Goal: Task Accomplishment & Management: Use online tool/utility

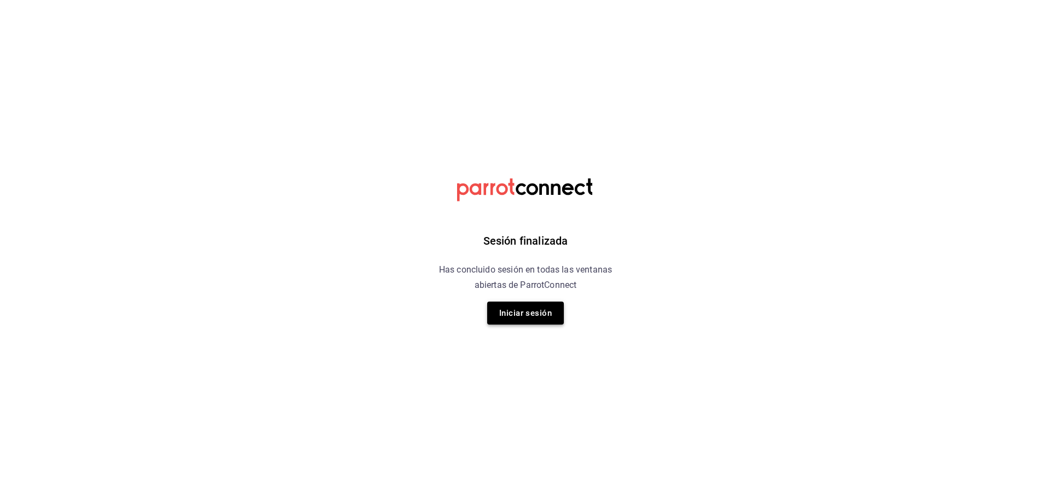
click at [530, 322] on button "Iniciar sesión" at bounding box center [525, 313] width 77 height 23
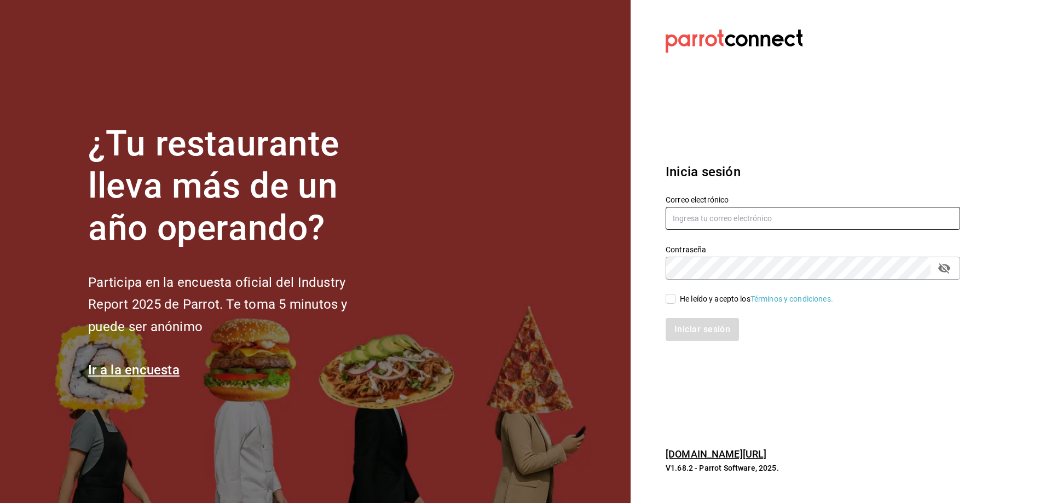
type input "[EMAIL_ADDRESS][DOMAIN_NAME]"
click at [674, 299] on input "He leído y acepto los Términos y condiciones." at bounding box center [671, 299] width 10 height 10
checkbox input "true"
click at [687, 325] on button "Iniciar sesión" at bounding box center [703, 329] width 74 height 23
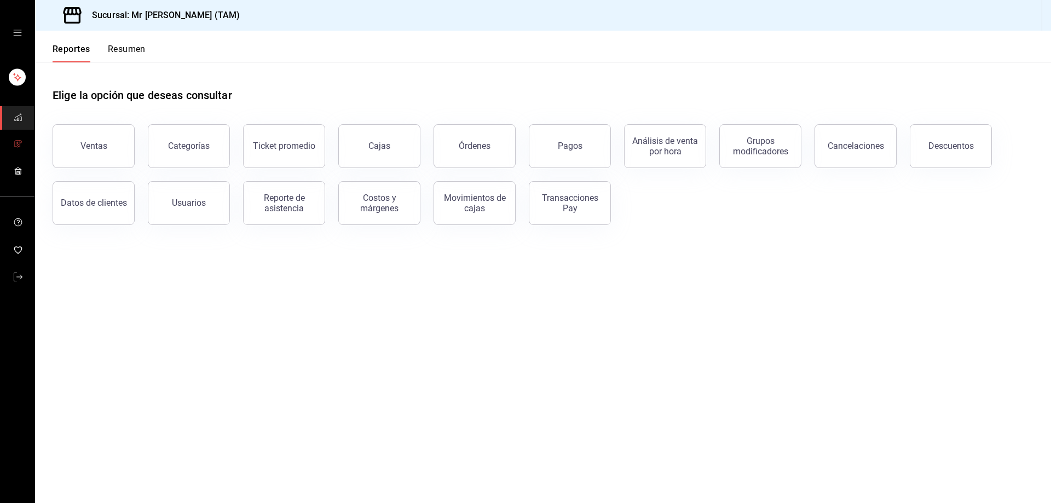
click at [10, 140] on link "mailbox folders" at bounding box center [17, 145] width 34 height 24
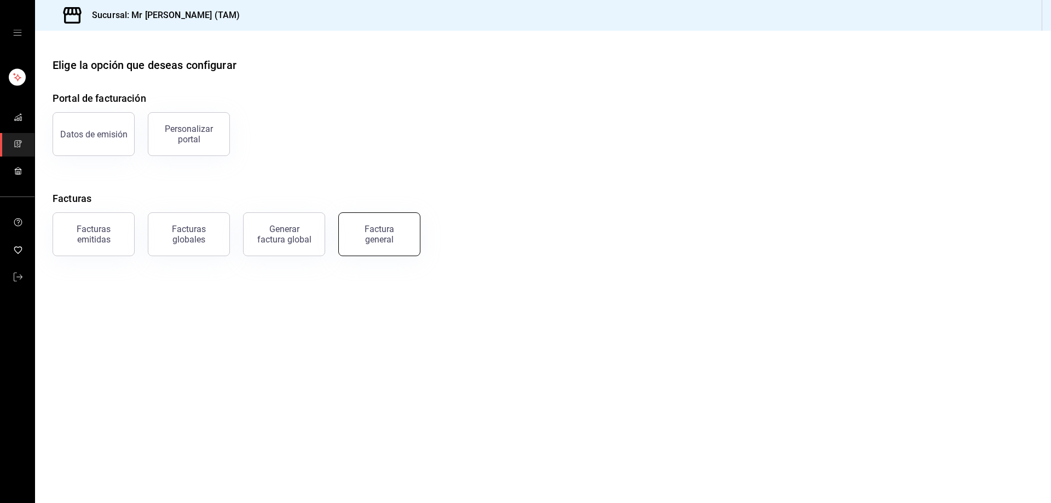
click at [402, 236] on div "Factura general" at bounding box center [379, 234] width 55 height 21
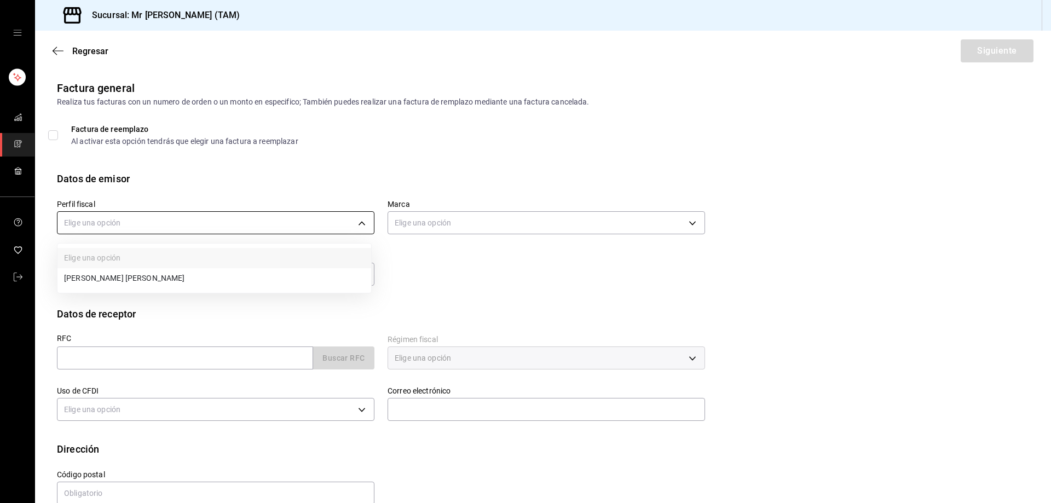
click at [229, 220] on body "Sucursal: Mr Smoky (TAM) Regresar Siguiente Factura general Realiza tus factura…" at bounding box center [525, 251] width 1051 height 503
click at [186, 269] on li "LARISSA ITZEL ANG BAUTISTA" at bounding box center [214, 278] width 314 height 20
type input "81e23790-b5c9-42c9-a779-7127cee00b47"
type input "7082ddc5-3cea-471a-bd4f-d41619b848f0"
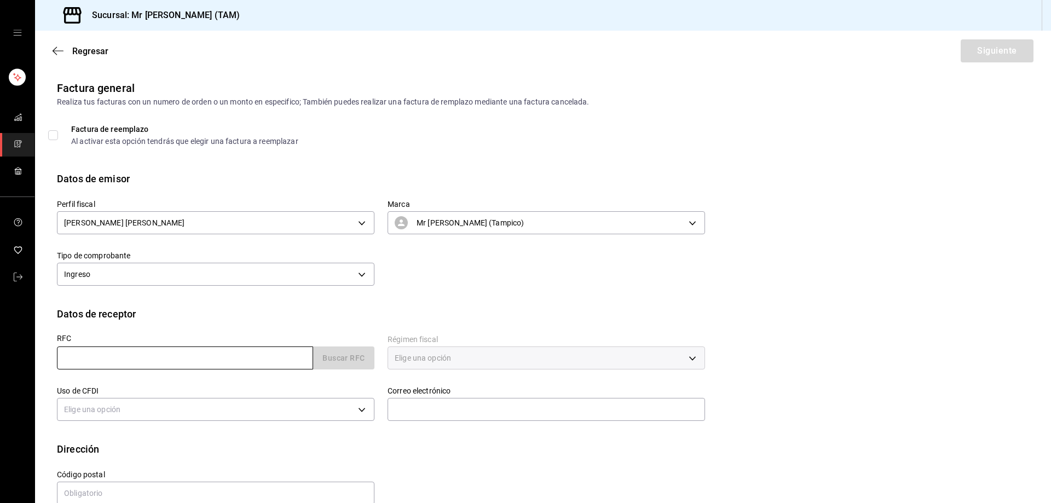
click at [154, 361] on input "text" at bounding box center [185, 357] width 256 height 23
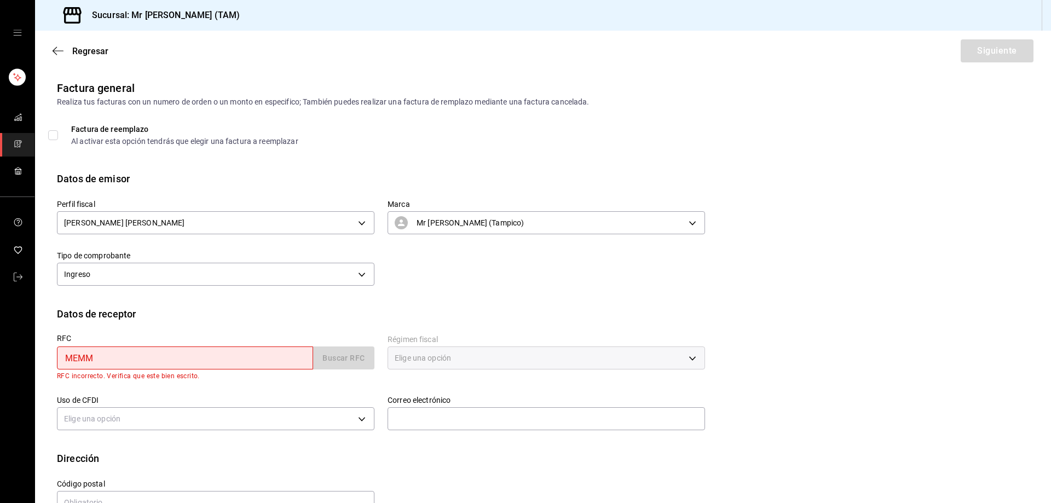
click at [362, 358] on div "MEMM Buscar RFC" at bounding box center [215, 357] width 317 height 23
click at [136, 358] on input "MEMM" at bounding box center [185, 357] width 256 height 23
click at [343, 359] on button "Buscar RFC" at bounding box center [343, 357] width 61 height 23
click at [328, 358] on button "Buscar RFC" at bounding box center [343, 357] width 61 height 23
click at [328, 357] on button "Buscar RFC" at bounding box center [343, 357] width 61 height 23
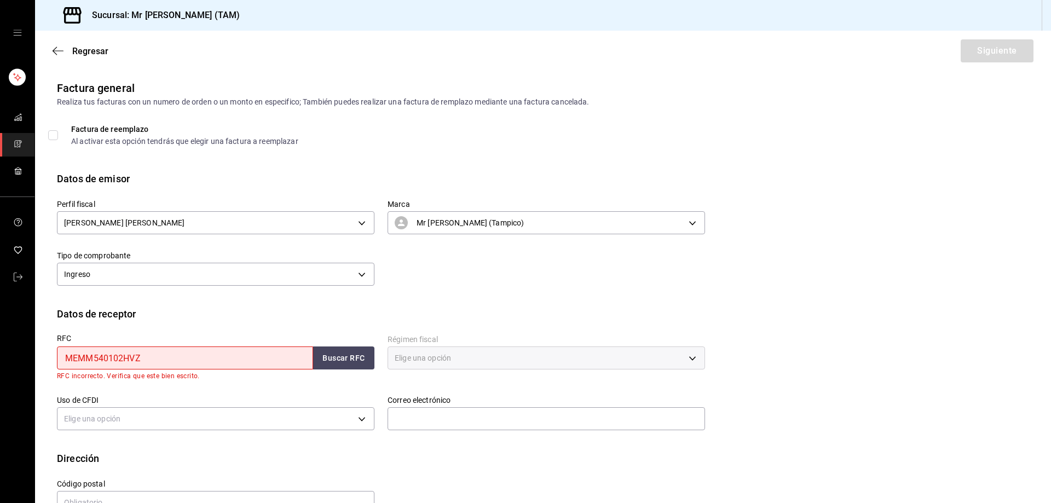
click at [172, 358] on input "MEMM540102HVZ" at bounding box center [185, 357] width 256 height 23
type input "M"
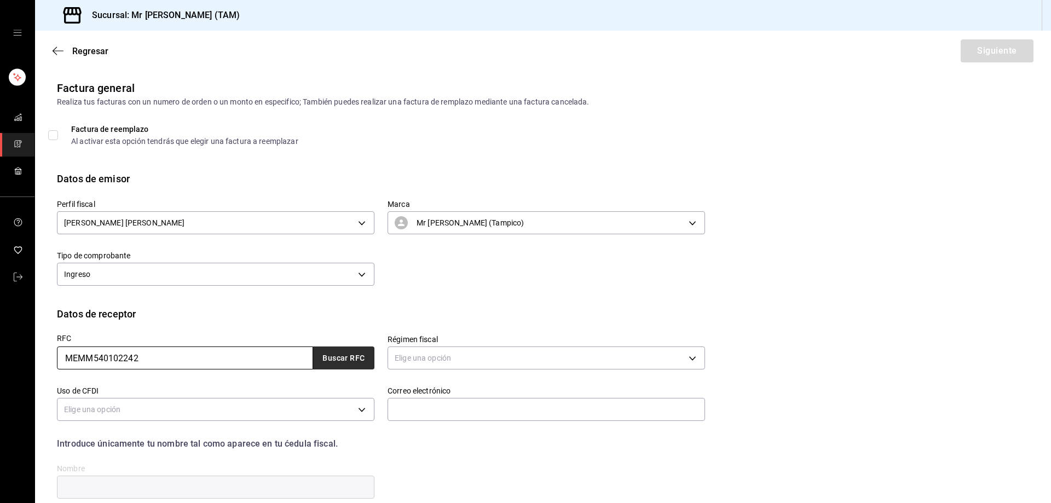
type input "MEMM540102242"
click at [337, 362] on button "Buscar RFC" at bounding box center [343, 357] width 61 height 23
type input "jose.medellin@morletconstructores.com"
type input "89080"
type input "JOSE MANUEL MEDELLIN MORLET"
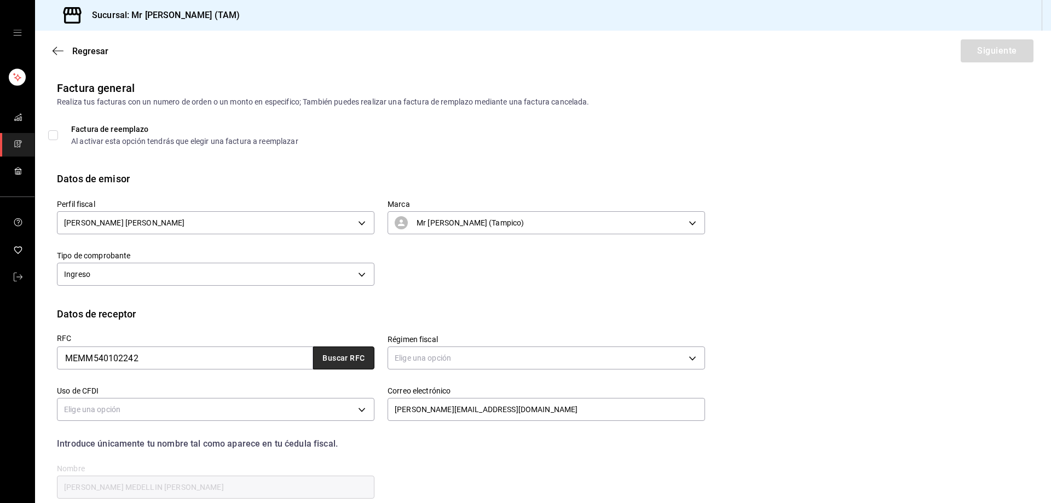
type input "612"
type input "G03"
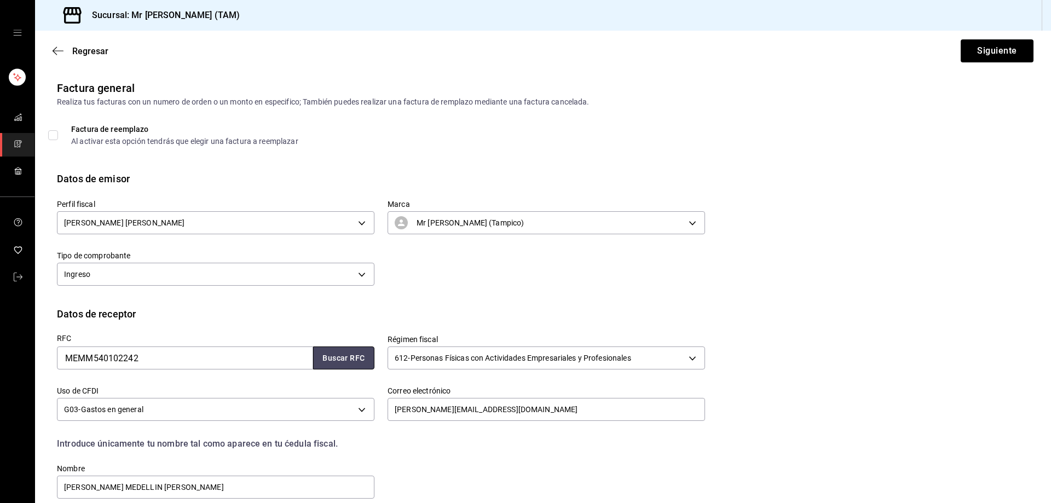
scroll to position [97, 0]
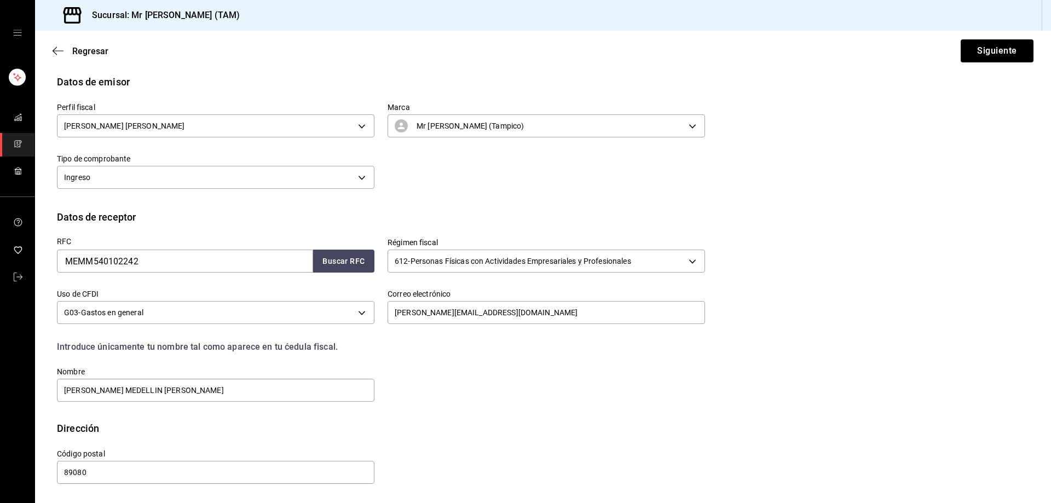
click at [617, 390] on div "RFC MEMM540102242 Buscar RFC Régimen fiscal 612 - Personas Físicas con Activida…" at bounding box center [374, 313] width 661 height 179
click at [991, 48] on button "Siguiente" at bounding box center [997, 50] width 73 height 23
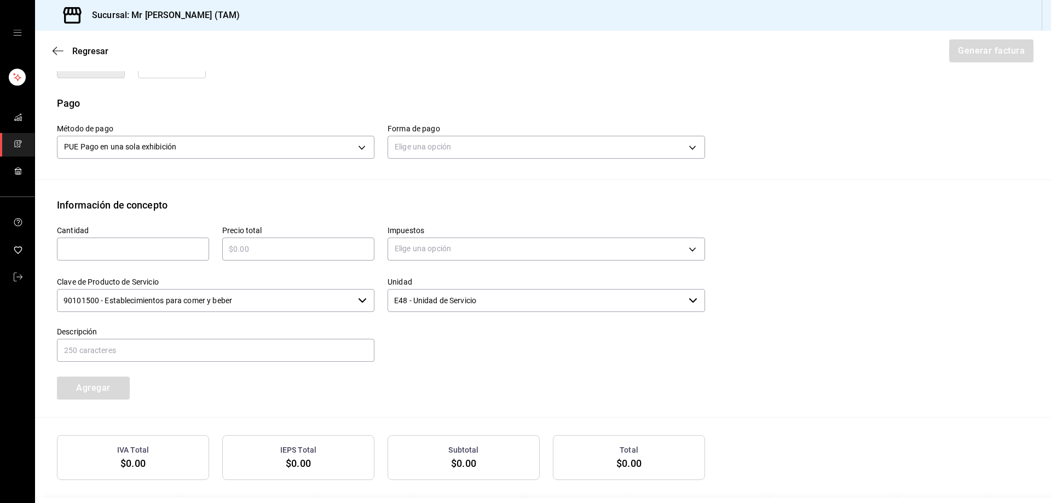
scroll to position [355, 0]
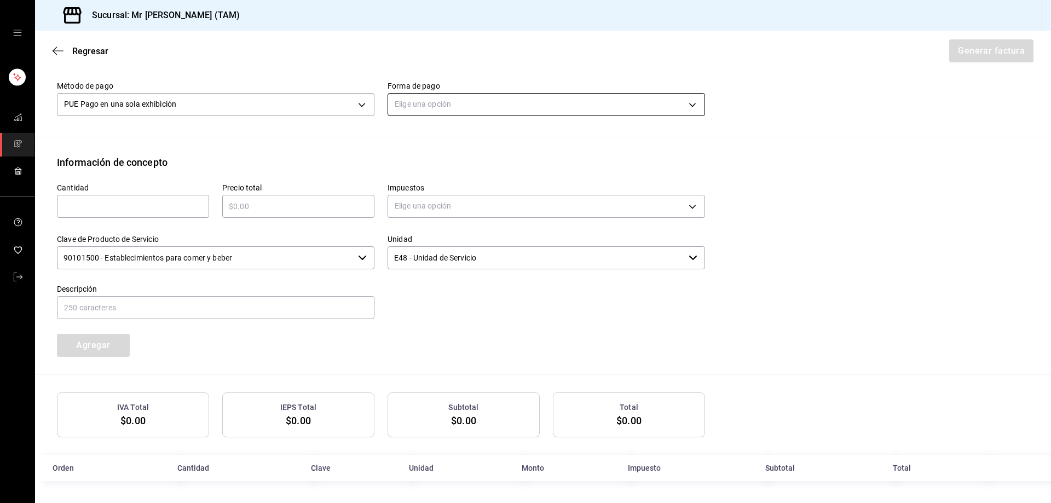
click at [409, 109] on body "Sucursal: Mr Smoky (TAM) Regresar Generar factura Emisor Perfil fiscal LARISSA …" at bounding box center [525, 251] width 1051 height 503
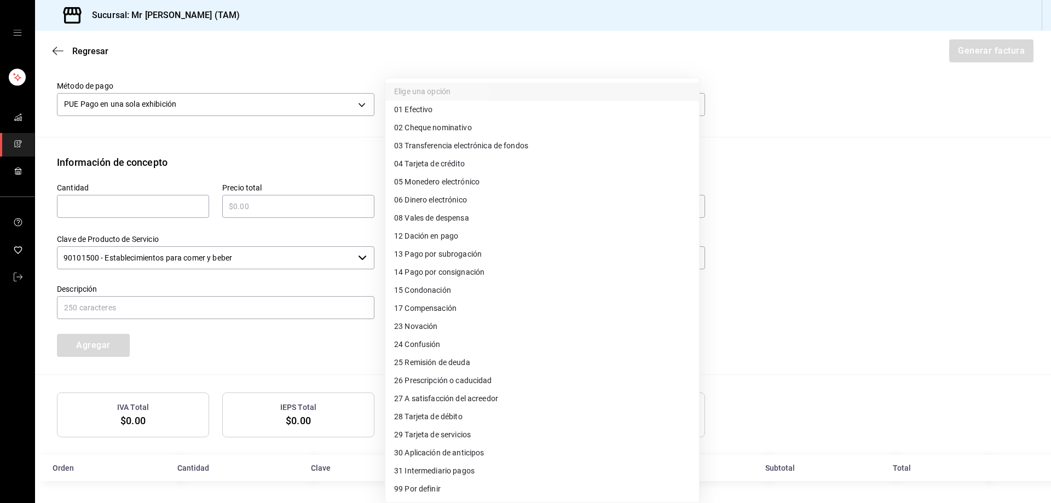
click at [424, 160] on span "04 Tarjeta de crédito" at bounding box center [429, 163] width 71 height 11
type input "04"
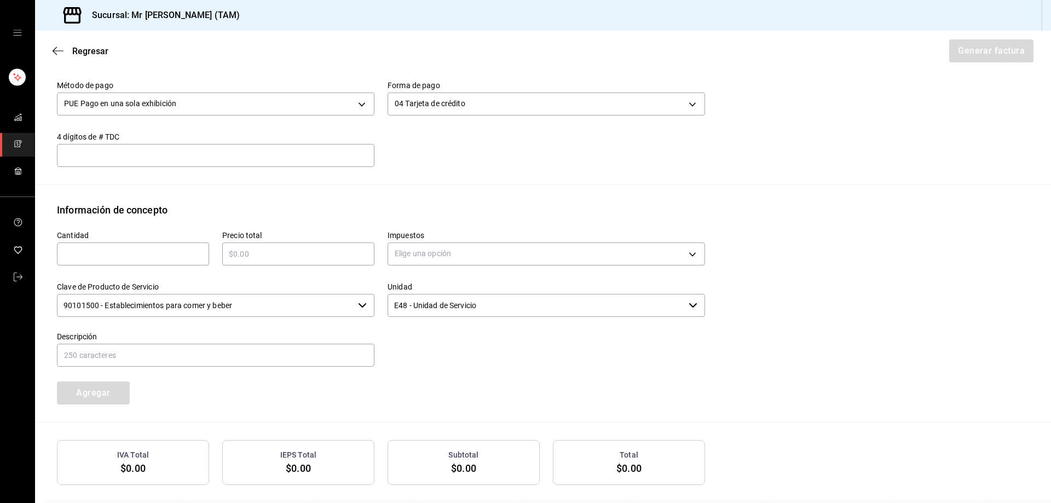
click at [168, 252] on input "text" at bounding box center [133, 253] width 152 height 13
type input "1"
type input "$815"
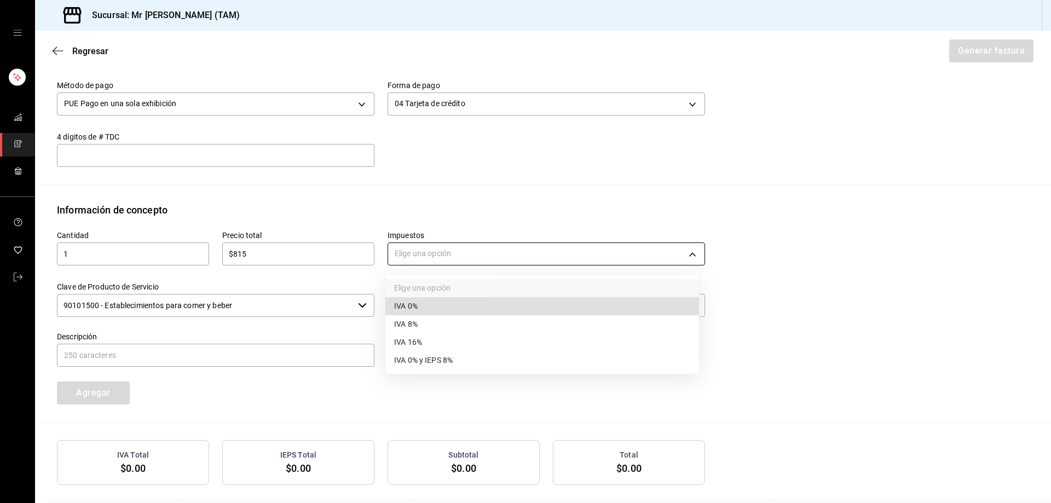
click at [449, 244] on body "Sucursal: Mr Smoky (TAM) Regresar Generar factura Emisor Perfil fiscal LARISSA …" at bounding box center [525, 251] width 1051 height 503
click at [413, 335] on li "IVA 16%" at bounding box center [542, 342] width 314 height 18
type input "IVA_16"
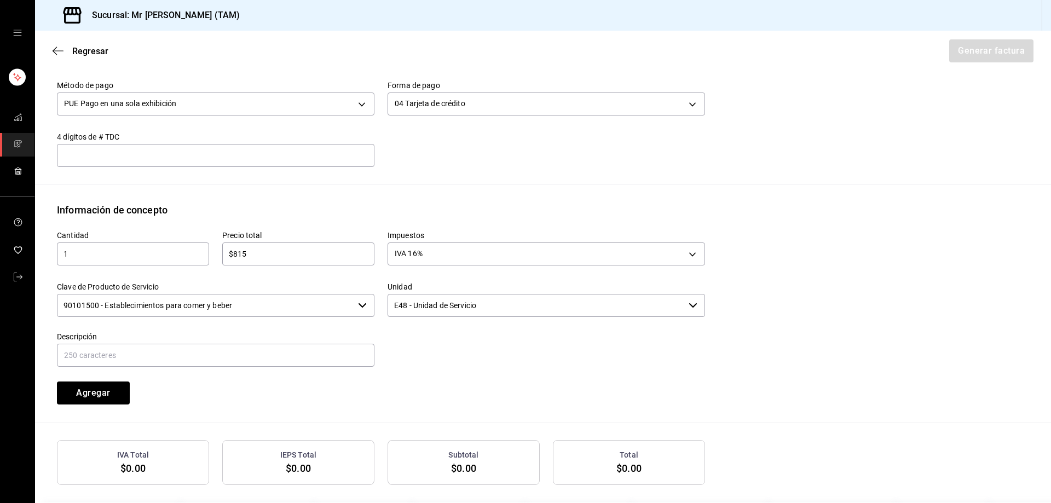
click at [297, 304] on input "90101500 - Establecimientos para comer y beber" at bounding box center [205, 305] width 297 height 23
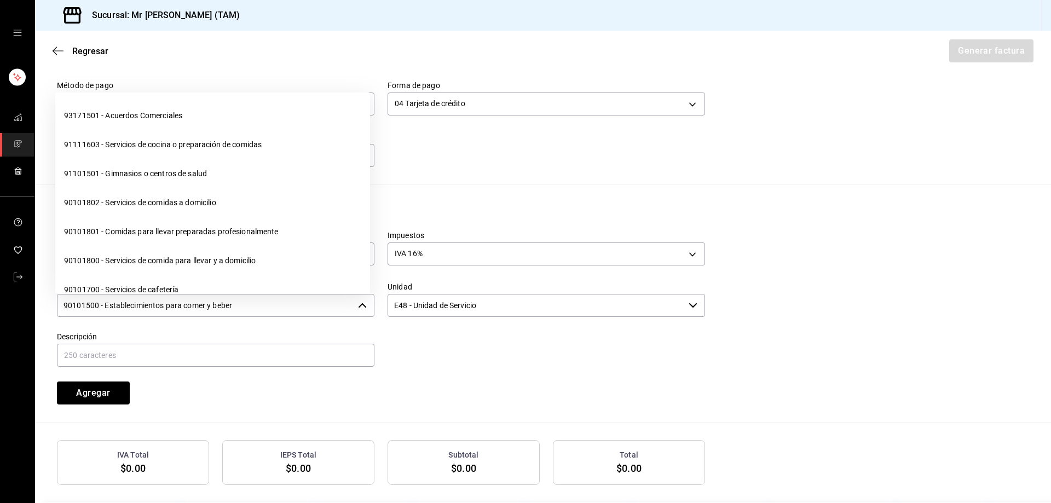
click at [297, 304] on input "90101500 - Establecimientos para comer y beber" at bounding box center [205, 305] width 297 height 23
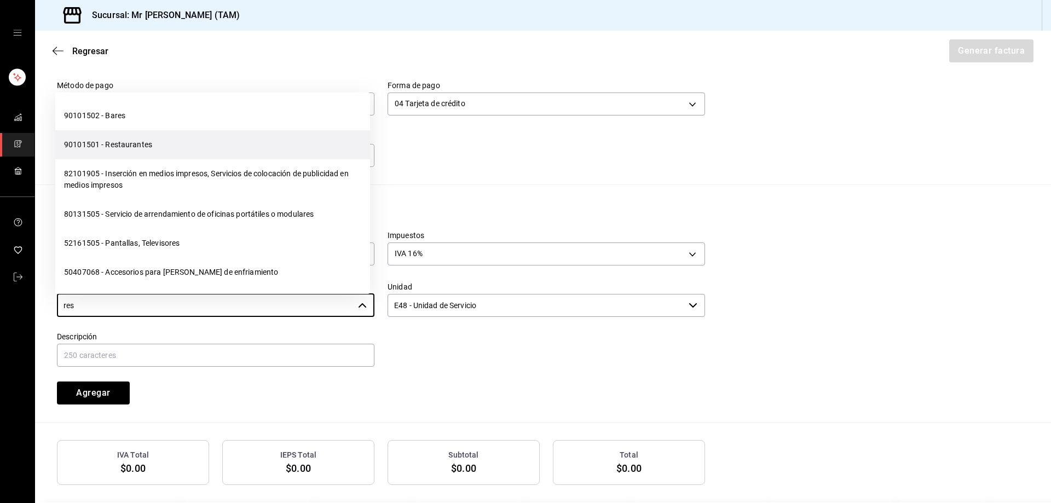
click at [109, 138] on li "90101501 - Restaurantes" at bounding box center [212, 144] width 315 height 29
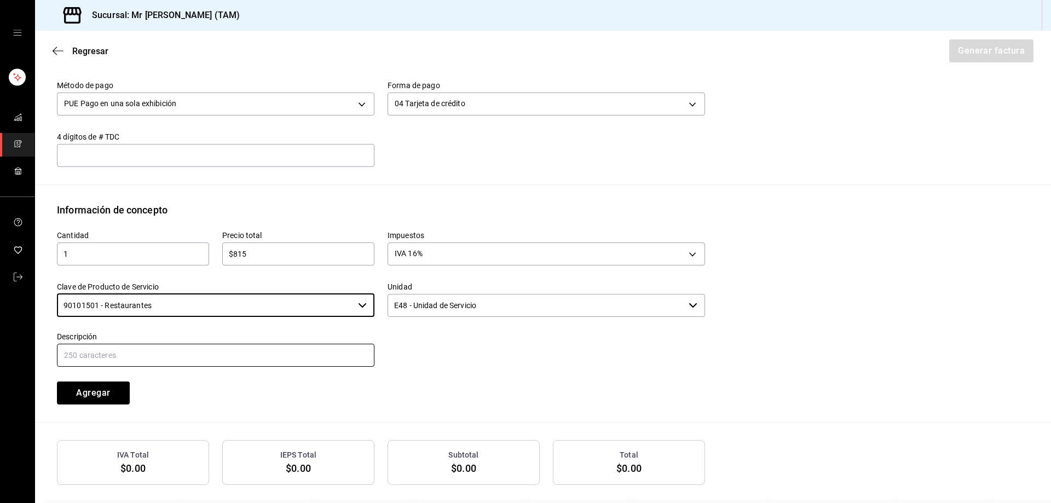
type input "90101501 - Restaurantes"
click at [308, 360] on input "text" at bounding box center [215, 355] width 317 height 23
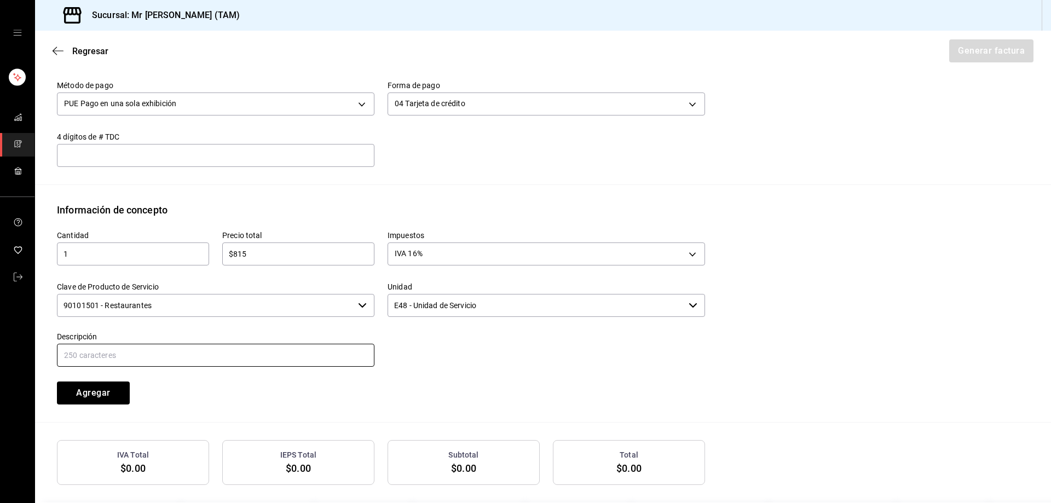
click at [230, 354] on input "text" at bounding box center [215, 355] width 317 height 23
click at [135, 358] on input "CONSUMO DEL DIA 02 AGOSTO 2025" at bounding box center [215, 355] width 317 height 23
type input "CONSUMO DEL DIA 14 AGOSTO 2025"
click at [89, 392] on button "Agregar" at bounding box center [93, 392] width 73 height 23
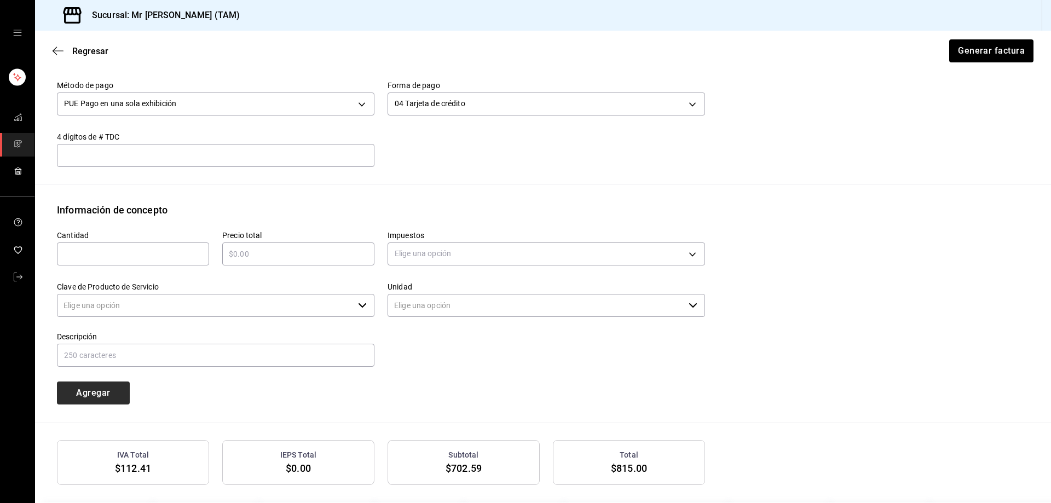
type input "90101500 - Establecimientos para comer y beber"
type input "E48 - Unidad de Servicio"
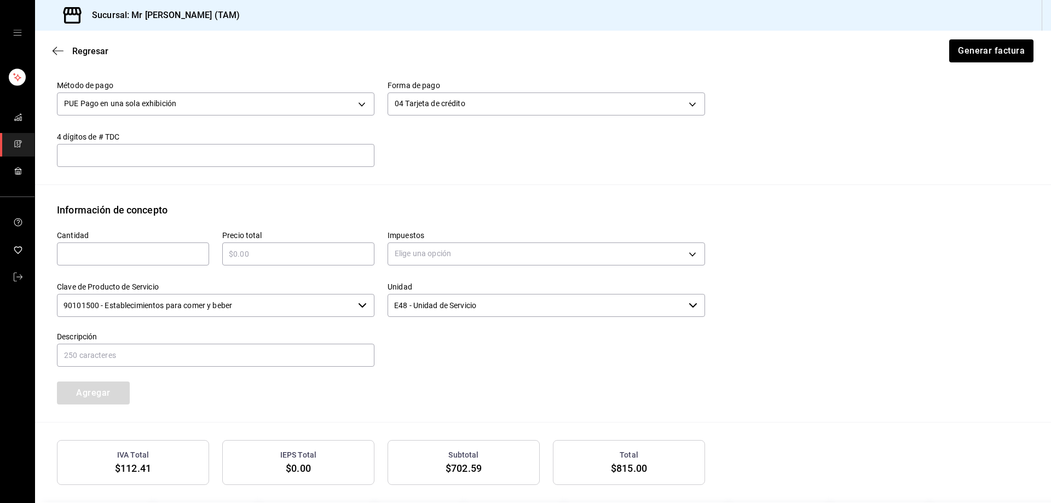
click at [178, 256] on input "text" at bounding box center [133, 253] width 152 height 13
type input "1"
type input "$81.50"
click at [431, 257] on body "Sucursal: Mr Smoky (TAM) Regresar Generar factura Emisor Perfil fiscal LARISSA …" at bounding box center [525, 251] width 1051 height 503
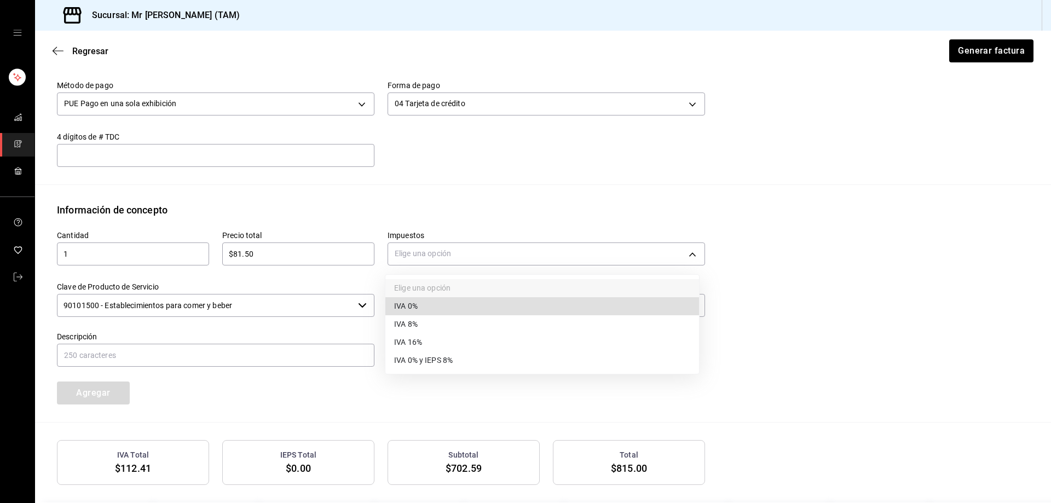
click at [396, 302] on span "IVA 0%" at bounding box center [406, 305] width 24 height 11
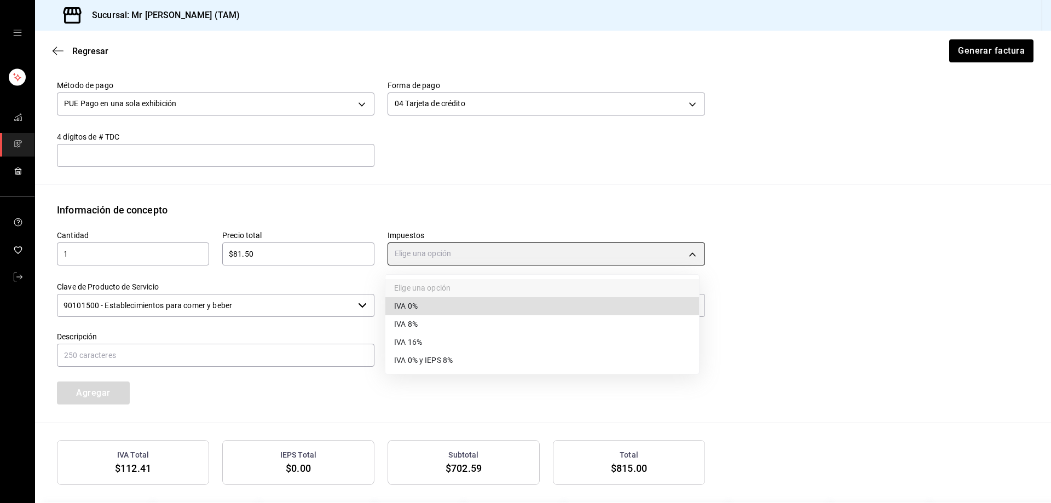
type input "IVA_0"
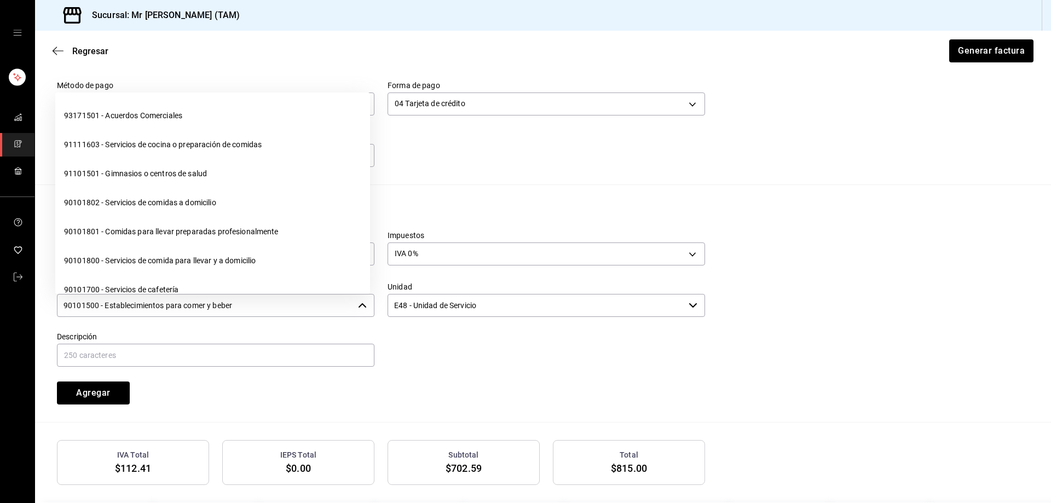
click at [278, 306] on input "90101500 - Establecimientos para comer y beber" at bounding box center [205, 305] width 297 height 23
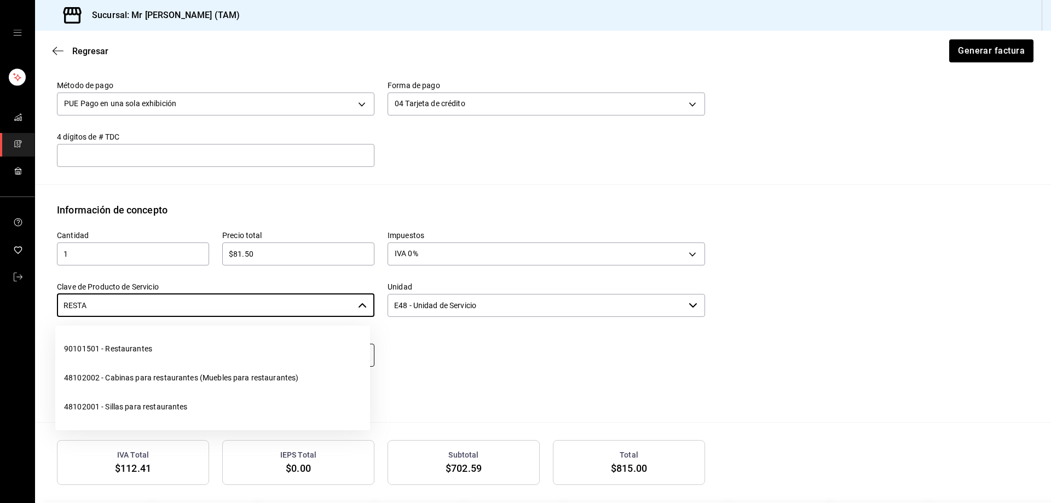
click at [223, 345] on li "90101501 - Restaurantes" at bounding box center [212, 348] width 315 height 29
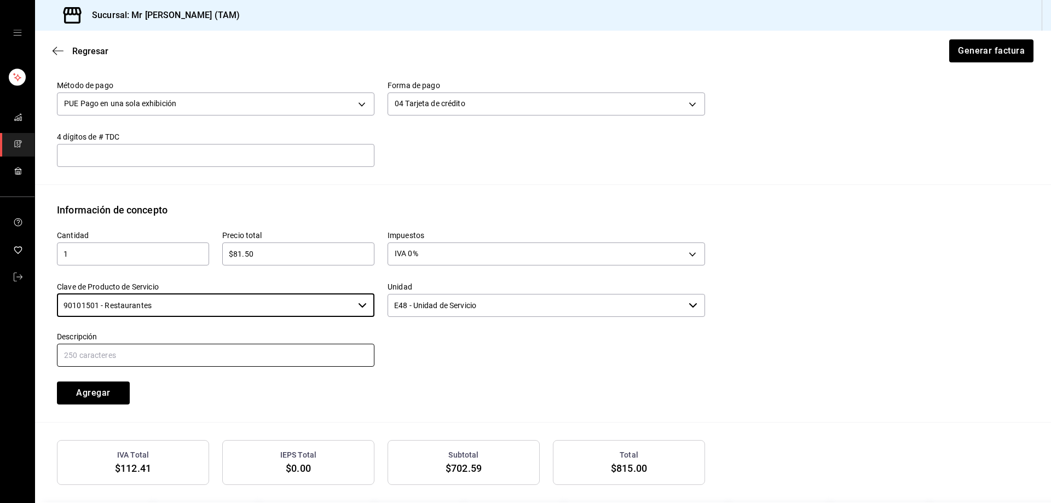
type input "90101501 - Restaurantes"
click at [195, 348] on input "text" at bounding box center [215, 355] width 317 height 23
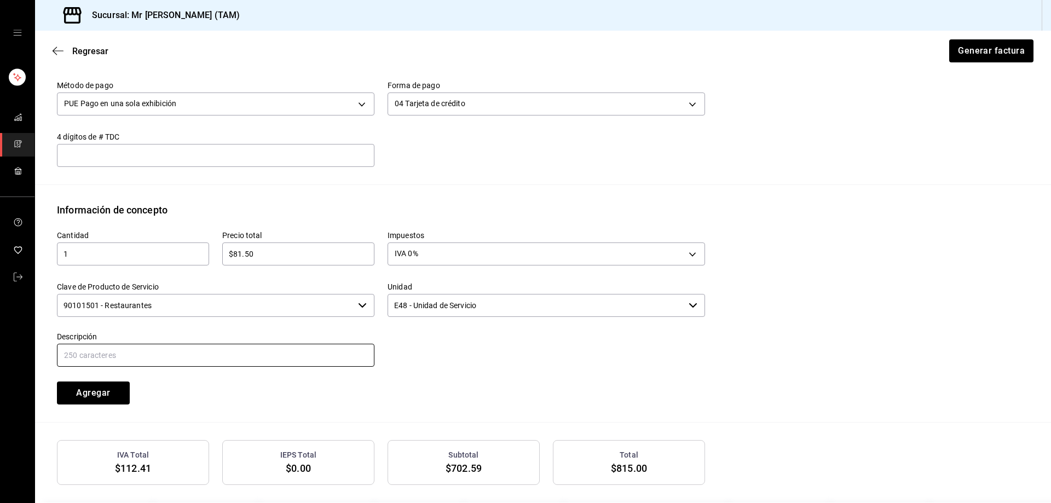
type input "PROPINA"
click at [80, 395] on button "Agregar" at bounding box center [93, 392] width 73 height 23
click at [138, 159] on input "text" at bounding box center [215, 155] width 317 height 13
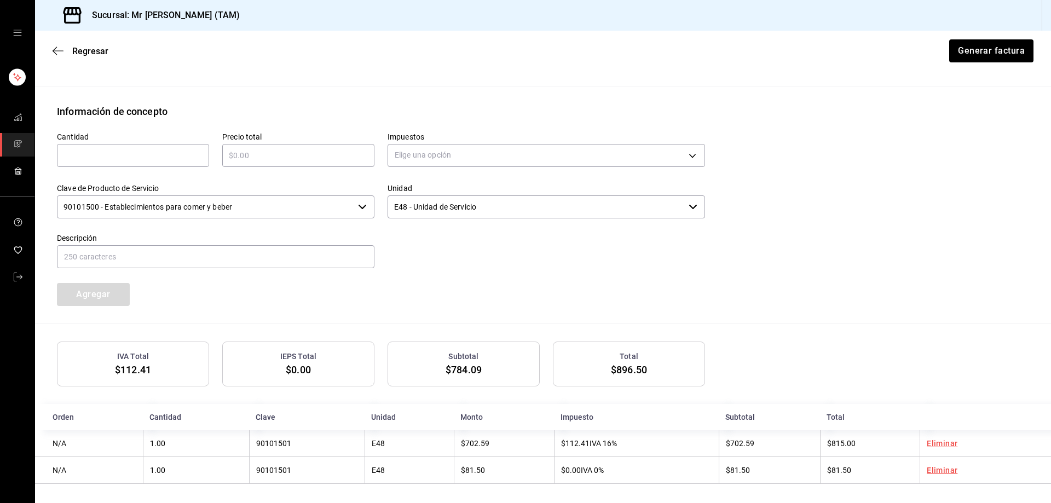
scroll to position [458, 0]
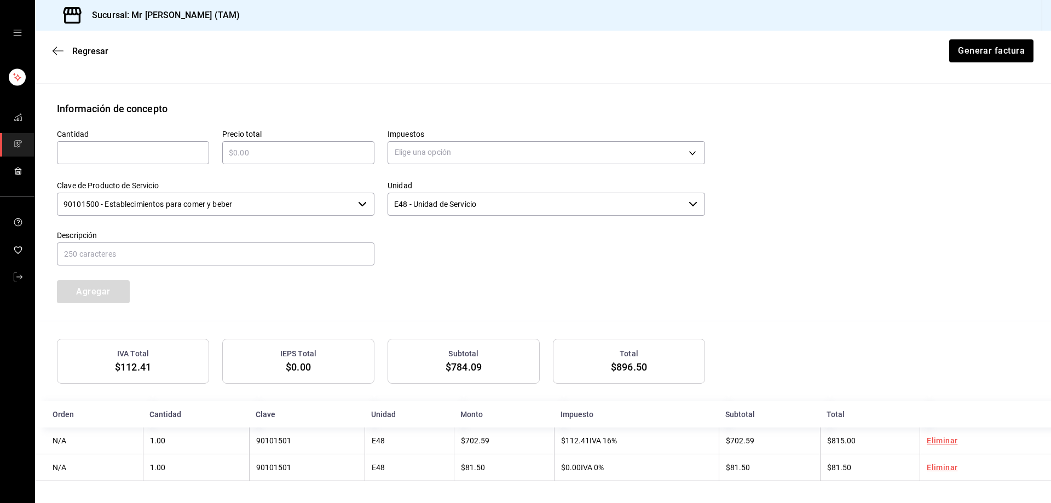
type input "5374"
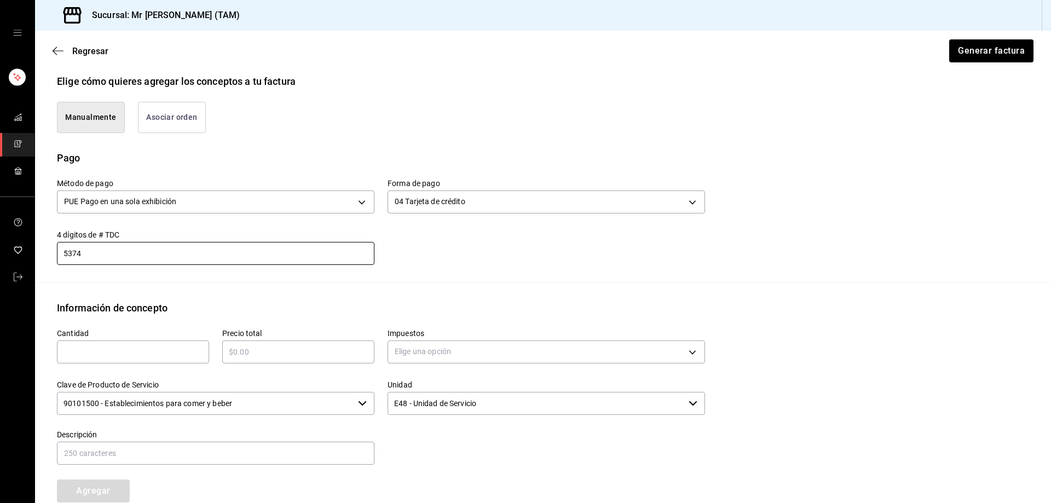
scroll to position [184, 0]
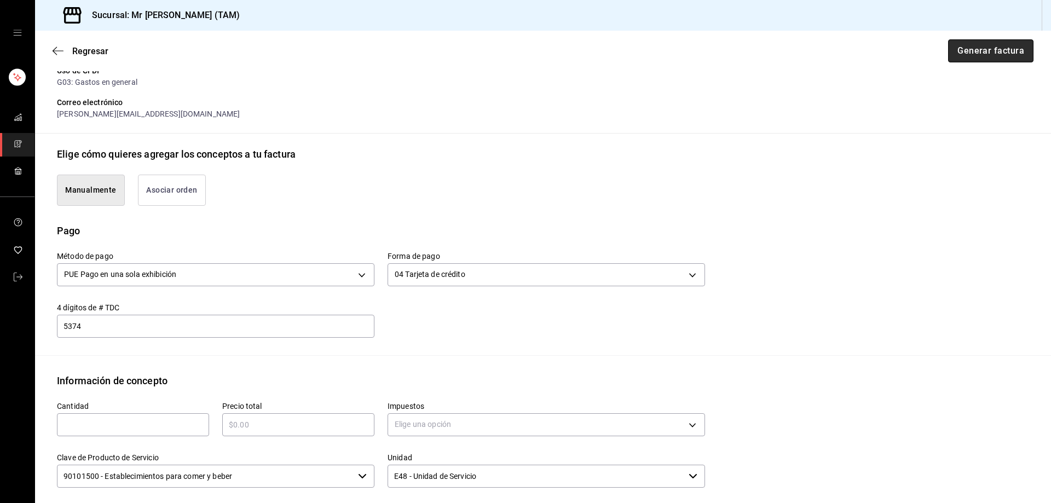
click at [982, 52] on button "Generar factura" at bounding box center [990, 50] width 85 height 23
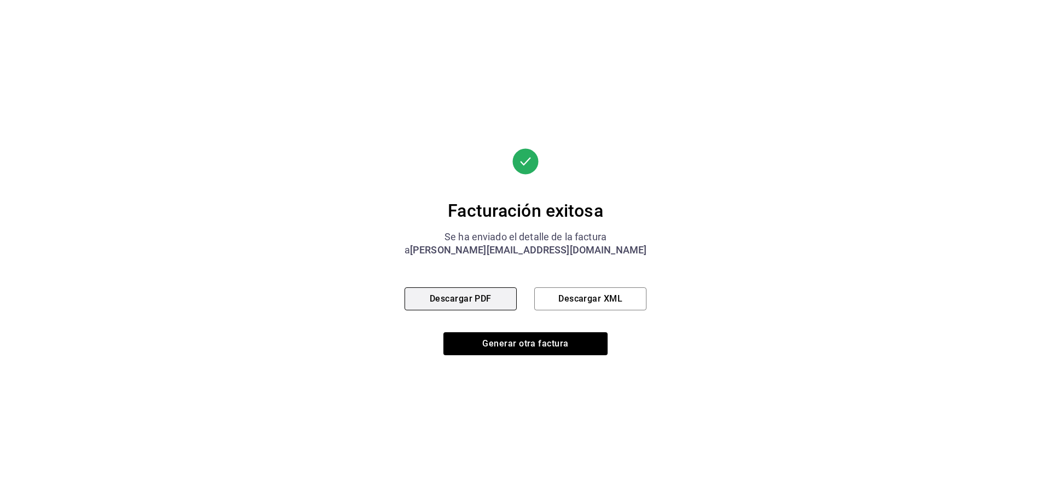
click at [447, 303] on button "Descargar PDF" at bounding box center [460, 298] width 112 height 23
click at [592, 306] on button "Descargar XML" at bounding box center [590, 298] width 112 height 23
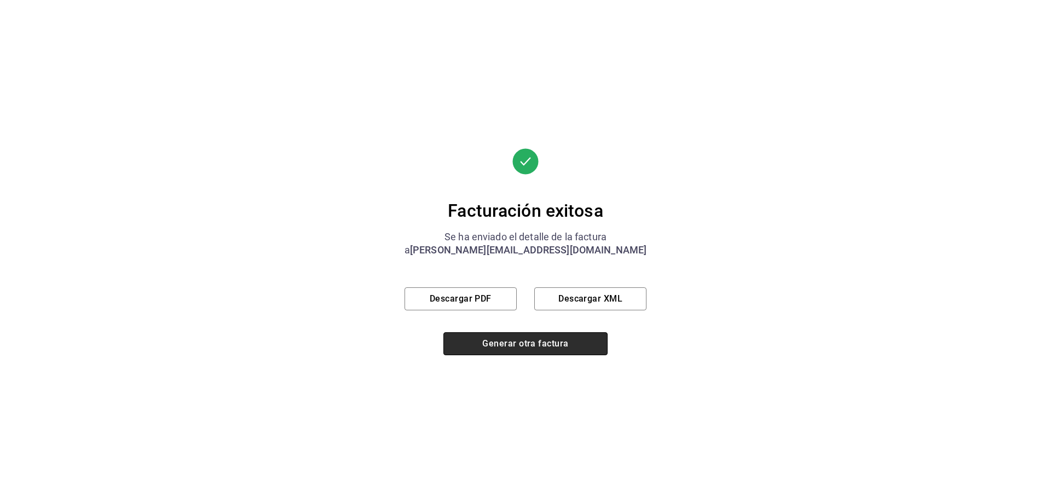
click at [539, 347] on button "Generar otra factura" at bounding box center [525, 343] width 164 height 23
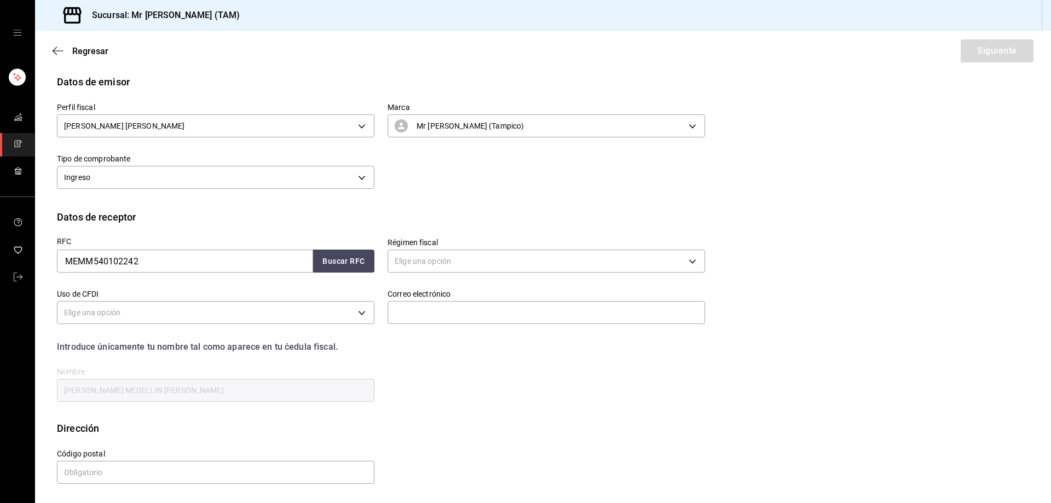
scroll to position [21, 0]
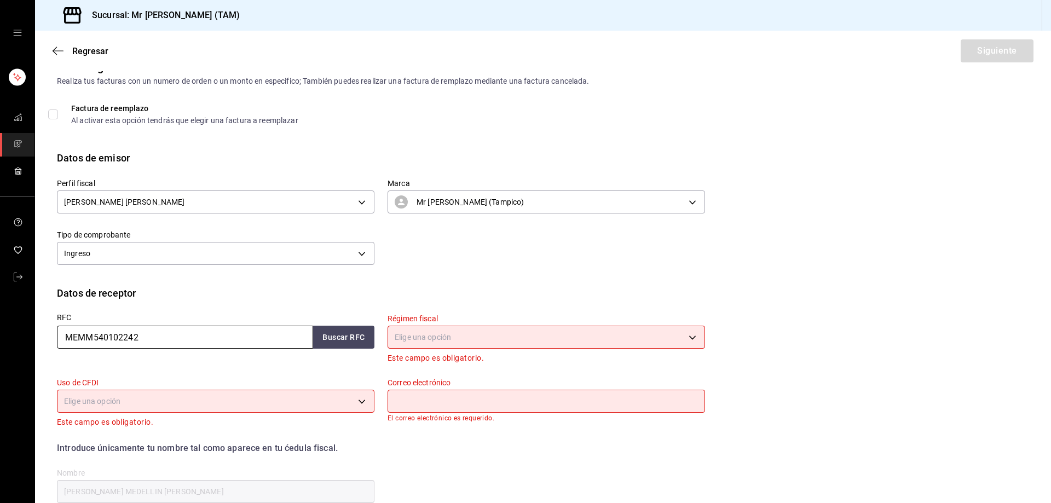
click at [213, 342] on input "MEMM540102242" at bounding box center [185, 337] width 256 height 23
click at [216, 335] on input "MEMM540102242" at bounding box center [185, 337] width 256 height 23
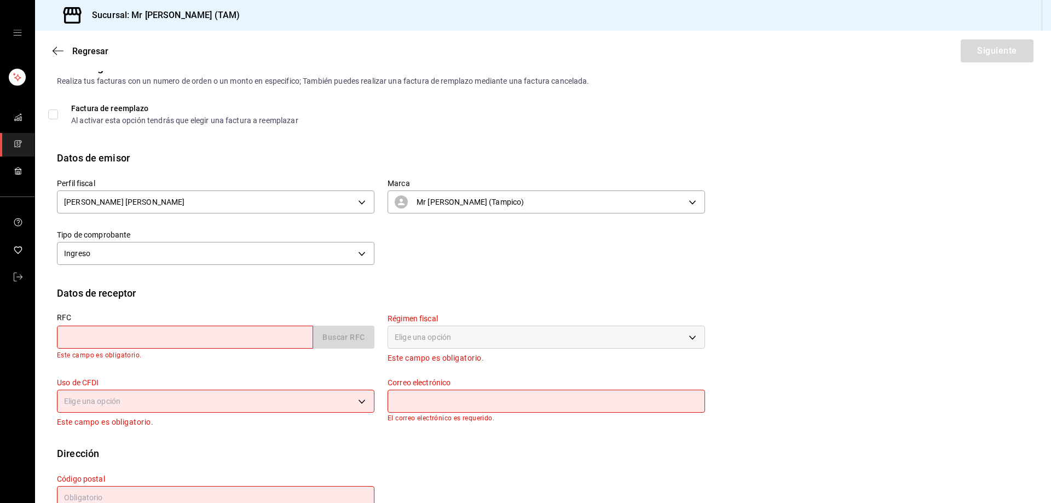
click at [261, 343] on input "text" at bounding box center [185, 337] width 256 height 23
paste input "FBO931125PX5"
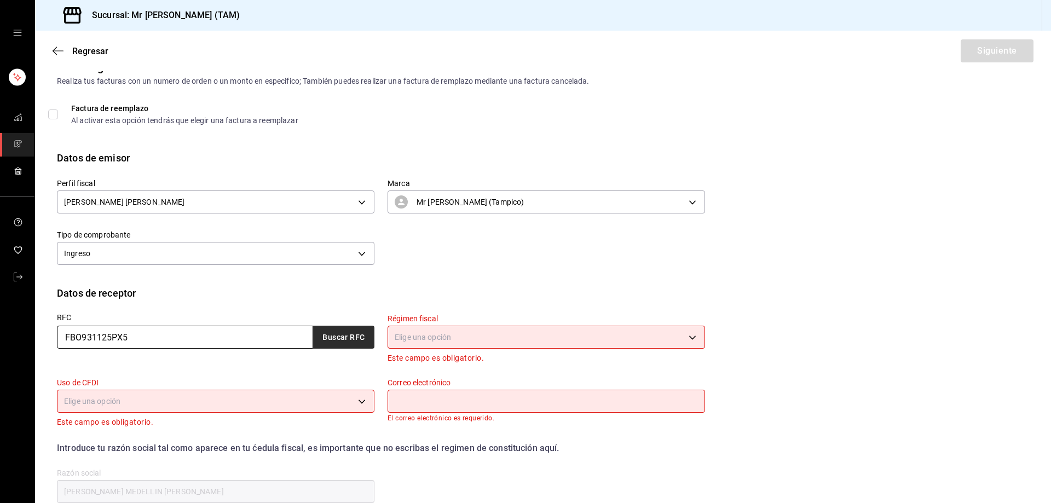
type input "FBO931125PX5"
click at [334, 340] on button "Buscar RFC" at bounding box center [343, 337] width 61 height 23
click at [340, 333] on button "Buscar RFC" at bounding box center [343, 337] width 61 height 23
click at [448, 326] on body "Sucursal: Mr Smoky (TAM) Regresar Siguiente Factura general Realiza tus factura…" at bounding box center [525, 251] width 1051 height 503
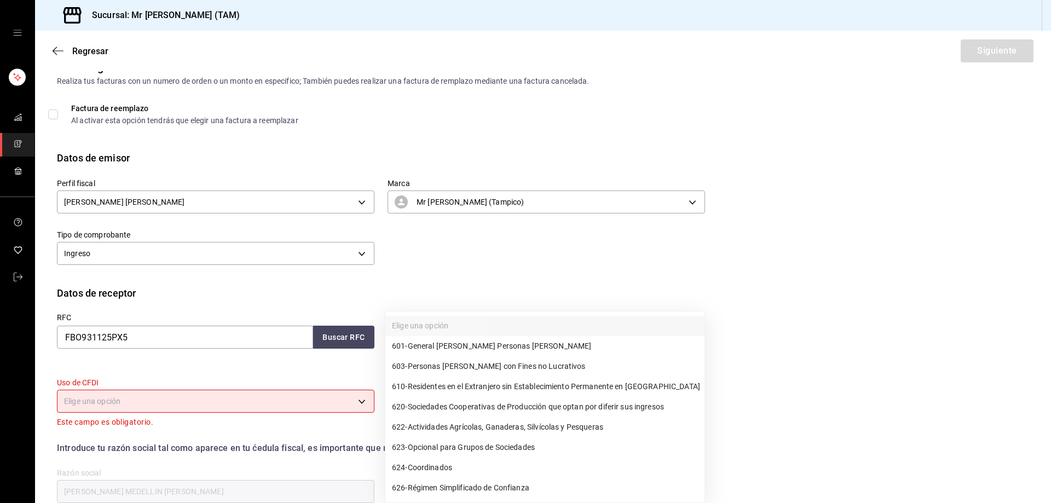
click at [444, 354] on li "601 - General de Ley Personas Morales" at bounding box center [544, 346] width 319 height 20
type input "601"
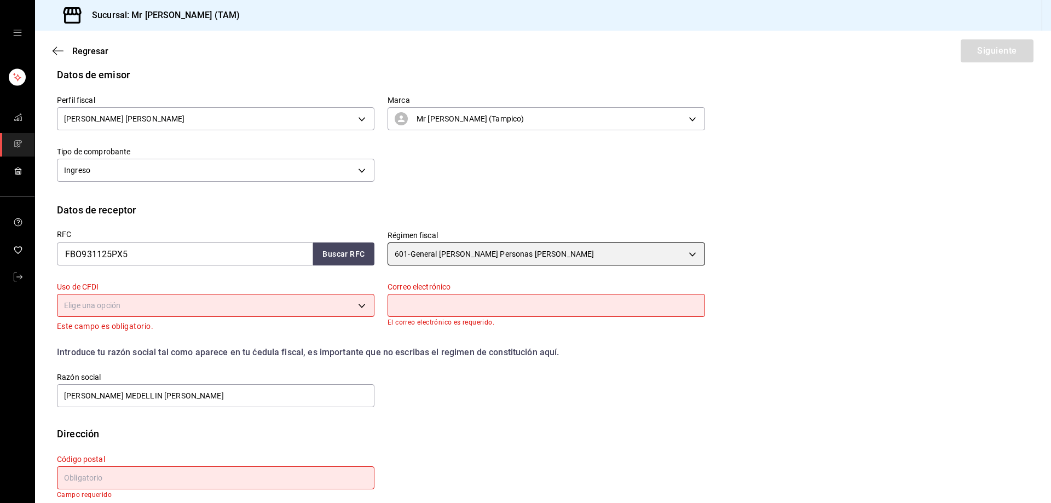
scroll to position [118, 0]
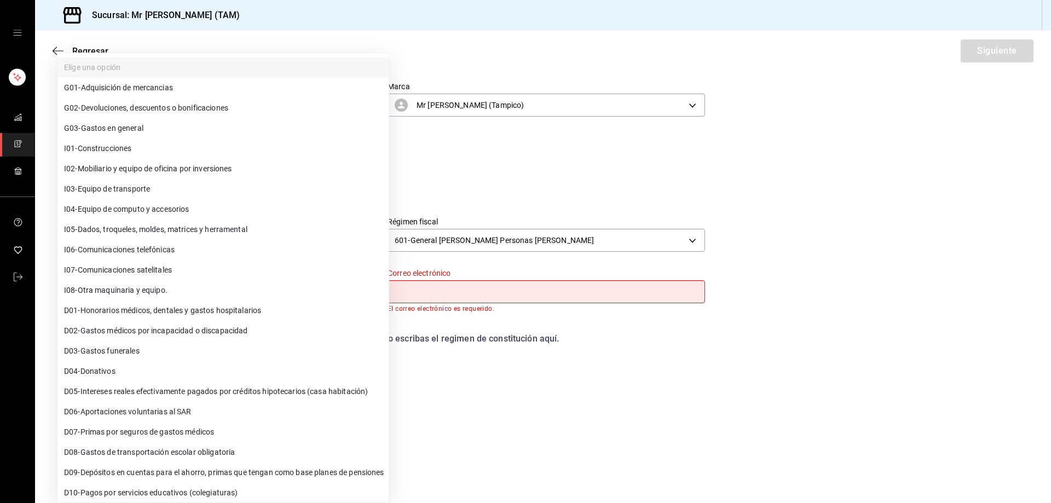
click at [297, 289] on body "Sucursal: Mr Smoky (TAM) Regresar Siguiente Factura general Realiza tus factura…" at bounding box center [525, 251] width 1051 height 503
click at [188, 121] on li "G03 - Gastos en general" at bounding box center [222, 128] width 331 height 20
type input "G03"
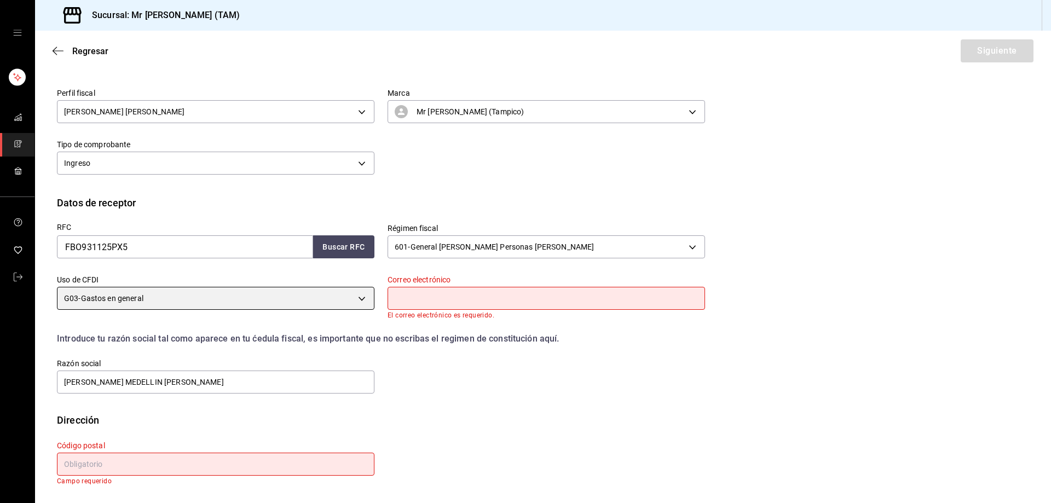
scroll to position [111, 0]
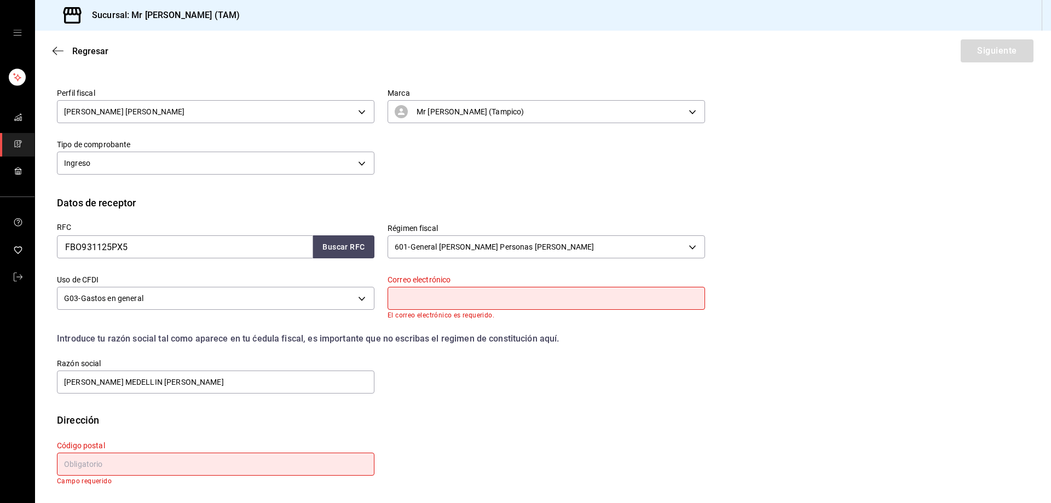
click at [424, 293] on input "text" at bounding box center [545, 298] width 317 height 23
paste input "jorgematu_22@hotmail.com"
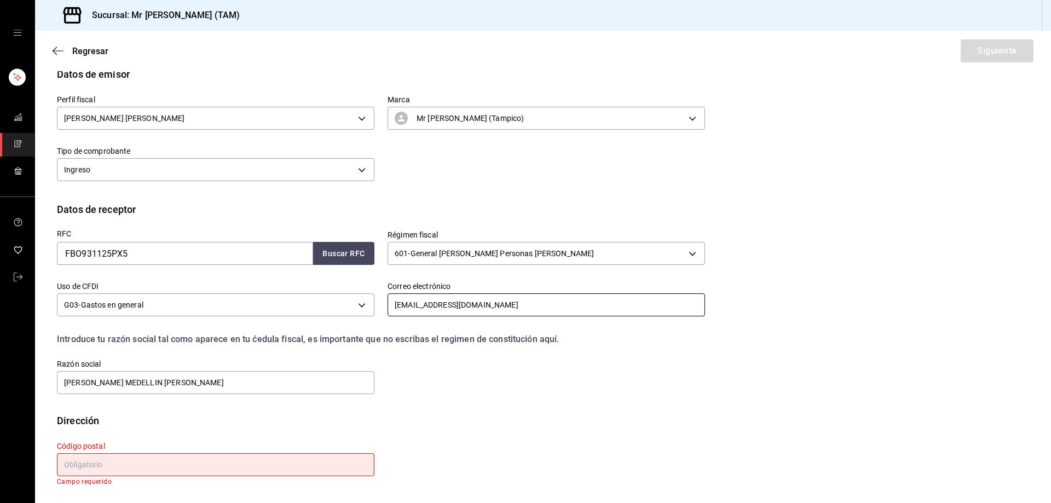
scroll to position [105, 0]
type input "jorgematu_22@hotmail.com"
click at [312, 387] on input "JOSE MANUEL MEDELLIN MORLET" at bounding box center [215, 382] width 317 height 23
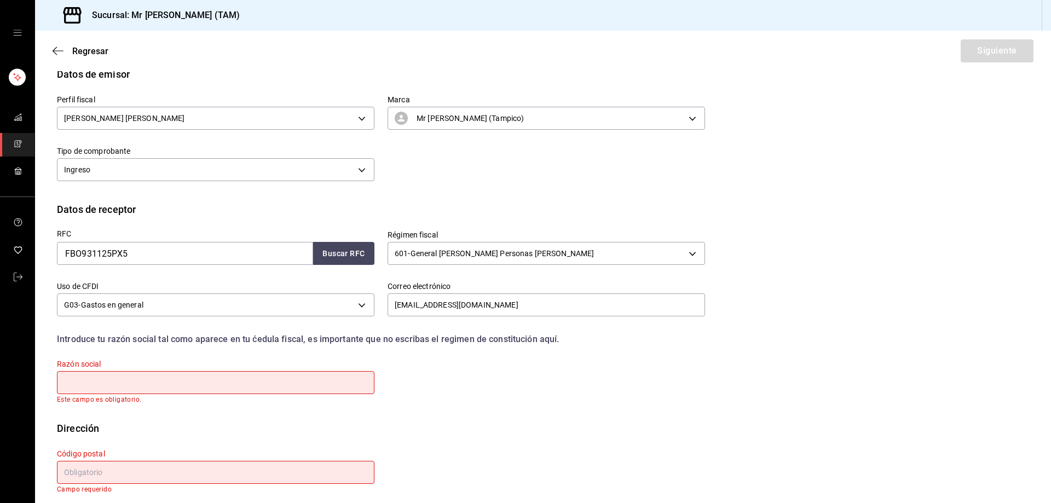
click at [142, 483] on input "text" at bounding box center [215, 472] width 317 height 23
paste input "76120"
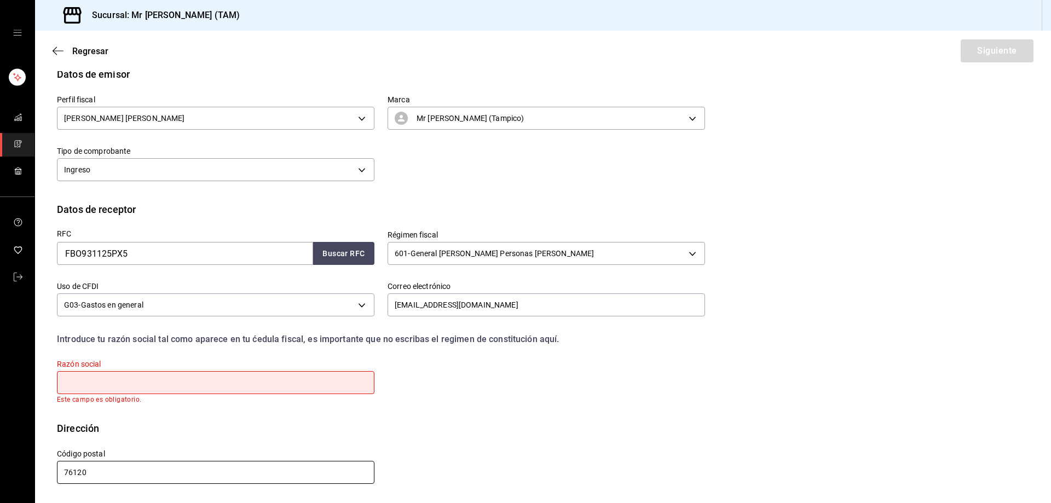
type input "76120"
click at [169, 385] on input "text" at bounding box center [215, 382] width 317 height 23
paste input "FRIGUS BOHN"
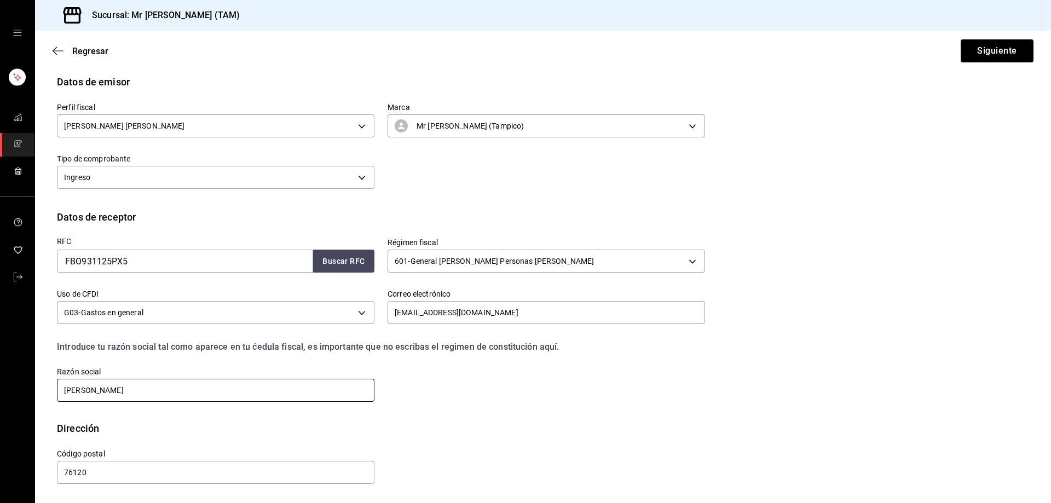
scroll to position [97, 0]
type input "FRIGUS BOHN"
click at [519, 400] on div "RFC FBO931125PX5 Buscar RFC Régimen fiscal 601 - General de Ley Personas Morale…" at bounding box center [374, 313] width 661 height 179
click at [997, 52] on button "Siguiente" at bounding box center [997, 50] width 73 height 23
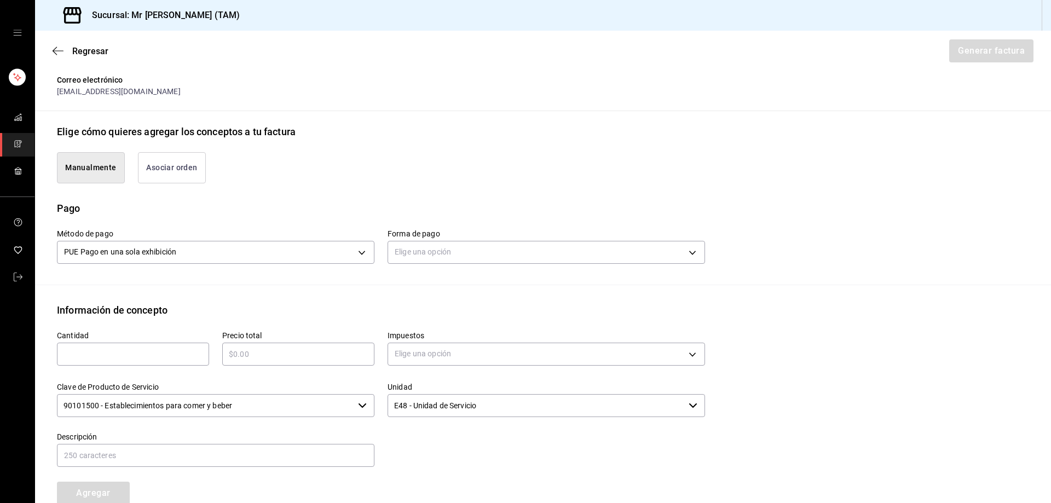
scroll to position [261, 0]
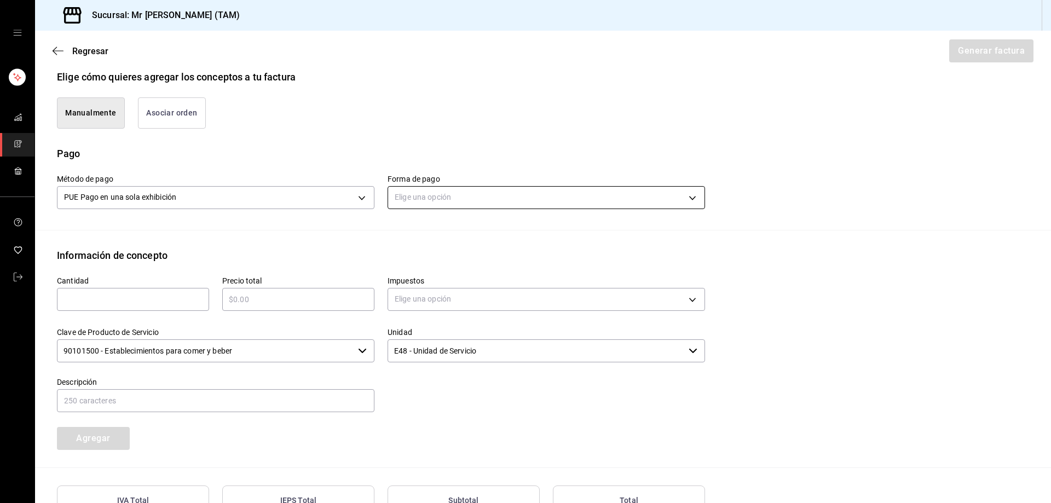
click at [439, 200] on body "Sucursal: Mr Smoky (TAM) Regresar Generar factura Emisor Perfil fiscal LARISSA …" at bounding box center [525, 251] width 1051 height 503
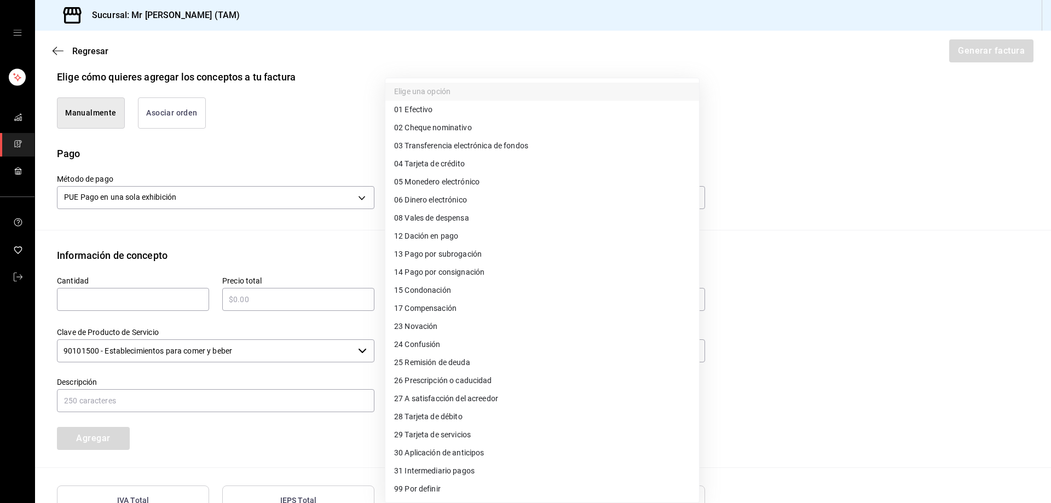
click at [419, 162] on span "04 Tarjeta de crédito" at bounding box center [429, 163] width 71 height 11
type input "04"
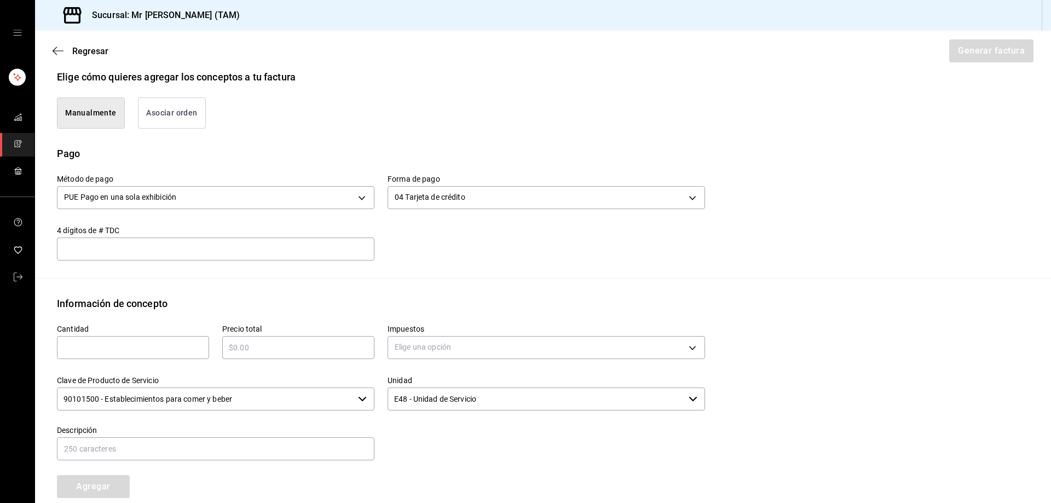
click at [167, 256] on div "​" at bounding box center [215, 249] width 317 height 23
type input "478"
click at [154, 340] on div "​" at bounding box center [133, 347] width 152 height 23
type input "1"
type input "$1665"
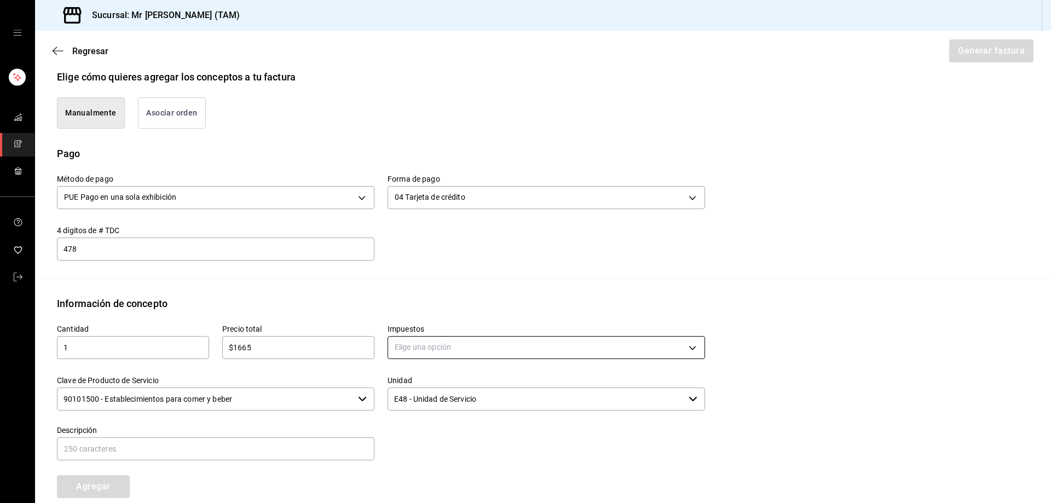
click at [404, 346] on body "Sucursal: Mr Smoky (TAM) Regresar Generar factura Emisor Perfil fiscal LARISSA …" at bounding box center [525, 251] width 1051 height 503
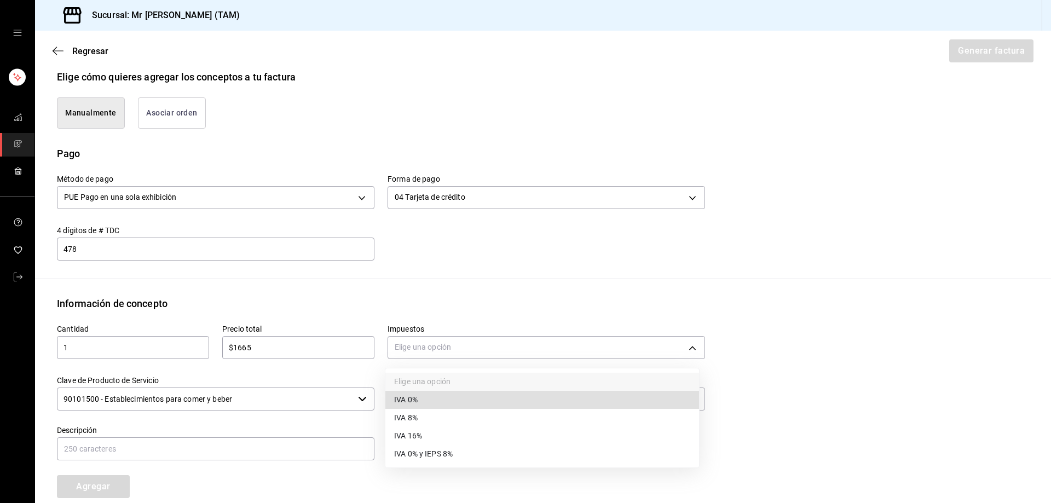
click at [410, 435] on span "IVA 16%" at bounding box center [408, 435] width 28 height 11
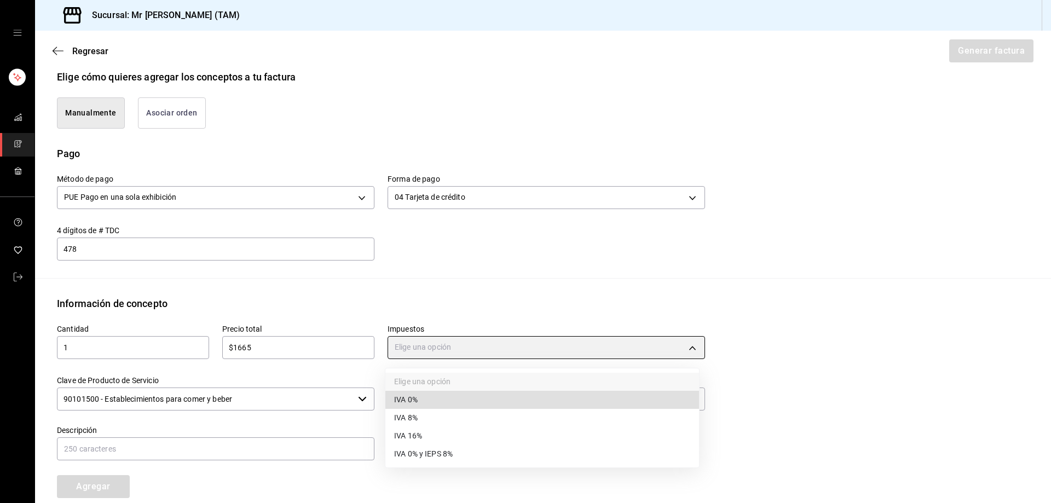
type input "IVA_16"
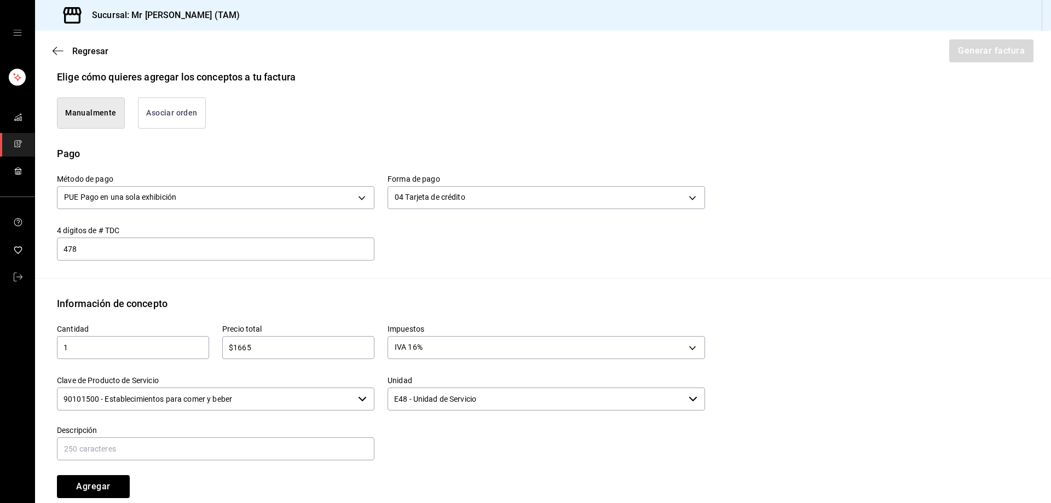
click at [265, 408] on input "90101500 - Establecimientos para comer y beber" at bounding box center [205, 398] width 297 height 23
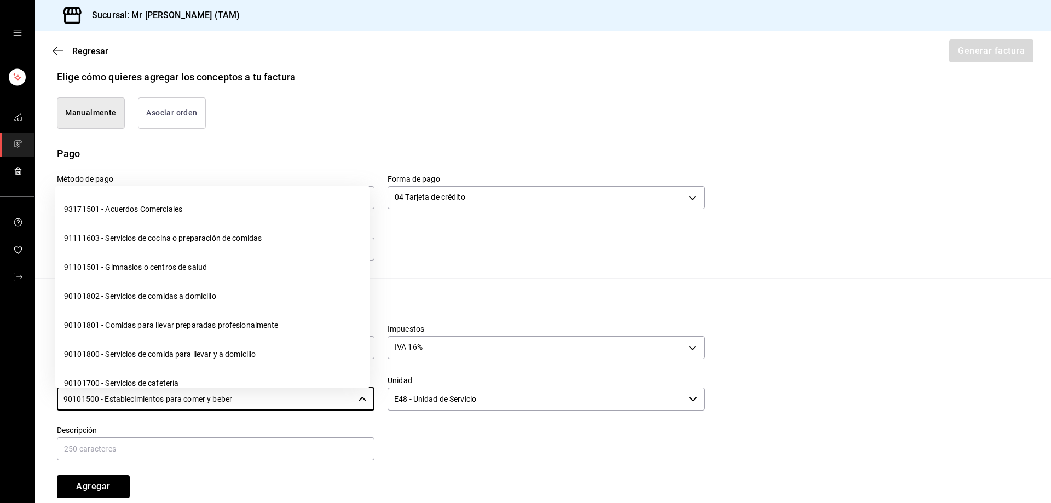
click at [265, 408] on input "90101500 - Establecimientos para comer y beber" at bounding box center [205, 398] width 297 height 23
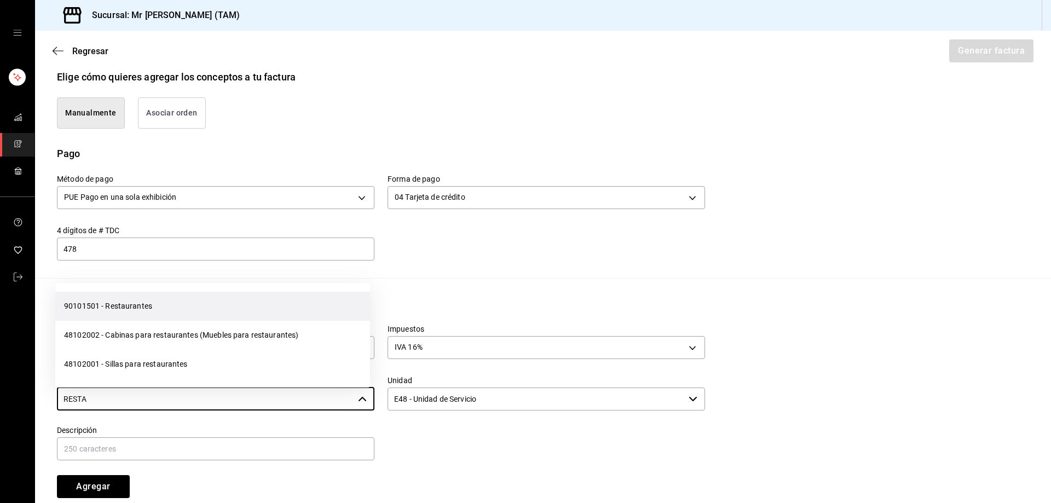
click at [143, 302] on li "90101501 - Restaurantes" at bounding box center [212, 306] width 315 height 29
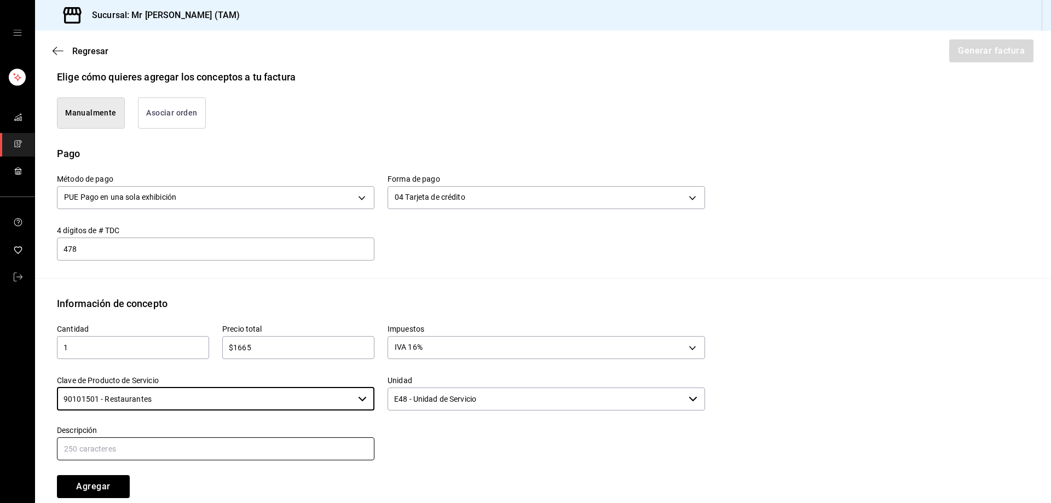
type input "90101501 - Restaurantes"
click at [103, 450] on input "text" at bounding box center [215, 448] width 317 height 23
type input "CONSUMO DEL DIA 07 AGOSTO 2025"
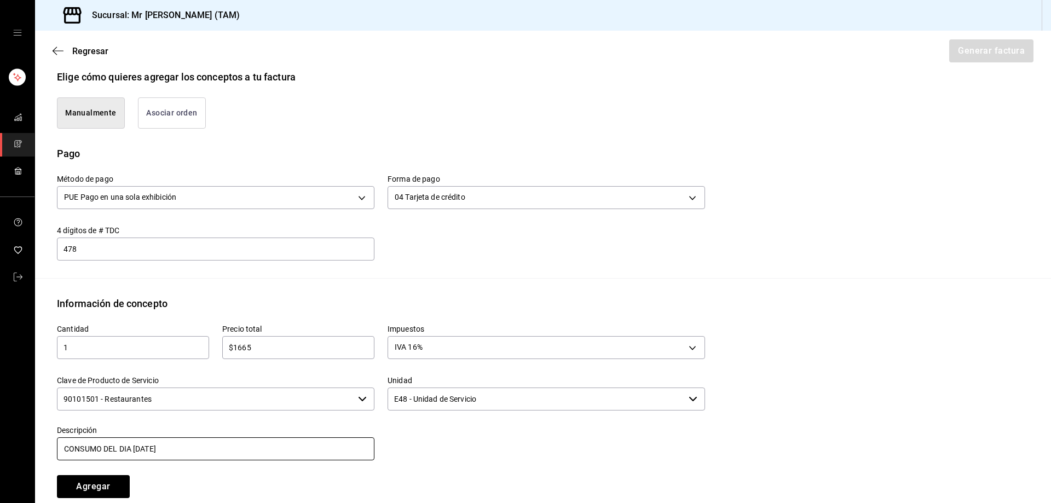
drag, startPoint x: 249, startPoint y: 447, endPoint x: 30, endPoint y: 431, distance: 219.5
click at [30, 431] on div "Sucursal: Mr Smoky (TAM) Regresar Generar factura Emisor Perfil fiscal LARISSA …" at bounding box center [525, 251] width 1051 height 503
type input "CONSUMO DEL DIA 14 AGOSTO 2025"
click at [97, 490] on button "Agregar" at bounding box center [93, 486] width 73 height 23
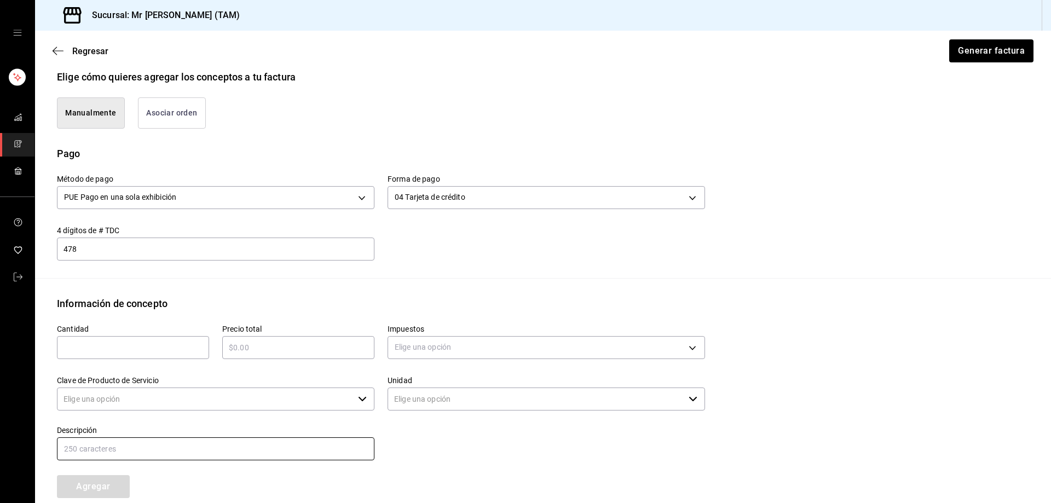
type input "90101500 - Establecimientos para comer y beber"
type input "E48 - Unidad de Servicio"
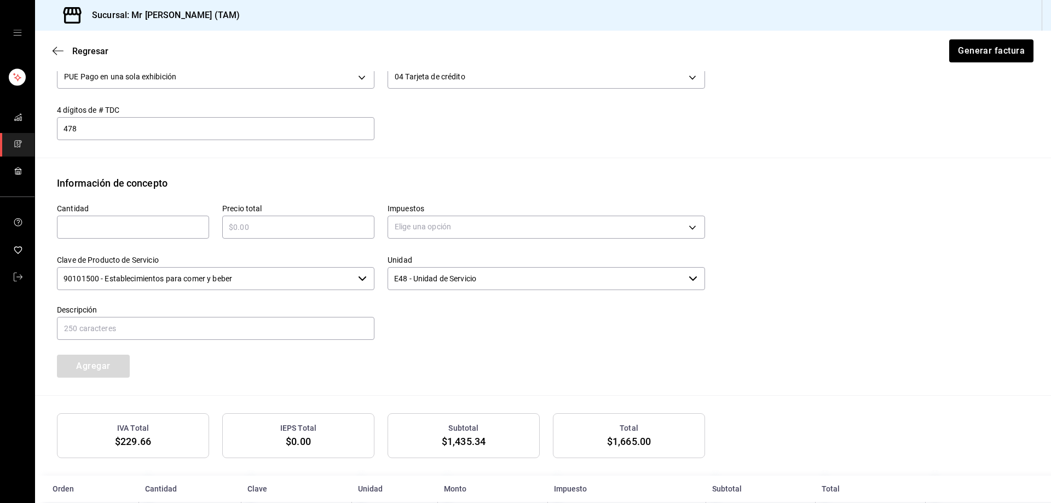
scroll to position [430, 0]
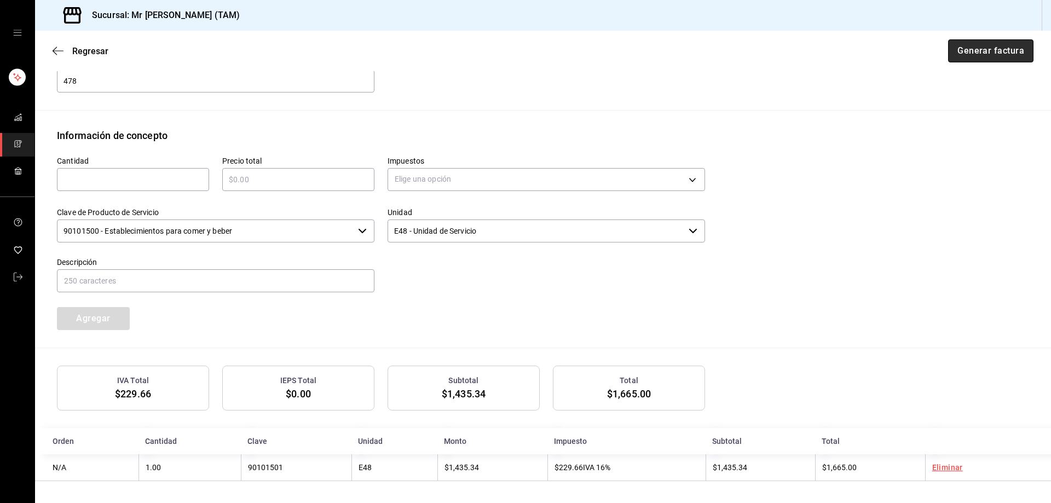
click at [993, 51] on button "Generar factura" at bounding box center [990, 50] width 85 height 23
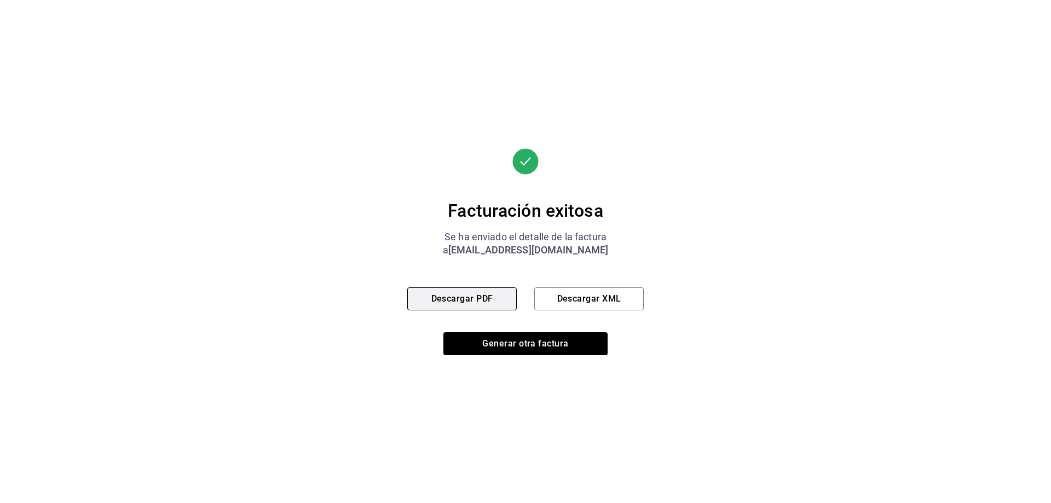
click at [460, 299] on button "Descargar PDF" at bounding box center [461, 298] width 109 height 23
click at [595, 292] on button "Descargar XML" at bounding box center [588, 298] width 109 height 23
click at [447, 288] on button "Descargar PDF" at bounding box center [461, 298] width 109 height 23
click at [482, 297] on button "Descargar PDF" at bounding box center [461, 298] width 109 height 23
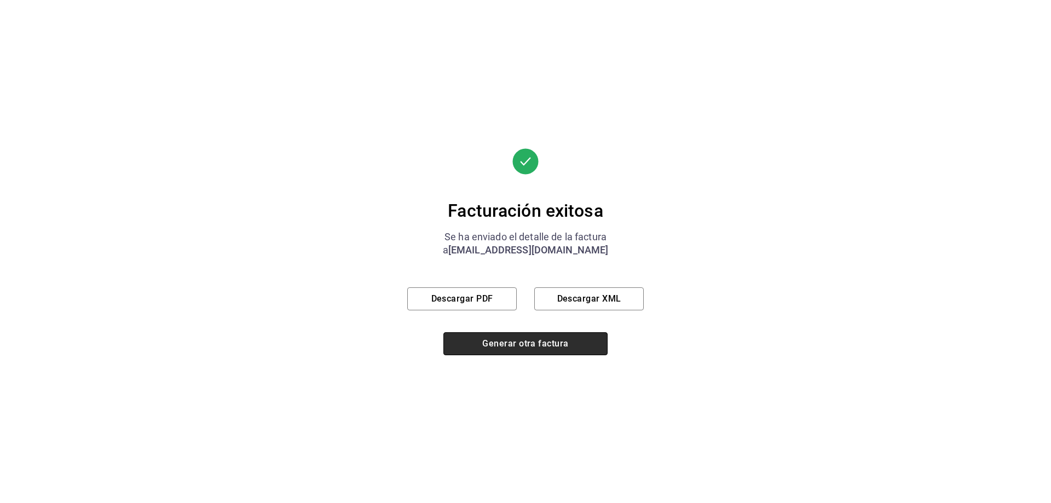
click at [542, 335] on button "Generar otra factura" at bounding box center [525, 343] width 164 height 23
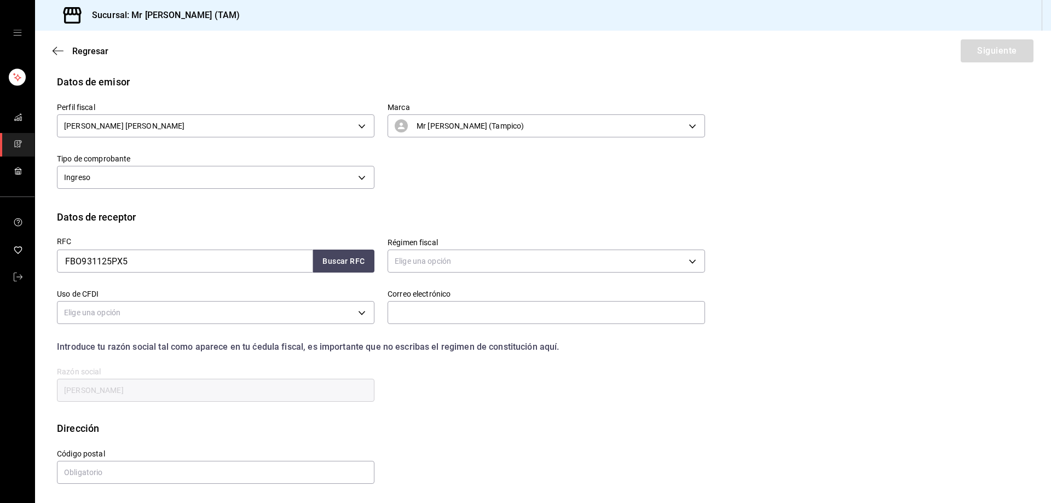
scroll to position [21, 0]
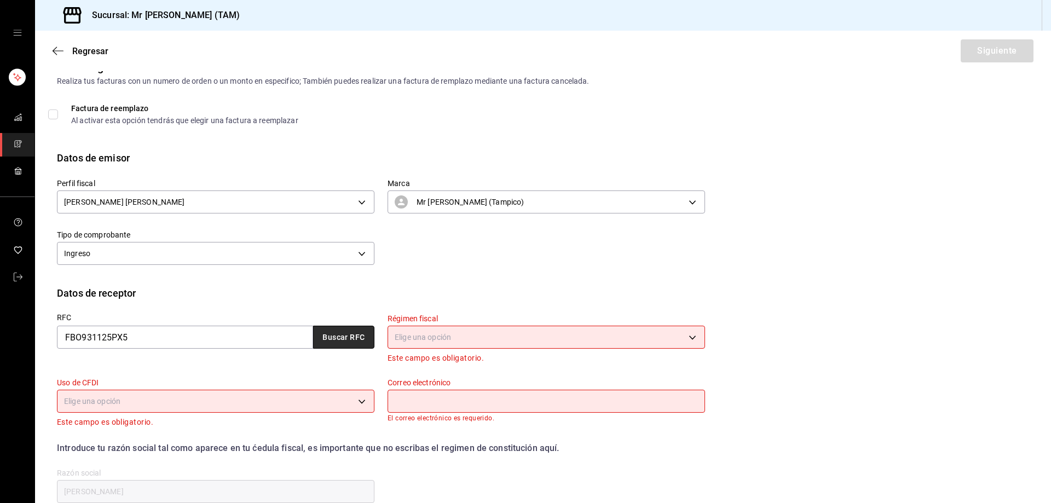
click at [337, 335] on button "Buscar RFC" at bounding box center [343, 337] width 61 height 23
type input "jorgematu_22@hotmail.com"
type input "76120"
type input "601"
type input "G03"
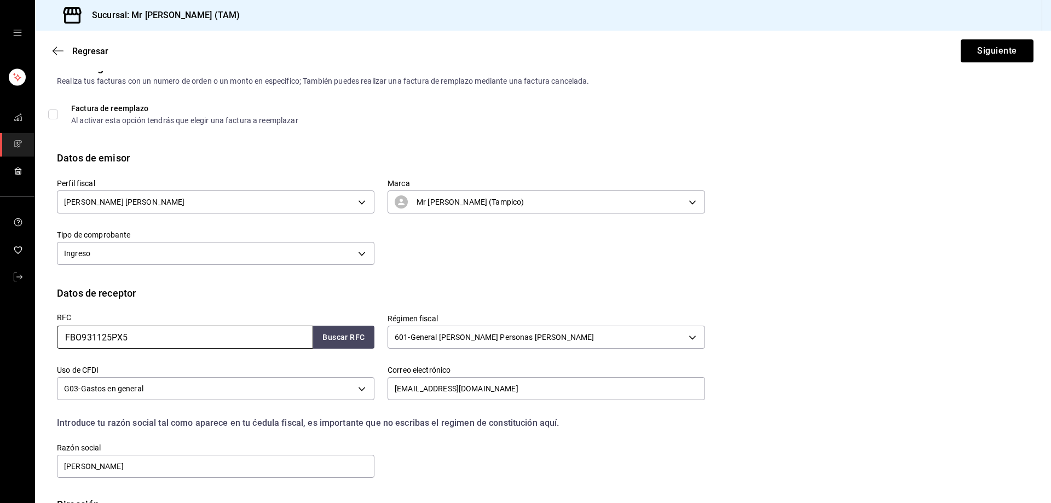
click at [209, 339] on input "FBO931125PX5" at bounding box center [185, 337] width 256 height 23
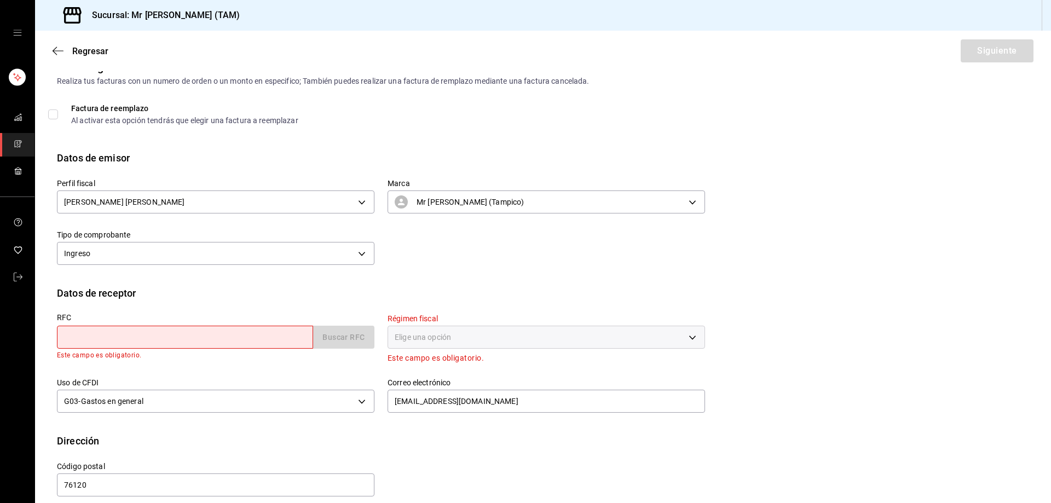
paste input "RECR780715855"
type input "RECR780715855"
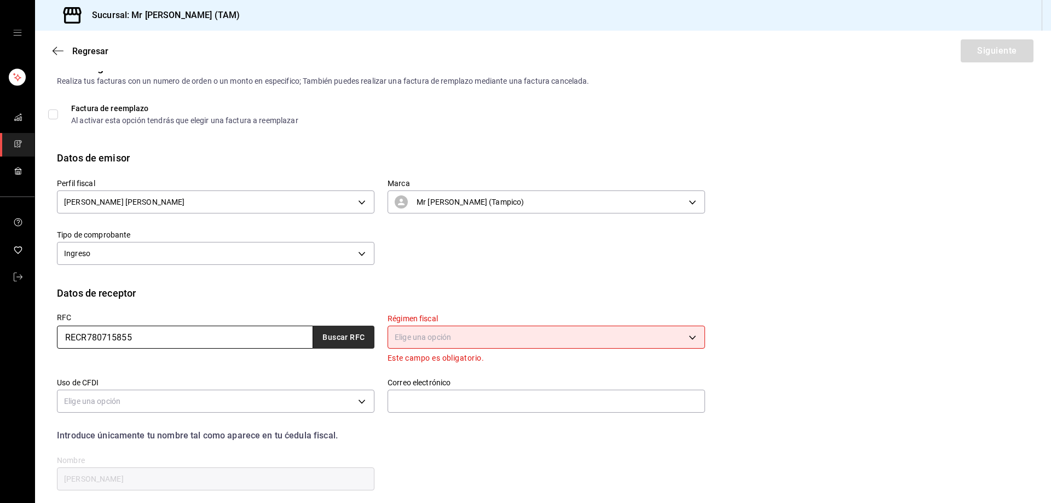
type input "RECR780715855"
click at [338, 333] on button "Buscar RFC" at bounding box center [343, 337] width 61 height 23
type input "612"
type input "G03"
type input "ibur_78@hotmail.com"
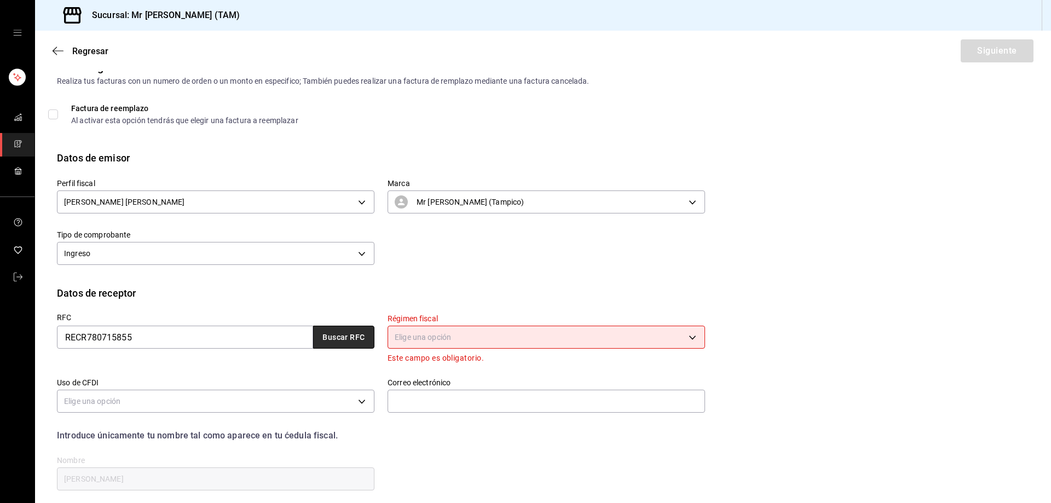
type input "89070"
type input "ROBERTO REYES CERECEDO"
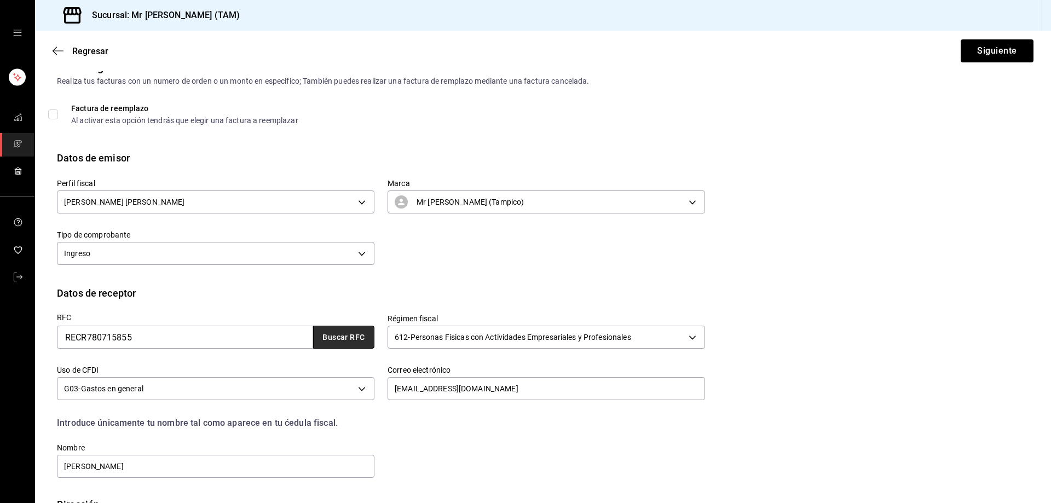
click at [338, 335] on button "Buscar RFC" at bounding box center [343, 337] width 61 height 23
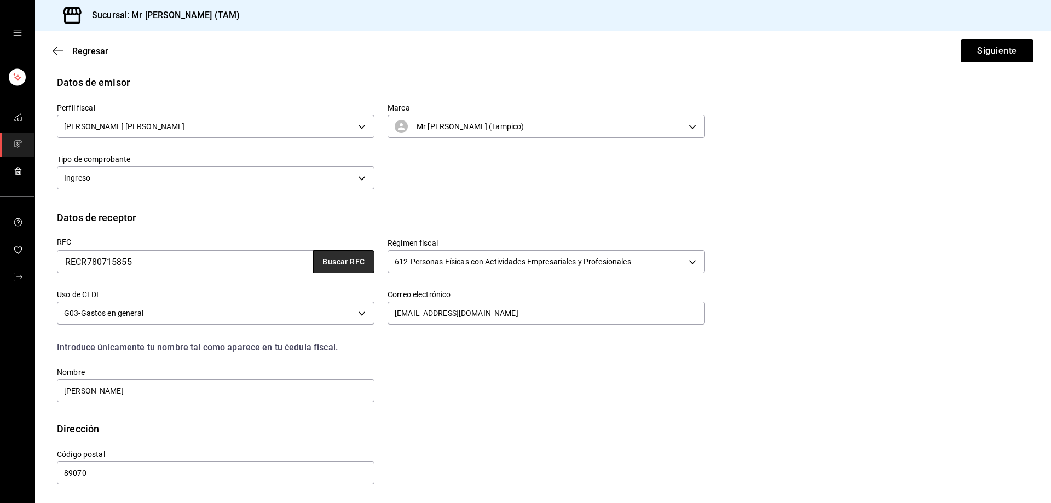
scroll to position [97, 0]
click at [992, 54] on button "Siguiente" at bounding box center [997, 50] width 73 height 23
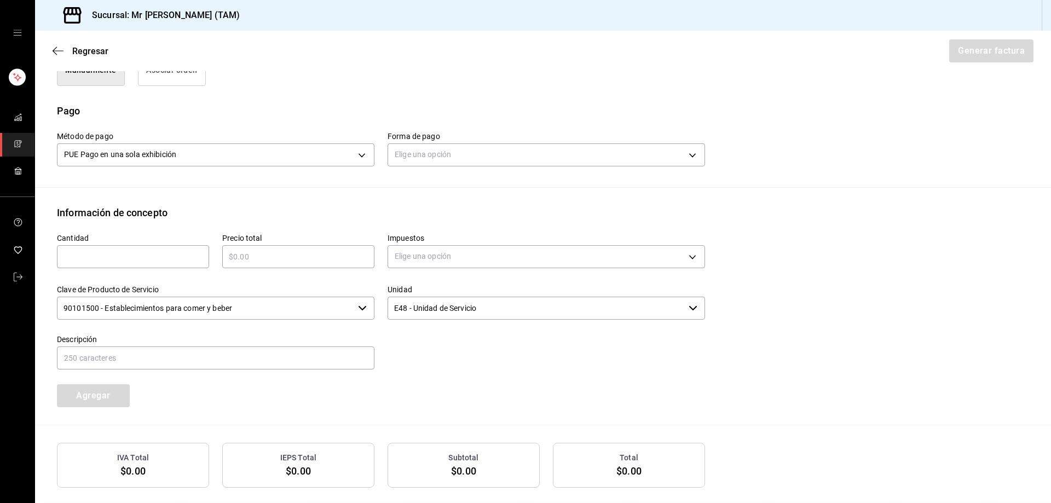
scroll to position [316, 0]
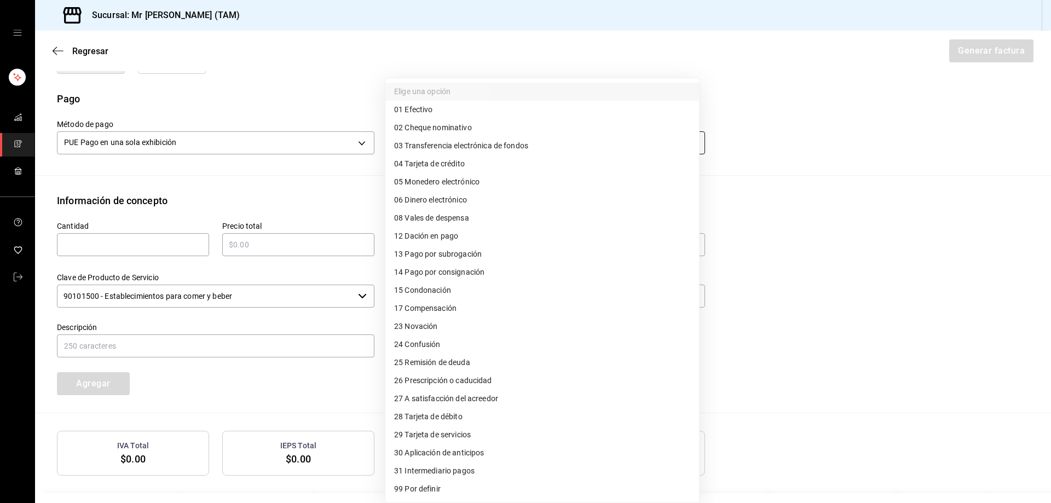
click at [480, 138] on body "Sucursal: Mr Smoky (TAM) Regresar Generar factura Emisor Perfil fiscal LARISSA …" at bounding box center [525, 251] width 1051 height 503
click at [424, 414] on span "28 Tarjeta de débito" at bounding box center [428, 416] width 68 height 11
type input "28"
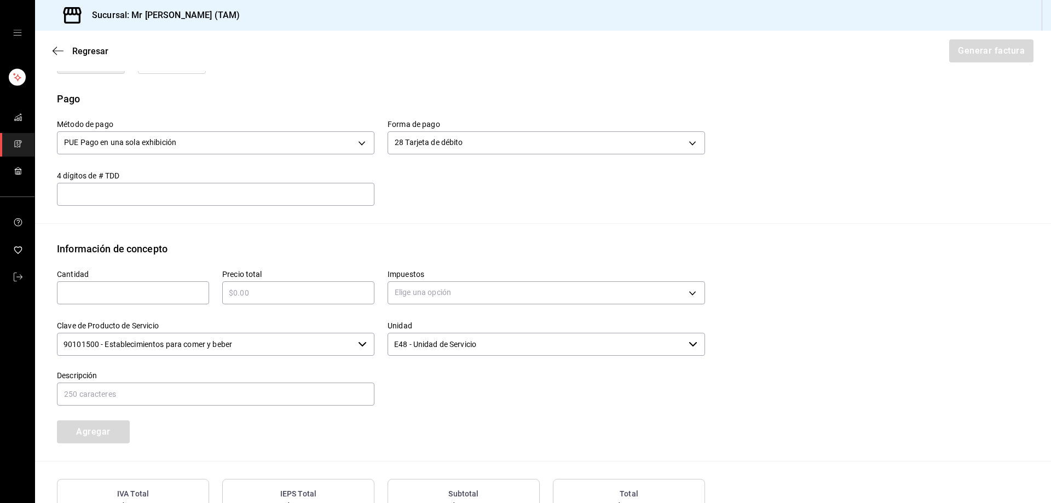
click at [284, 186] on div "​" at bounding box center [215, 194] width 317 height 23
type input "4589"
click at [179, 300] on div "​" at bounding box center [133, 292] width 152 height 23
type input "1"
type input "$1115"
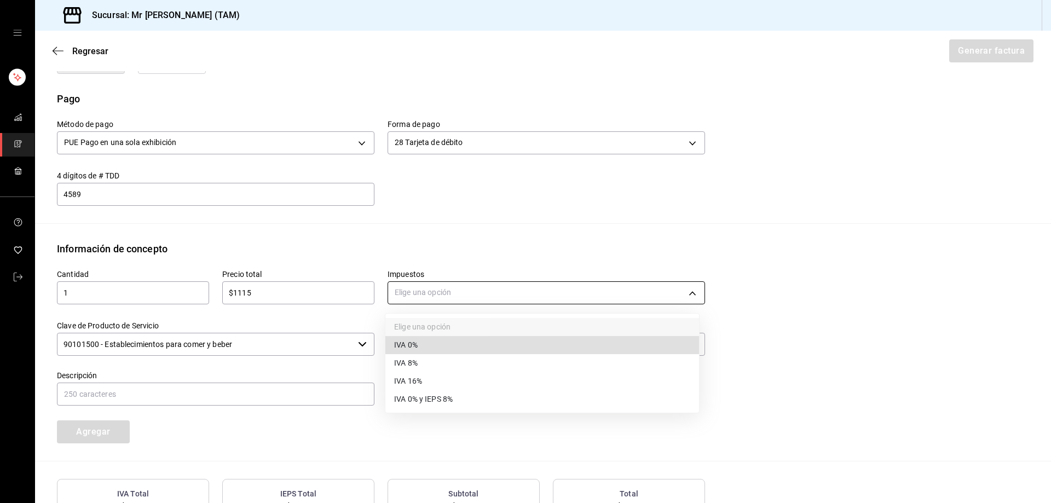
click at [423, 292] on body "Sucursal: Mr Smoky (TAM) Regresar Generar factura Emisor Perfil fiscal LARISSA …" at bounding box center [525, 251] width 1051 height 503
click at [414, 385] on span "IVA 16%" at bounding box center [408, 380] width 28 height 11
type input "IVA_16"
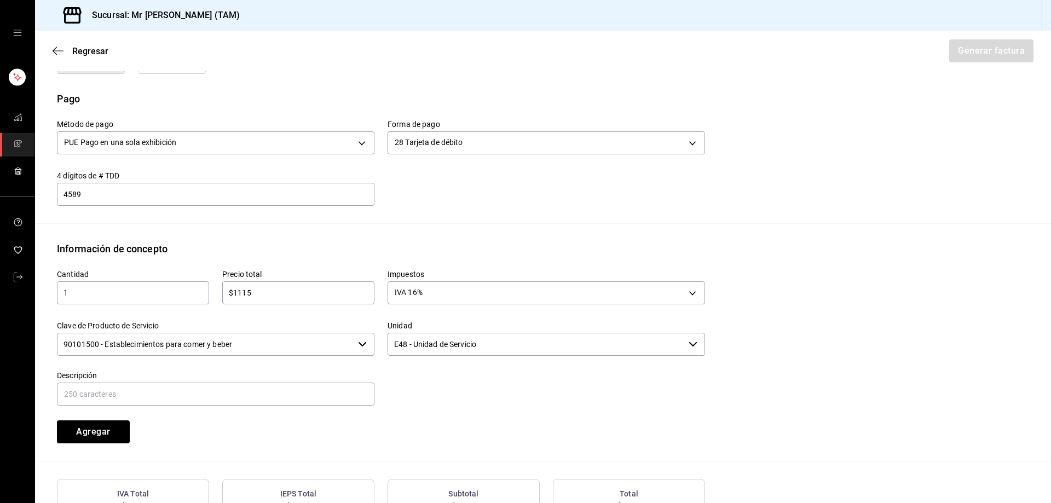
click at [207, 343] on input "90101500 - Establecimientos para comer y beber" at bounding box center [205, 344] width 297 height 23
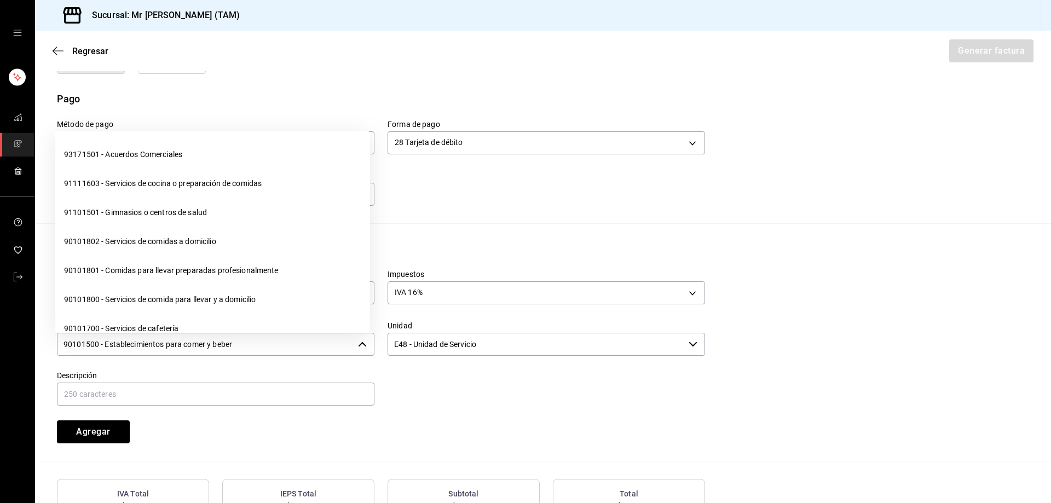
click at [207, 343] on input "90101500 - Establecimientos para comer y beber" at bounding box center [205, 344] width 297 height 23
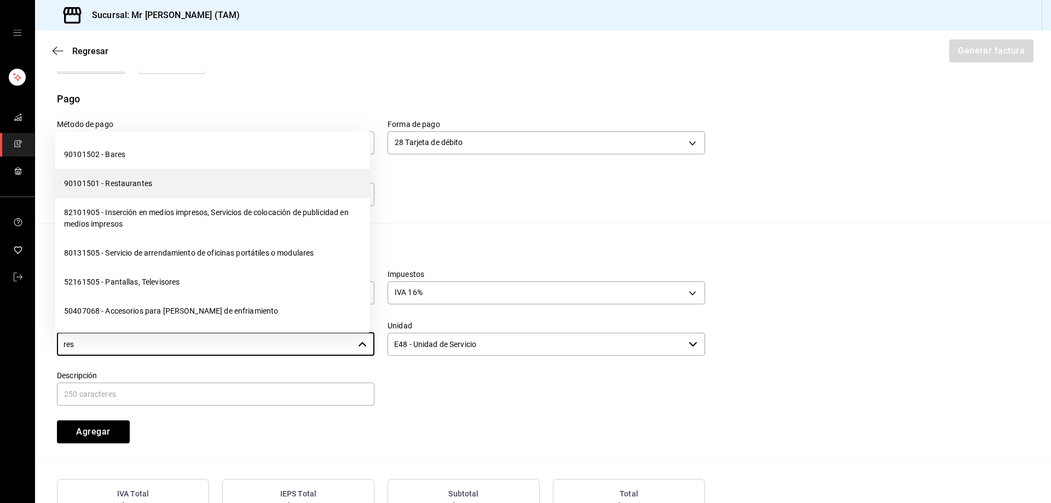
click at [156, 184] on li "90101501 - Restaurantes" at bounding box center [212, 183] width 315 height 29
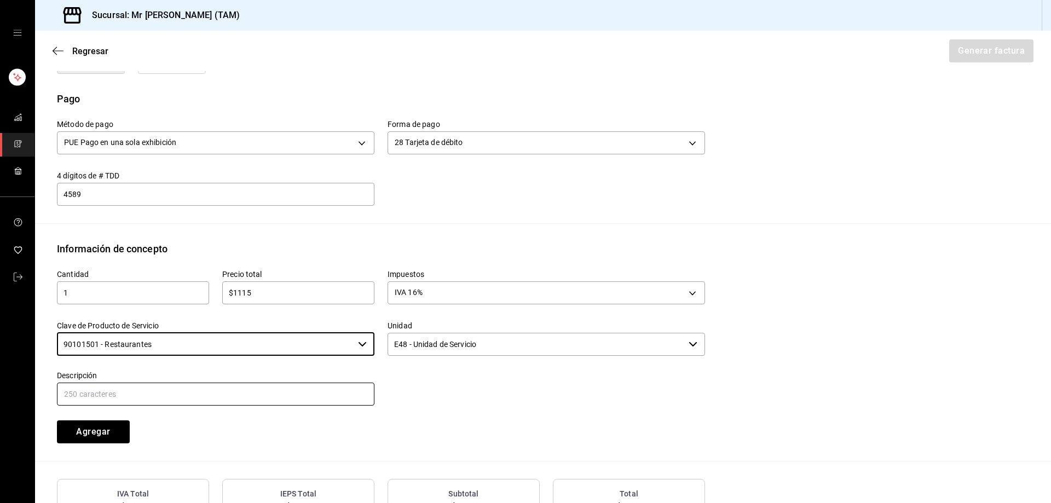
type input "90101501 - Restaurantes"
click at [279, 400] on input "text" at bounding box center [215, 394] width 317 height 23
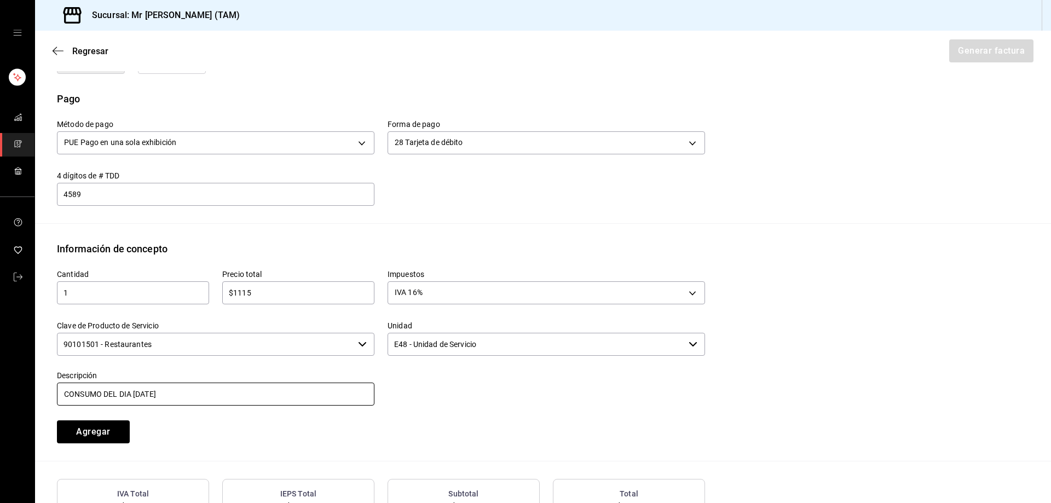
click at [141, 394] on input "CONSUMO DEL DIA 14 AGOSTO 2025" at bounding box center [215, 394] width 317 height 23
click at [232, 392] on input "CONSUMO DEL DIA 17 AGOSTO 2025" at bounding box center [215, 394] width 317 height 23
type input "CONSUMO DEL DIA 17 AGOSTO 2025"
click at [89, 434] on button "Agregar" at bounding box center [93, 431] width 73 height 23
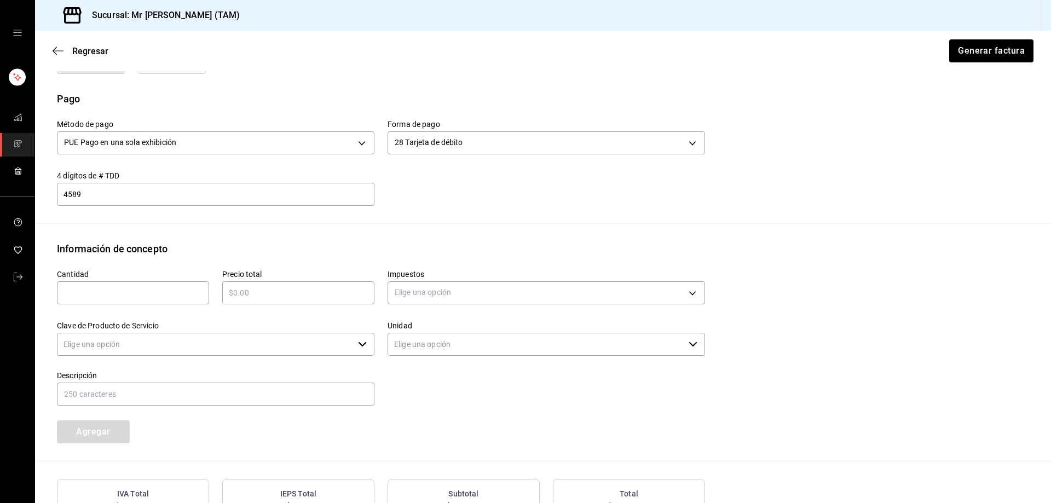
type input "90101500 - Establecimientos para comer y beber"
type input "E48 - Unidad de Servicio"
click at [117, 295] on input "text" at bounding box center [133, 292] width 152 height 13
type input "0"
type input "1"
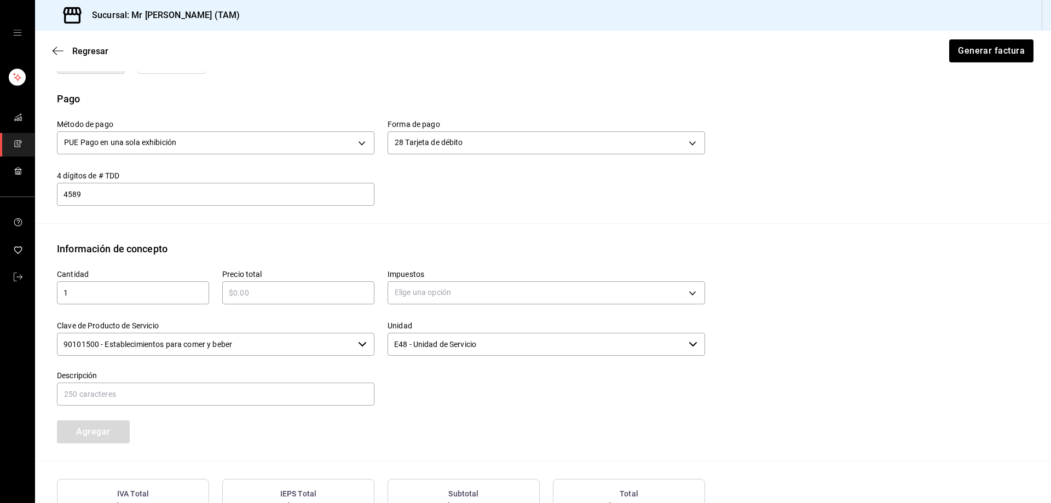
click at [294, 291] on input "text" at bounding box center [298, 292] width 152 height 13
type input "$111.50"
click at [445, 304] on body "Sucursal: Mr Smoky (TAM) Regresar Generar factura Emisor Perfil fiscal LARISSA …" at bounding box center [525, 251] width 1051 height 503
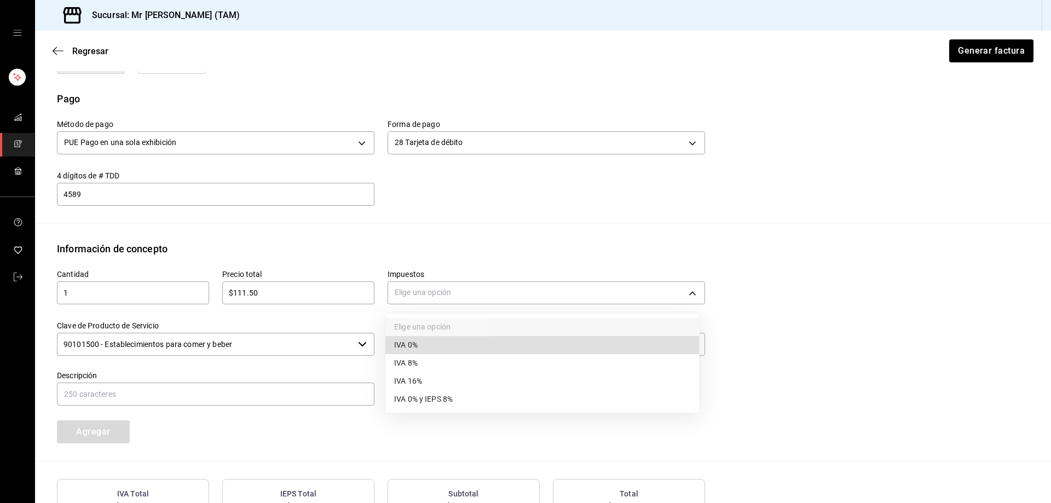
click at [433, 348] on li "IVA 0%" at bounding box center [542, 345] width 314 height 18
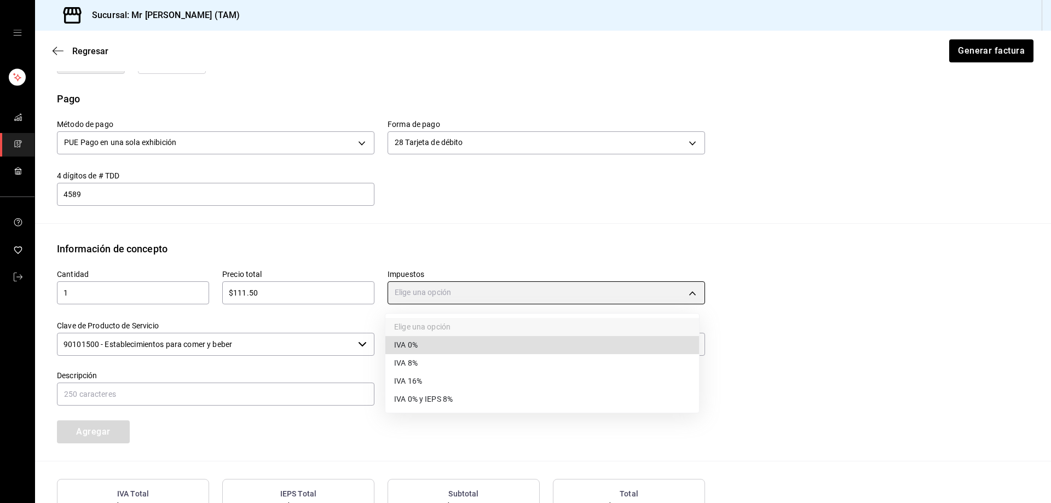
type input "IVA_0"
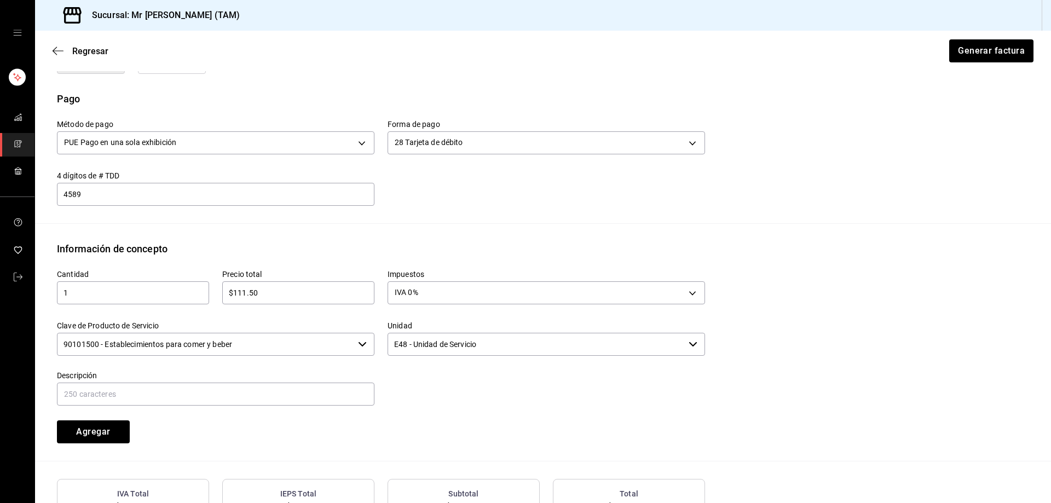
click at [302, 346] on input "90101500 - Establecimientos para comer y beber" at bounding box center [205, 344] width 297 height 23
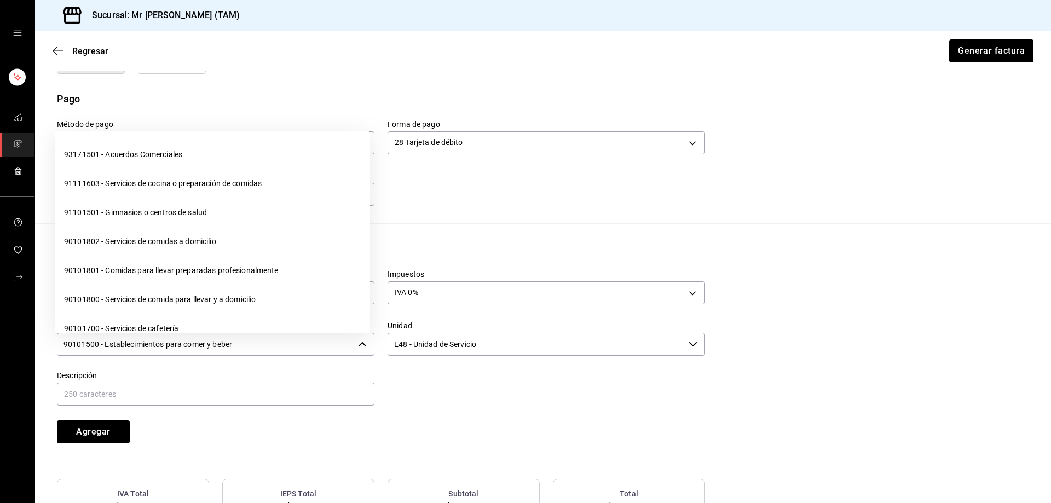
click at [302, 346] on input "90101500 - Establecimientos para comer y beber" at bounding box center [205, 344] width 297 height 23
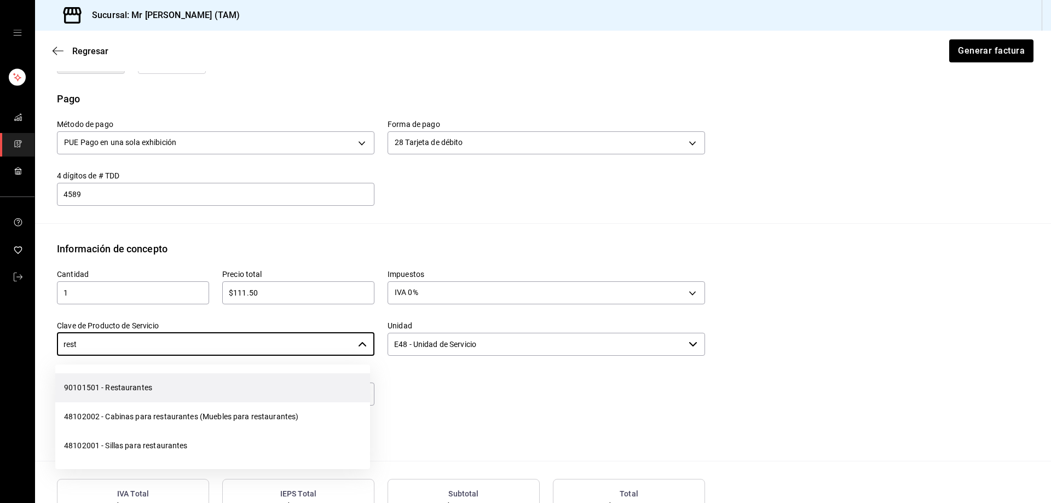
click at [227, 395] on li "90101501 - Restaurantes" at bounding box center [212, 387] width 315 height 29
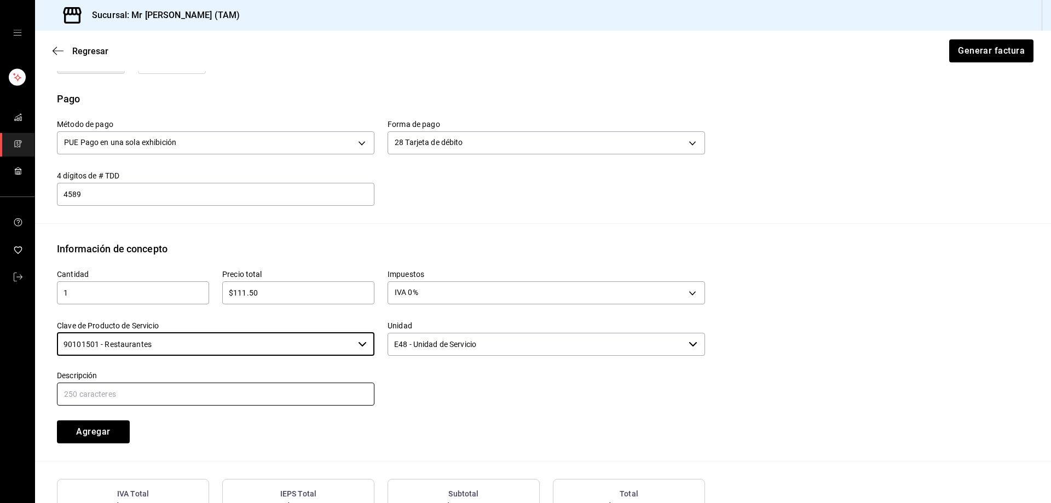
type input "90101501 - Restaurantes"
click at [205, 402] on input "text" at bounding box center [215, 394] width 317 height 23
type input "PROPINA"
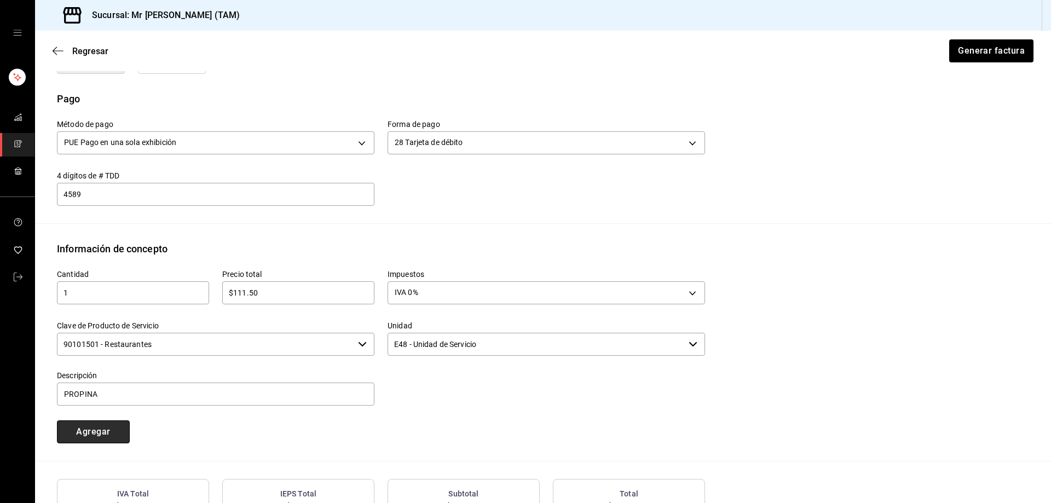
click at [92, 433] on button "Agregar" at bounding box center [93, 431] width 73 height 23
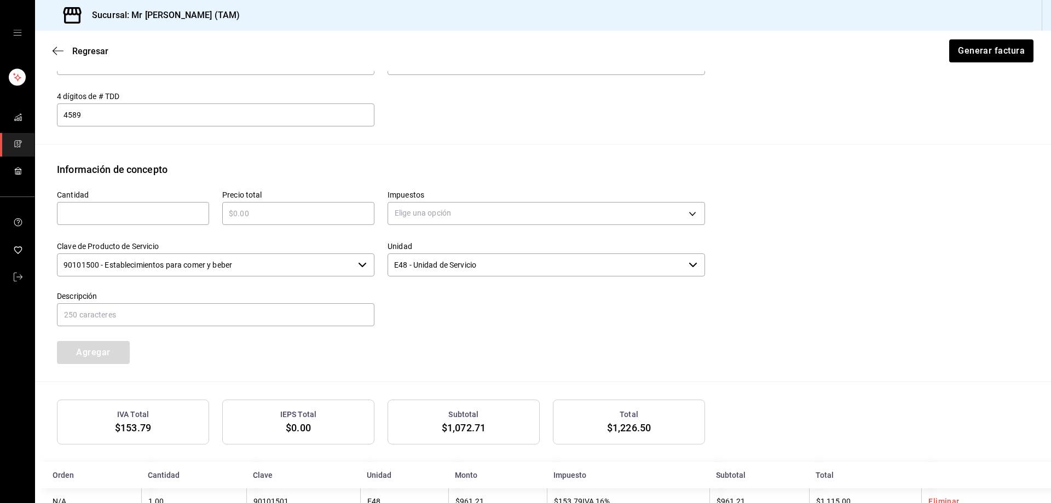
scroll to position [293, 0]
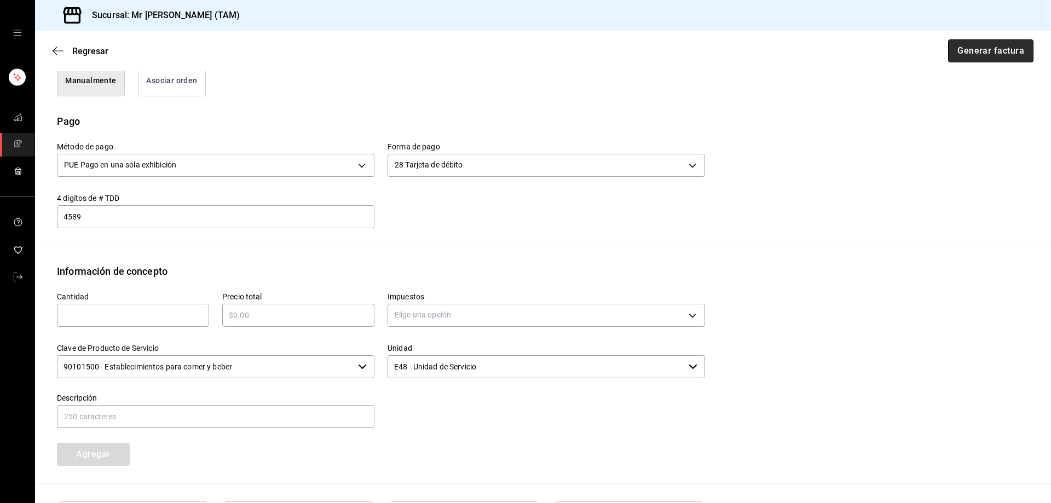
click at [956, 57] on button "Generar factura" at bounding box center [990, 50] width 85 height 23
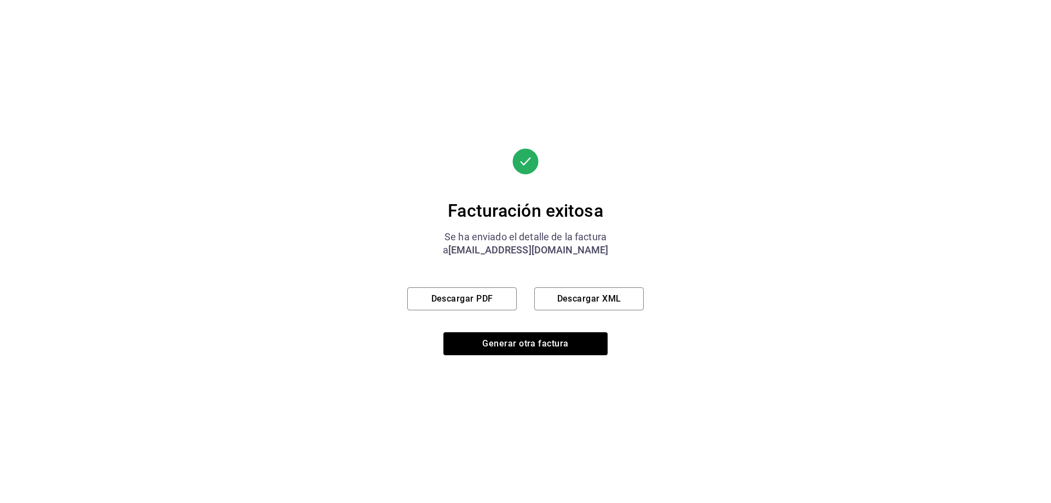
click at [499, 313] on div "Facturación exitosa Se ha enviado el detalle de la factura a ibur_78@hotmail.co…" at bounding box center [525, 251] width 236 height 207
click at [499, 303] on button "Descargar PDF" at bounding box center [461, 298] width 109 height 23
click at [599, 293] on button "Descargar XML" at bounding box center [588, 298] width 109 height 23
click at [501, 334] on button "Generar otra factura" at bounding box center [525, 343] width 164 height 23
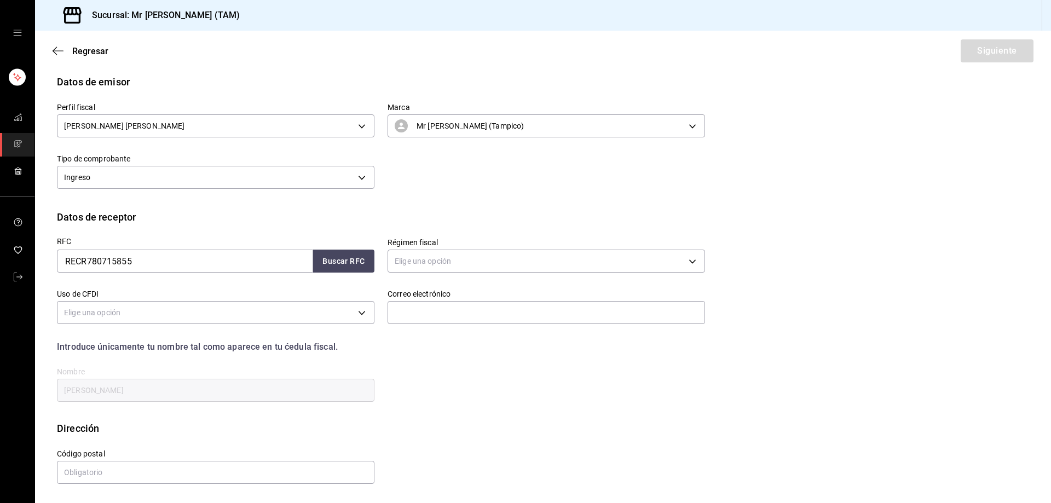
scroll to position [21, 0]
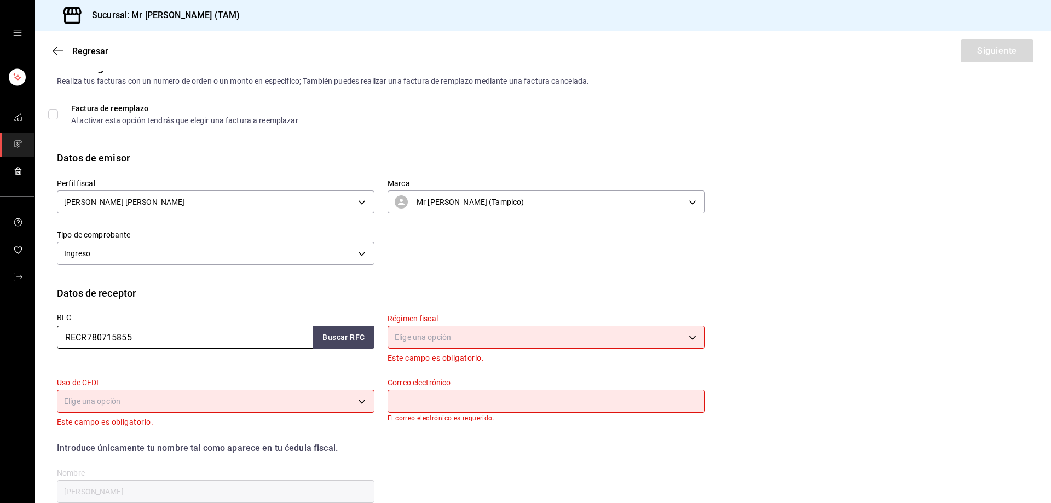
click at [210, 335] on input "RECR780715855" at bounding box center [185, 337] width 256 height 23
paste input "TNC200205K4A"
type input "TNC200205K4A"
paste input "T"
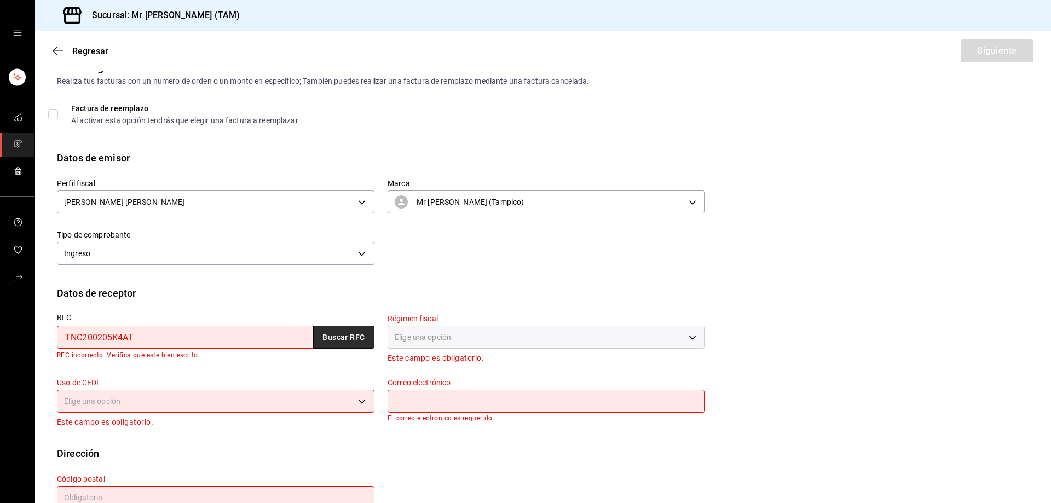
click at [350, 338] on button "Buscar RFC" at bounding box center [343, 337] width 61 height 23
click at [350, 338] on div "TNC200205K4AT Buscar RFC" at bounding box center [215, 337] width 317 height 23
click at [152, 342] on input "TNC200205K4AT" at bounding box center [185, 337] width 256 height 23
paste input "text"
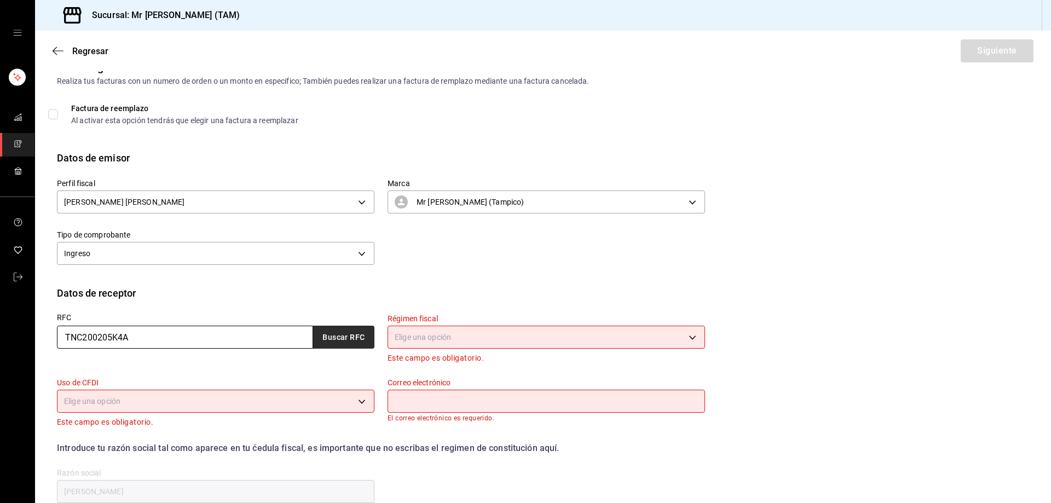
type input "TNC200205K4A"
click at [342, 340] on button "Buscar RFC" at bounding box center [343, 337] width 61 height 23
type input "arturo.gutierrez@tnctransporte.com"
type input "89410"
type input "TRANSPORTES NUEVO CAMINO"
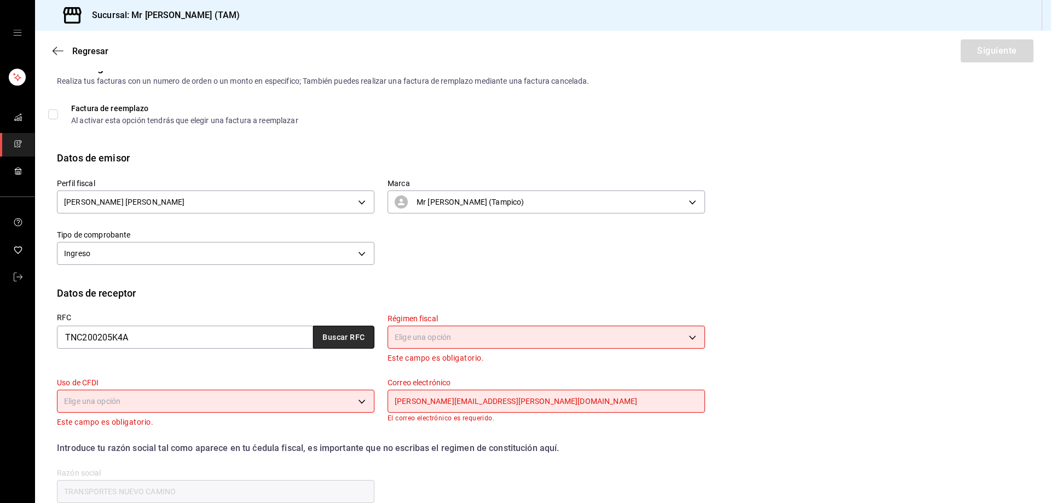
type input "626"
type input "G03"
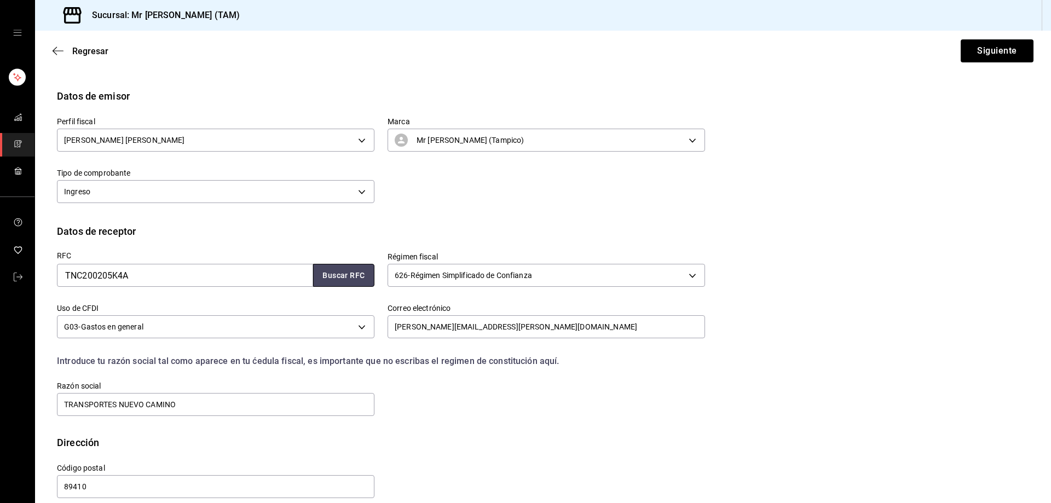
scroll to position [97, 0]
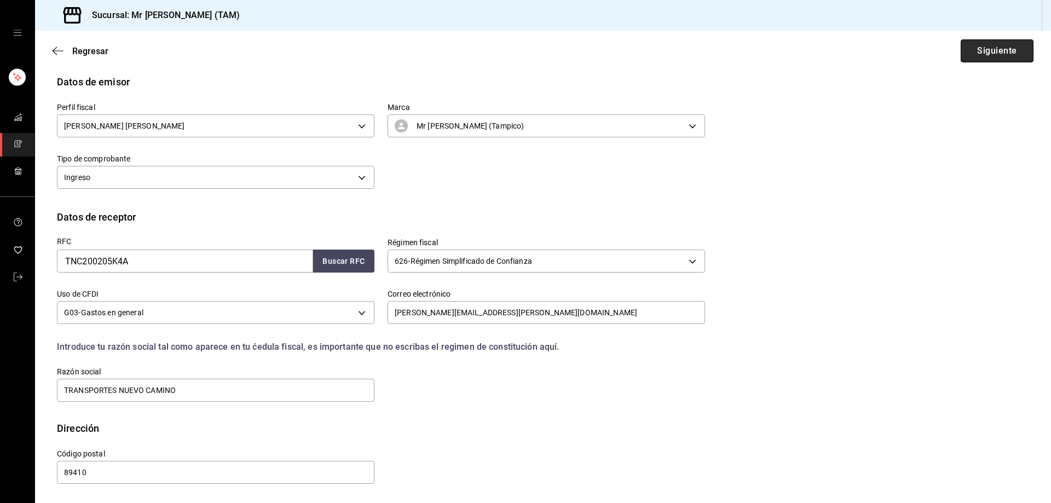
click at [978, 44] on button "Siguiente" at bounding box center [997, 50] width 73 height 23
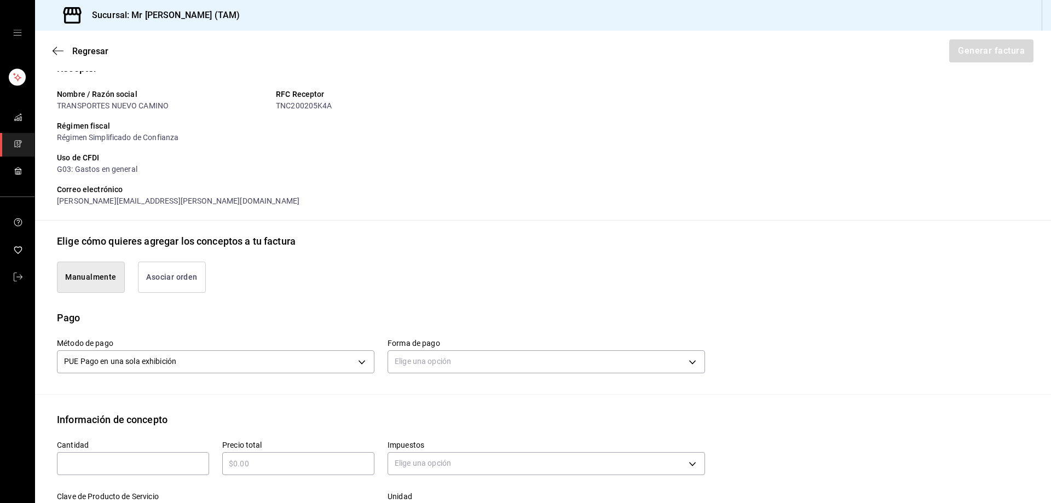
scroll to position [261, 0]
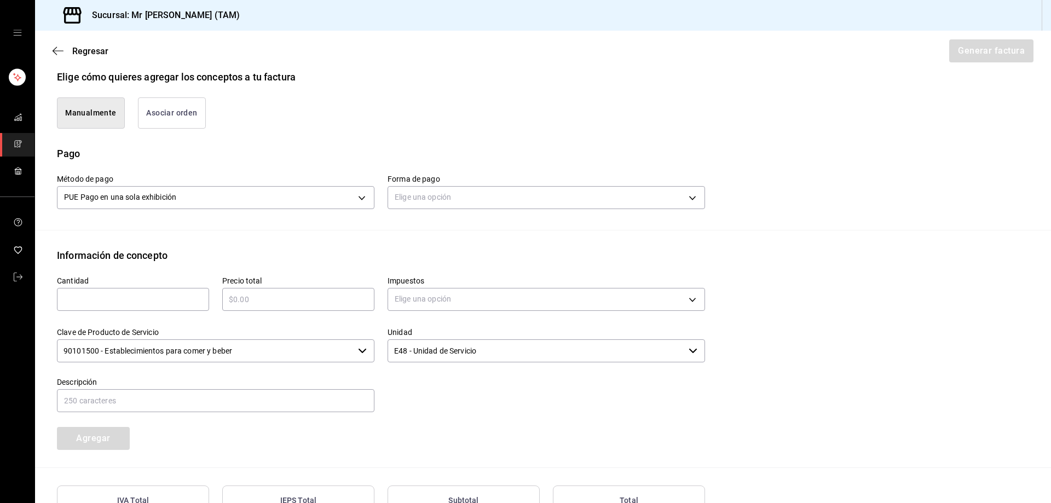
click at [412, 184] on div "Elige una opción" at bounding box center [545, 196] width 317 height 29
click at [416, 214] on div "Método de pago PUE Pago en una sola exhibición PUE Forma de pago Elige una opci…" at bounding box center [543, 195] width 972 height 69
click at [416, 199] on body "Sucursal: Mr Smoky (TAM) Regresar Generar factura Emisor Perfil fiscal LARISSA …" at bounding box center [525, 251] width 1051 height 503
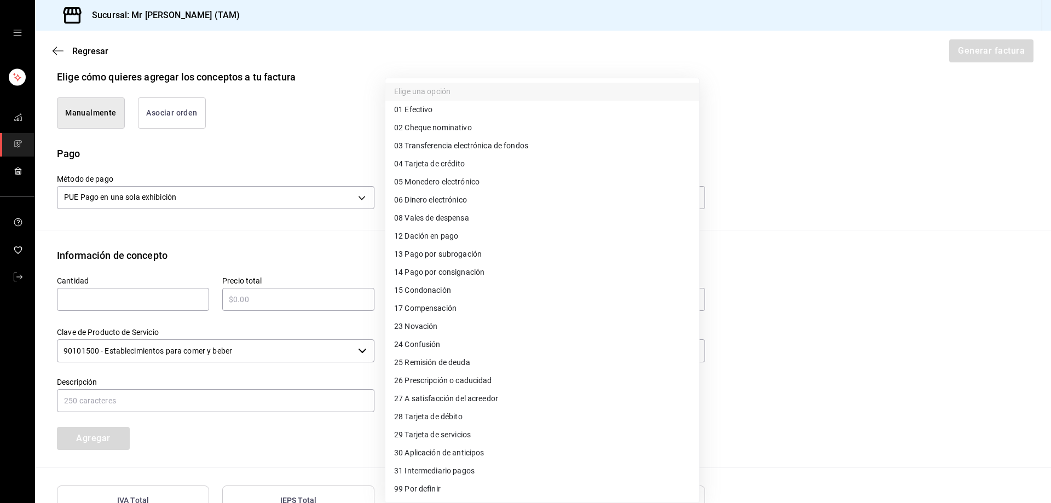
click at [438, 425] on li "28 Tarjeta de débito" at bounding box center [542, 417] width 314 height 18
type input "28"
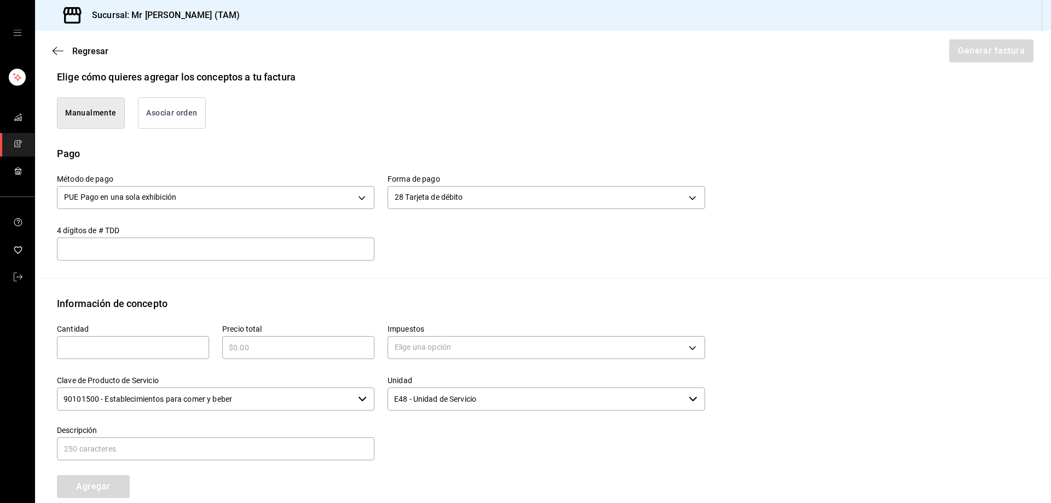
click at [263, 242] on input "text" at bounding box center [215, 248] width 317 height 13
type input "6359"
click at [141, 346] on input "text" at bounding box center [133, 347] width 152 height 13
type input "1"
click at [323, 351] on input "text" at bounding box center [298, 347] width 152 height 13
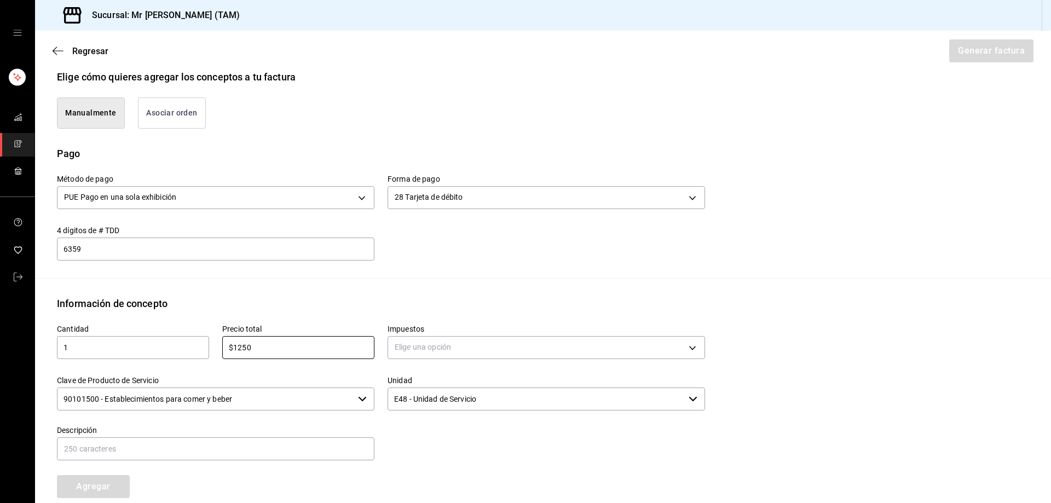
type input "$1250"
click at [442, 356] on body "Sucursal: Mr Smoky (TAM) Regresar Generar factura Emisor Perfil fiscal LARISSA …" at bounding box center [525, 251] width 1051 height 503
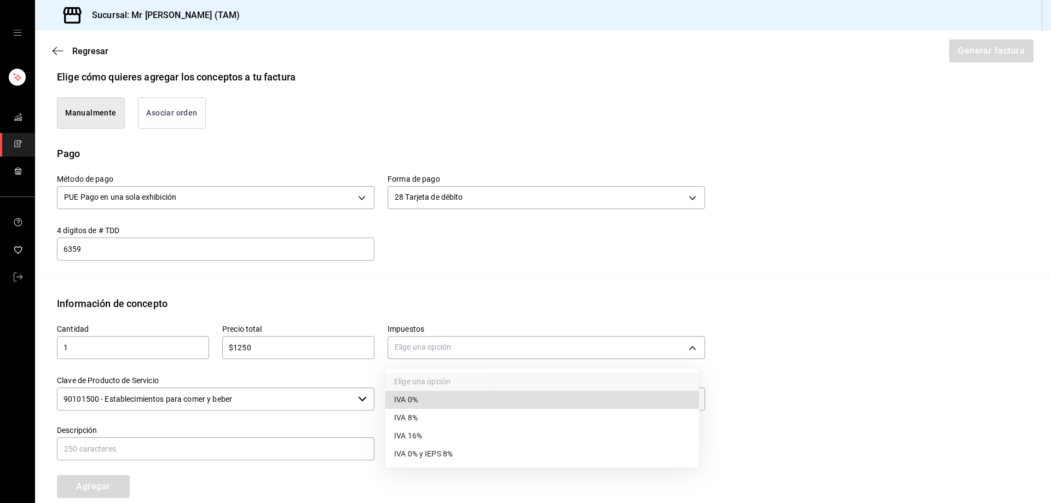
click at [419, 441] on span "IVA 16%" at bounding box center [408, 435] width 28 height 11
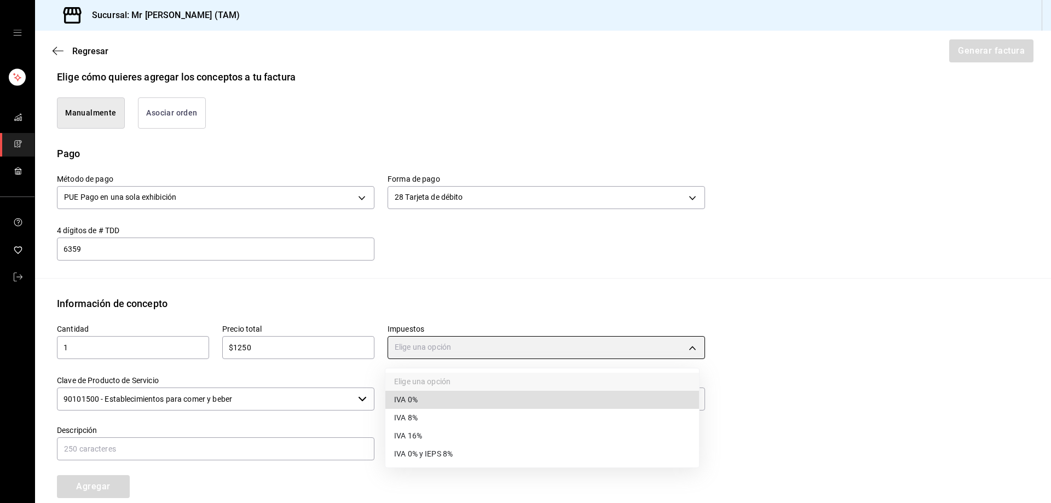
type input "IVA_16"
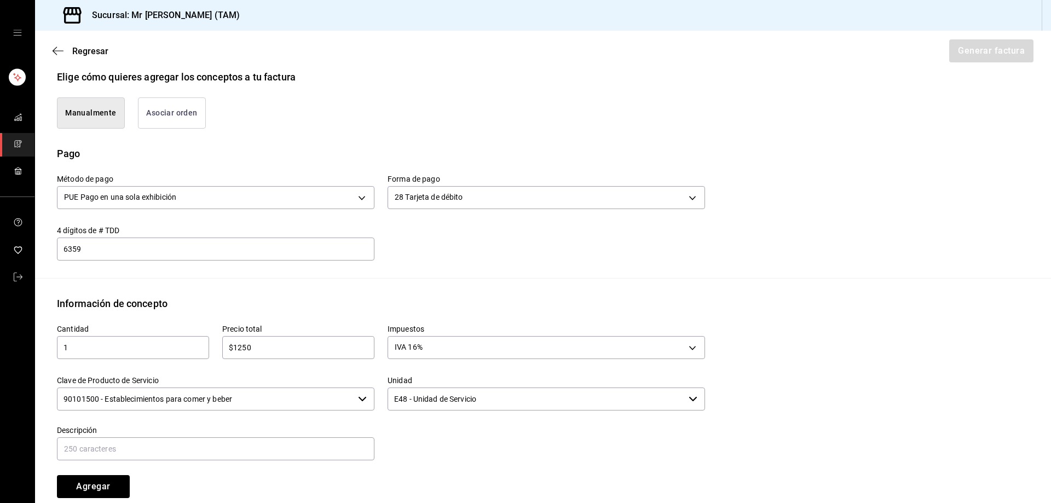
click at [198, 395] on input "90101500 - Establecimientos para comer y beber" at bounding box center [205, 398] width 297 height 23
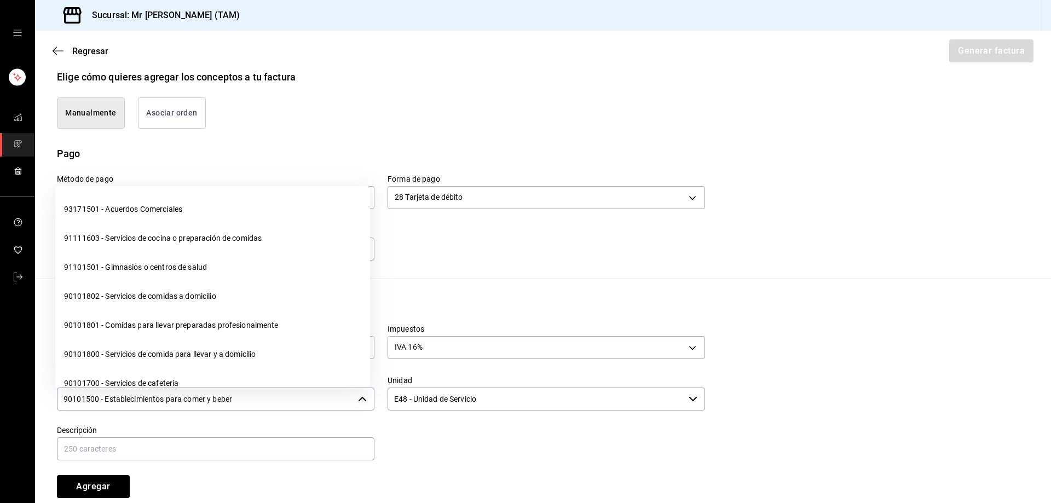
click at [198, 395] on input "90101500 - Establecimientos para comer y beber" at bounding box center [205, 398] width 297 height 23
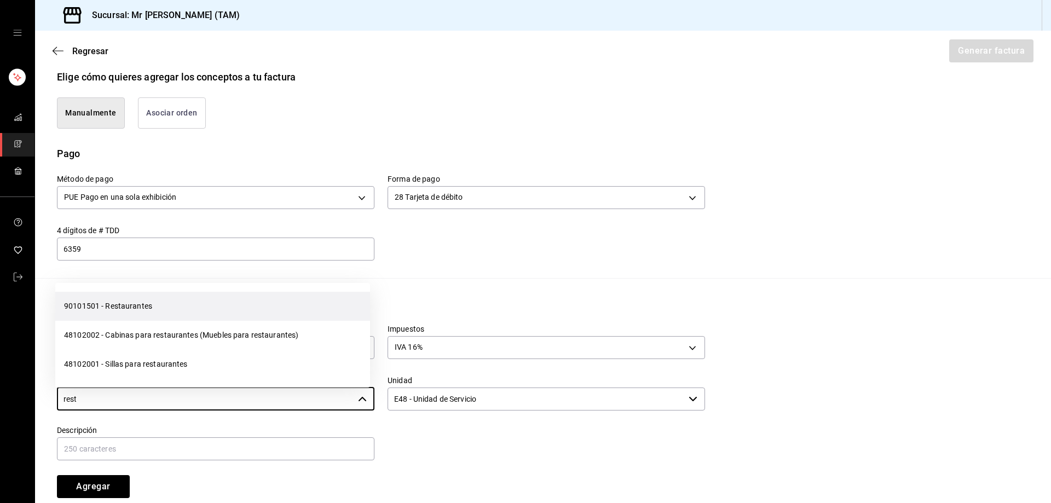
click at [83, 298] on li "90101501 - Restaurantes" at bounding box center [212, 306] width 315 height 29
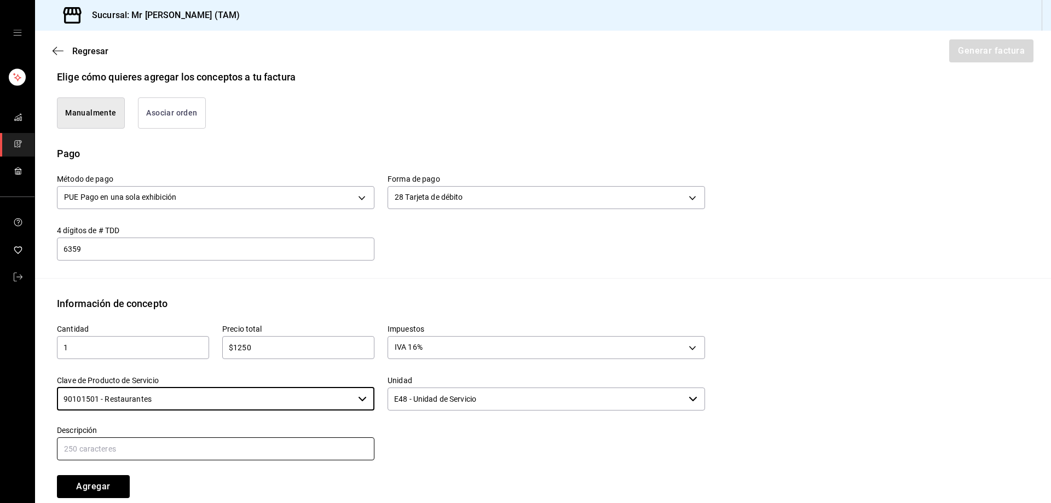
type input "90101501 - Restaurantes"
click at [167, 444] on input "text" at bounding box center [215, 448] width 317 height 23
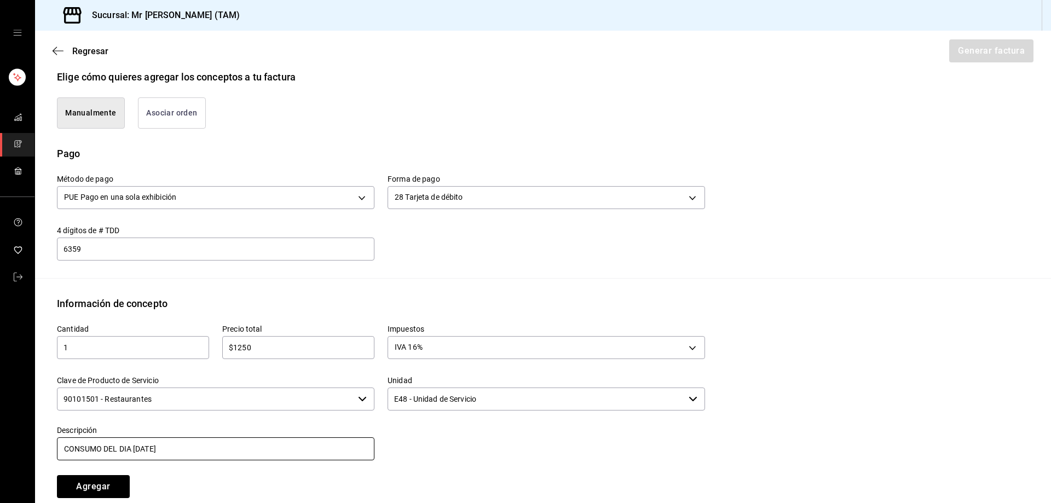
click at [140, 455] on input "CONSUMO DEL DIA 14 AGOSTO 2025" at bounding box center [215, 448] width 317 height 23
click at [247, 449] on input "CONSUMO DEL DIA 17 AGOSTO 2025" at bounding box center [215, 448] width 317 height 23
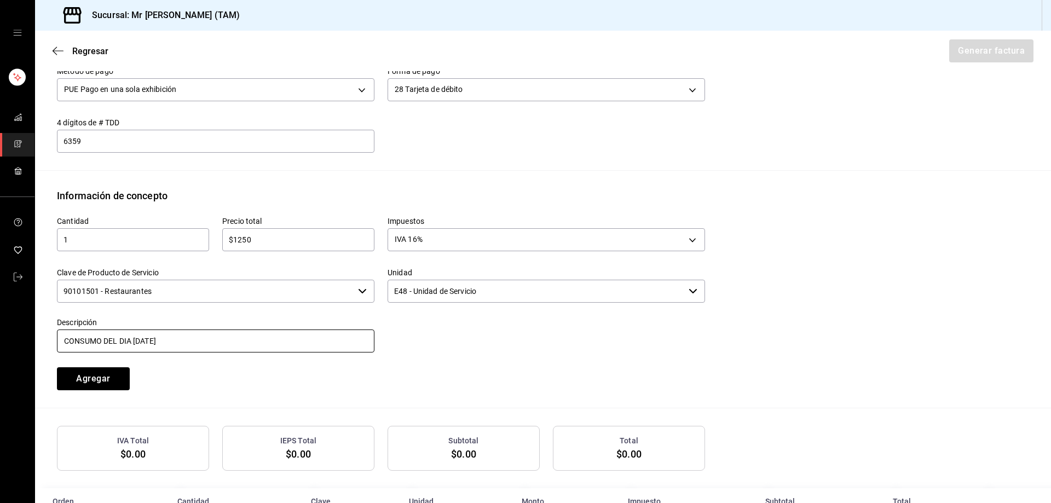
scroll to position [371, 0]
type input "CONSUMO DEL DIA 17 AGOSTO 2025"
click at [114, 376] on button "Agregar" at bounding box center [93, 377] width 73 height 23
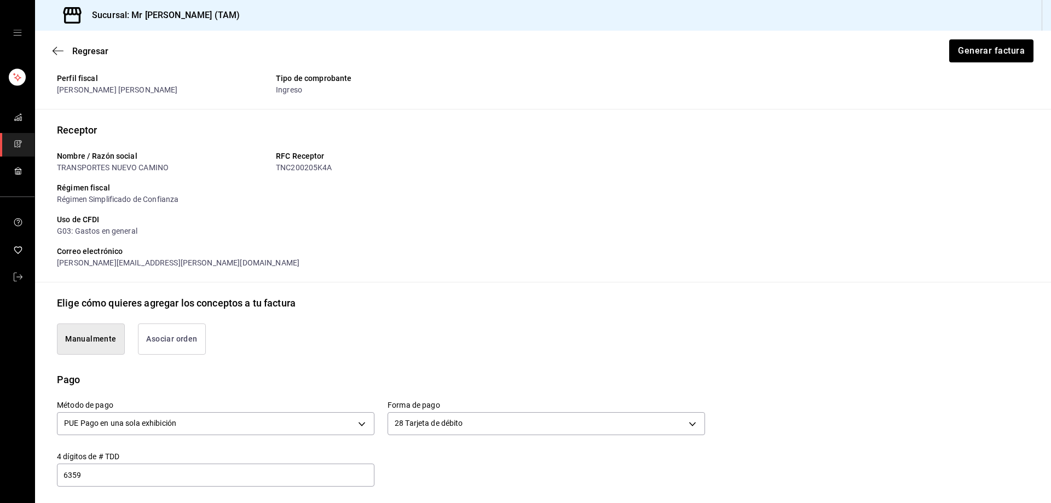
scroll to position [0, 0]
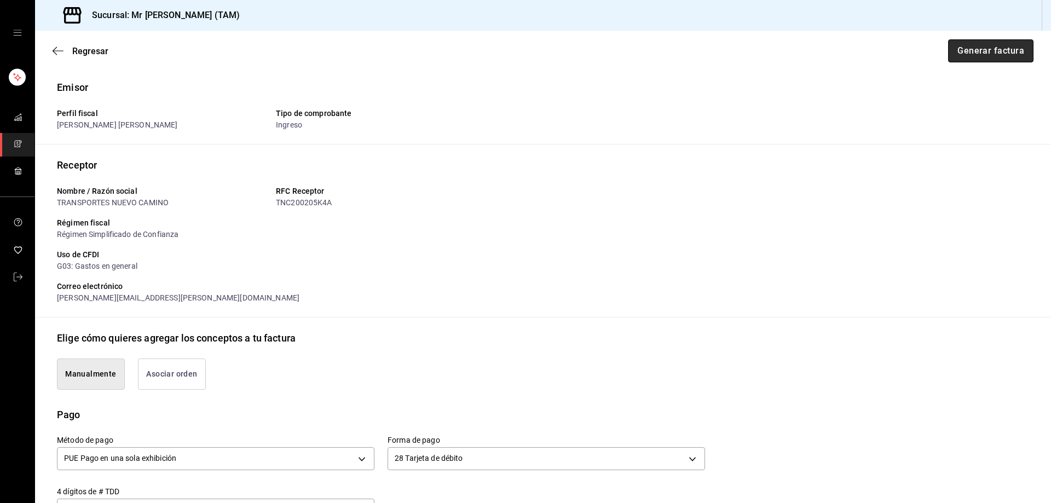
click at [959, 45] on button "Generar factura" at bounding box center [990, 50] width 85 height 23
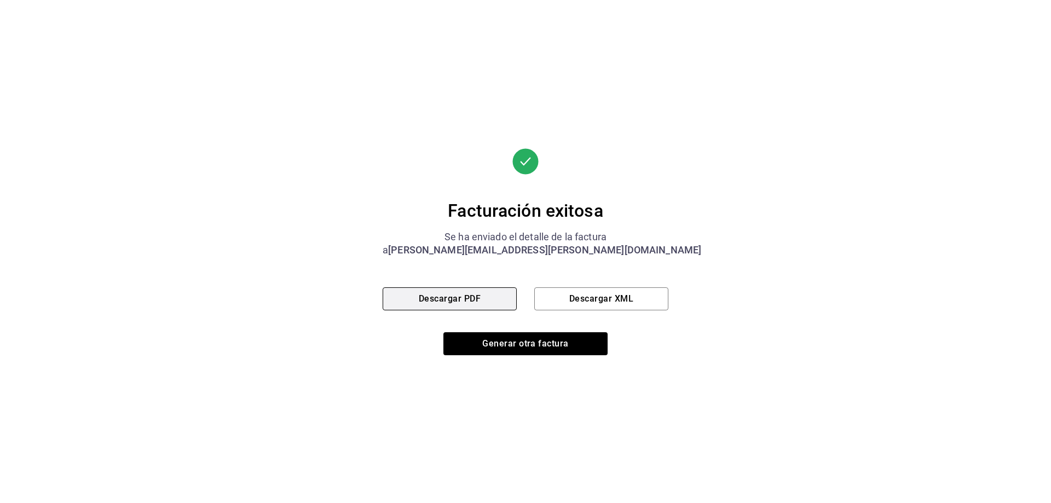
click at [459, 304] on button "Descargar PDF" at bounding box center [450, 298] width 134 height 23
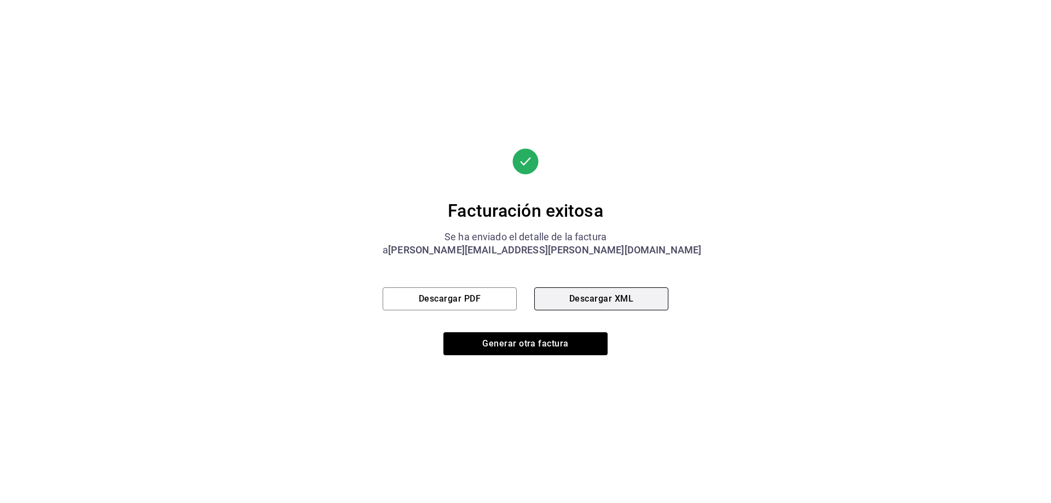
click at [603, 300] on button "Descargar XML" at bounding box center [601, 298] width 134 height 23
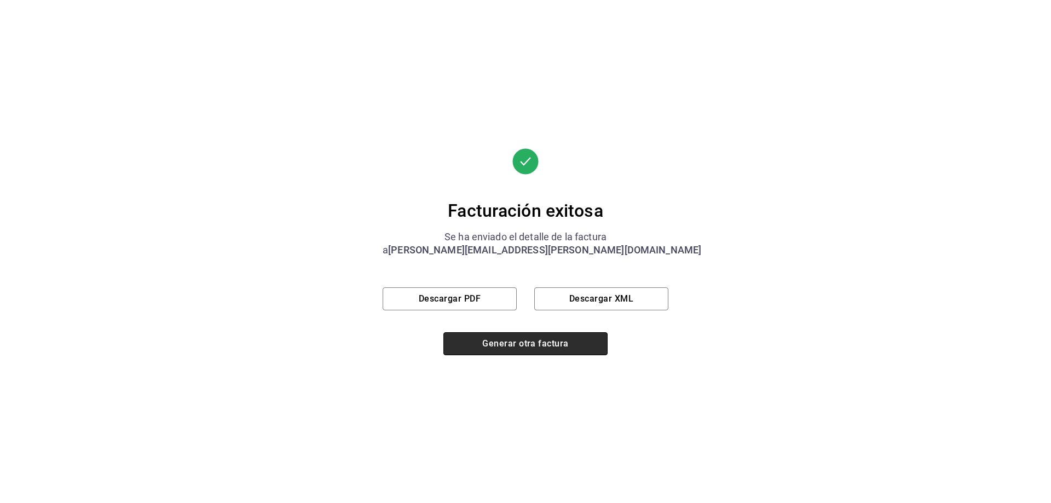
click at [534, 335] on button "Generar otra factura" at bounding box center [525, 343] width 164 height 23
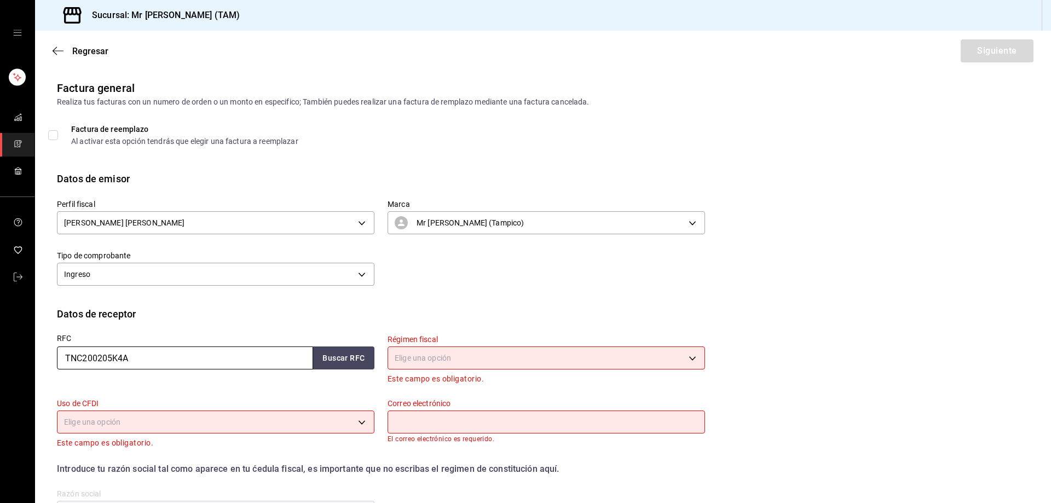
click at [235, 359] on input "TNC200205K4A" at bounding box center [185, 357] width 256 height 23
paste input "RIRJ771207E28"
type input "RIRJ771207E28"
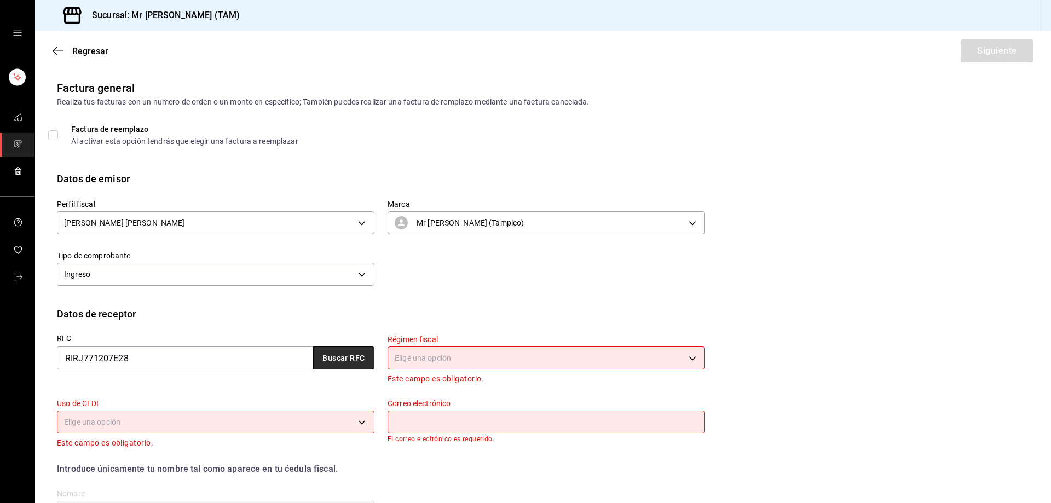
click at [347, 355] on button "Buscar RFC" at bounding box center [343, 357] width 61 height 23
type input "mr.water.plus@gmail.com"
type input "JUAN FRANCISCO RIVERA RAMIREZ"
type input "79092"
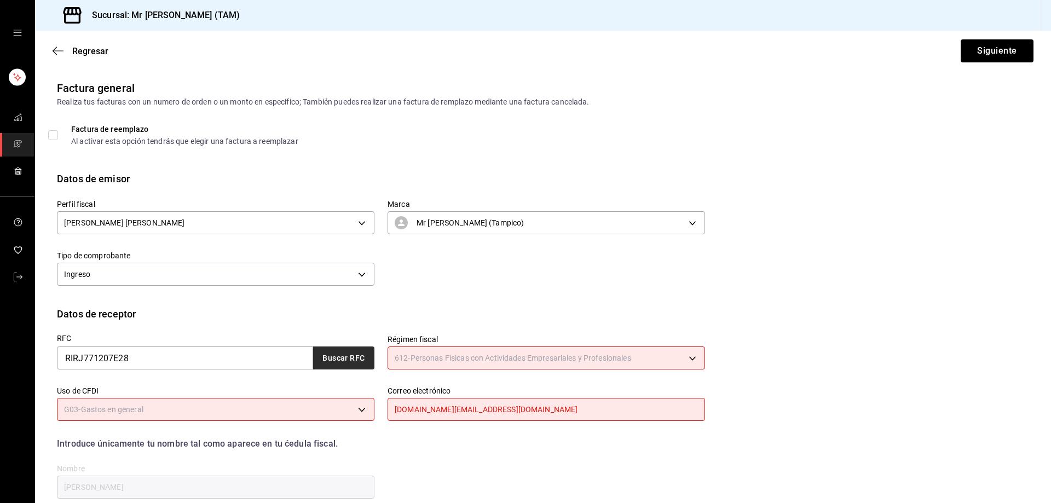
type input "612"
type input "G03"
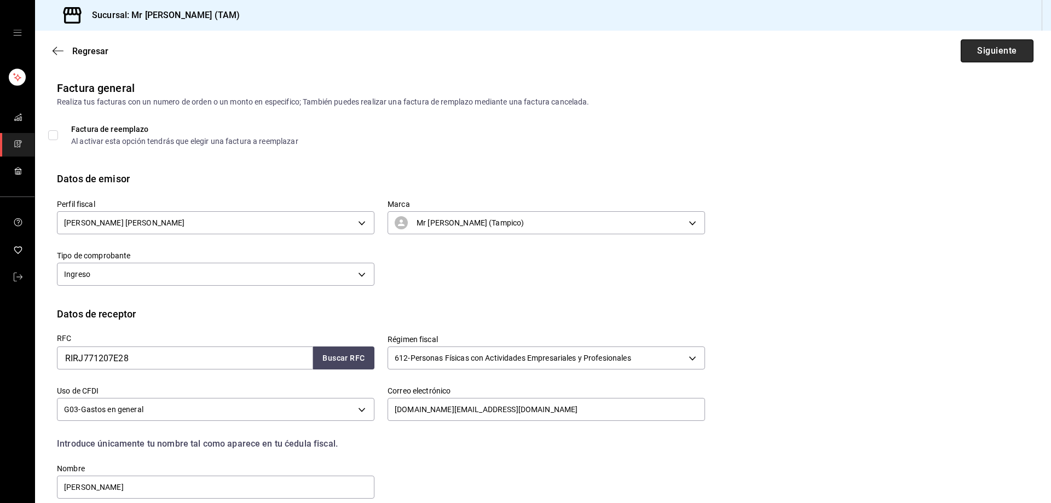
click at [975, 46] on button "Siguiente" at bounding box center [997, 50] width 73 height 23
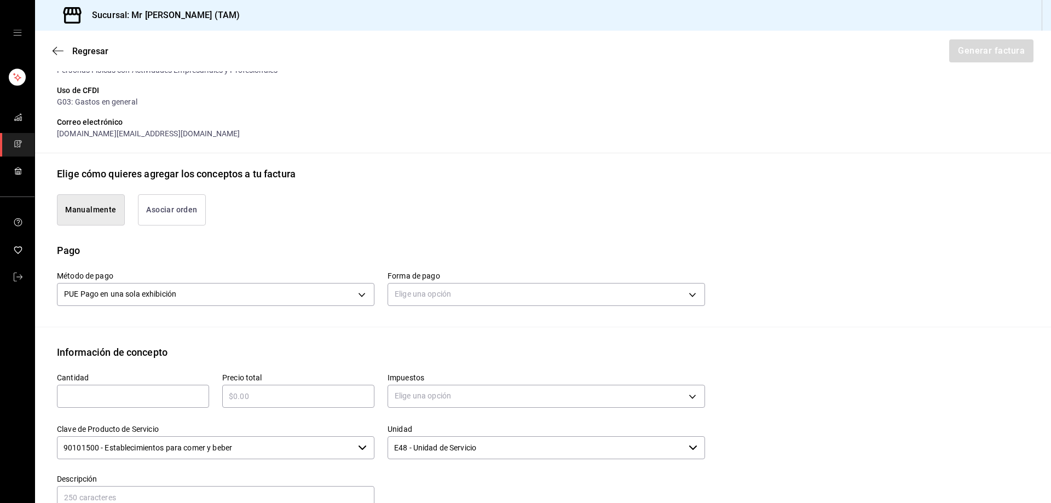
scroll to position [274, 0]
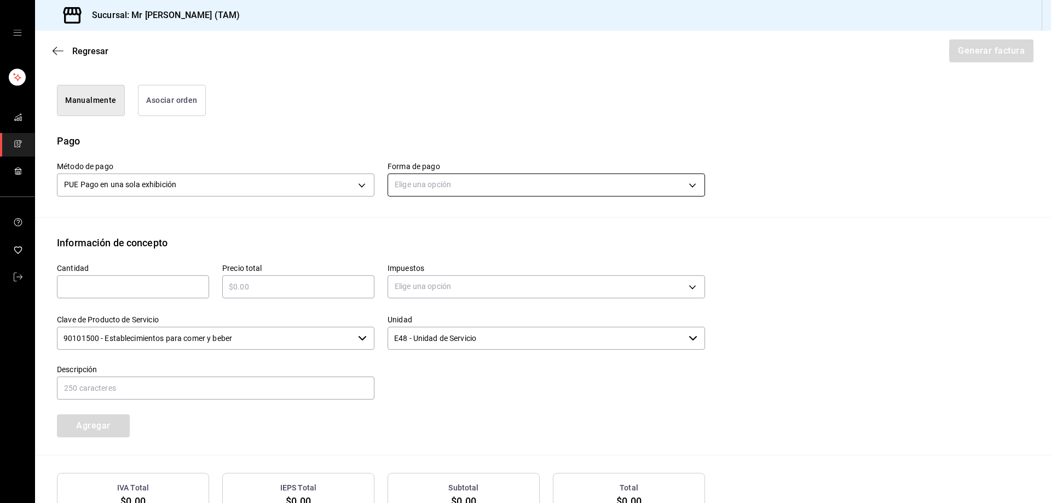
click at [466, 187] on body "Sucursal: Mr Smoky (TAM) Regresar Generar factura Emisor Perfil fiscal LARISSA …" at bounding box center [525, 251] width 1051 height 503
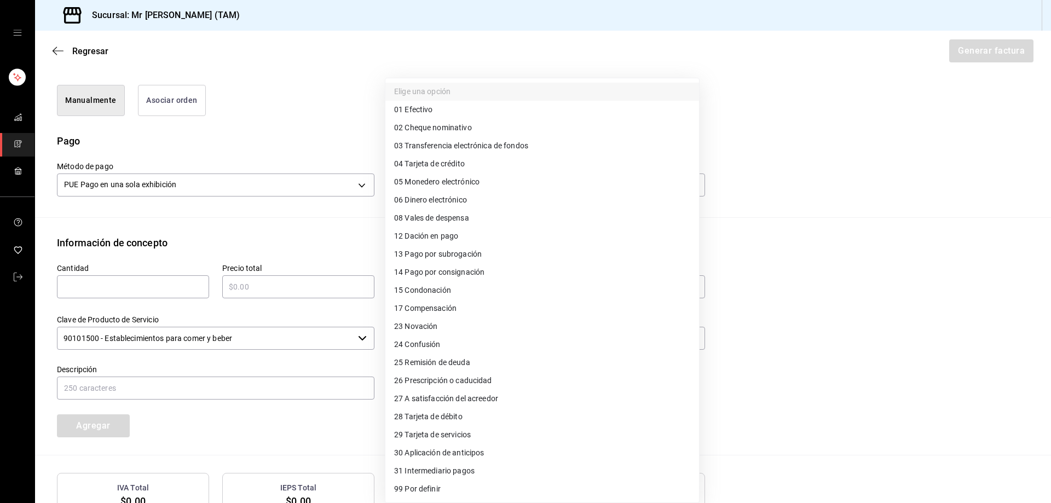
click at [425, 170] on li "04 Tarjeta de crédito" at bounding box center [542, 164] width 314 height 18
type input "04"
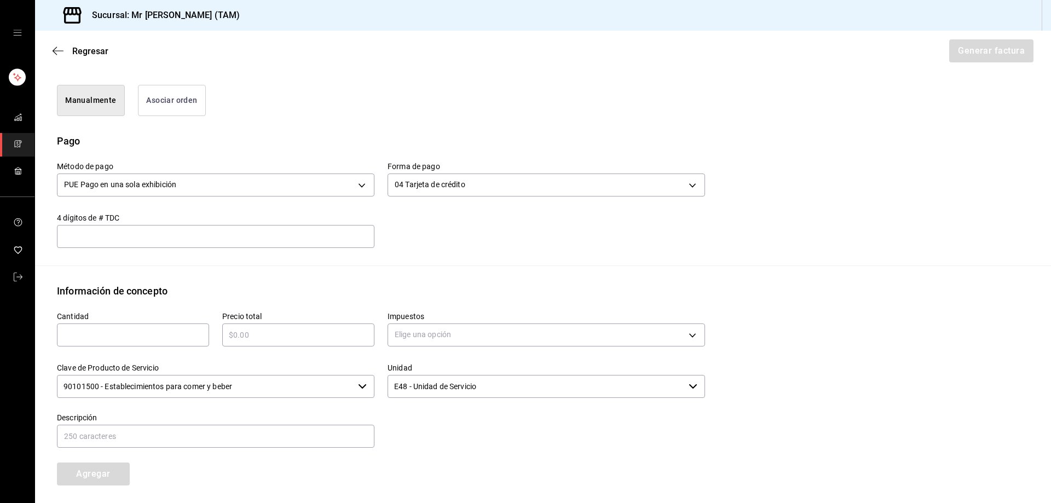
click at [275, 237] on input "text" at bounding box center [215, 236] width 317 height 13
type input "5320"
click at [106, 345] on div "​" at bounding box center [133, 334] width 152 height 23
type input "1"
click at [252, 334] on input "text" at bounding box center [298, 334] width 152 height 13
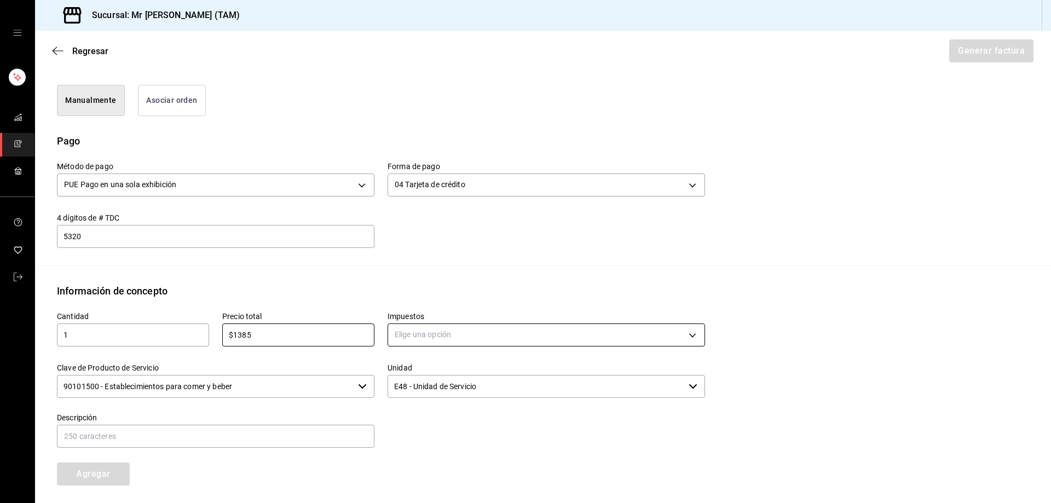
type input "$1385"
click at [472, 328] on body "Sucursal: Mr Smoky (TAM) Regresar Generar factura Emisor Perfil fiscal LARISSA …" at bounding box center [525, 251] width 1051 height 503
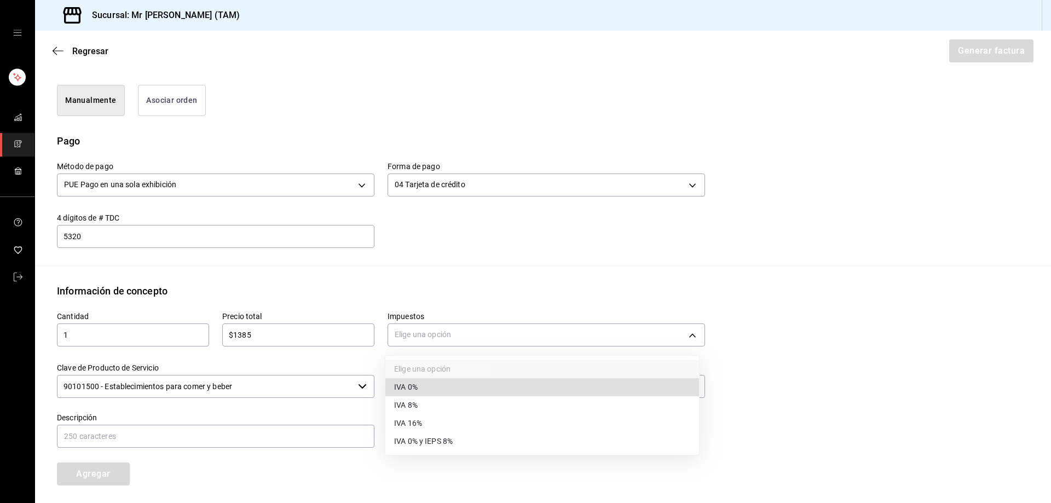
click at [415, 418] on span "IVA 16%" at bounding box center [408, 423] width 28 height 11
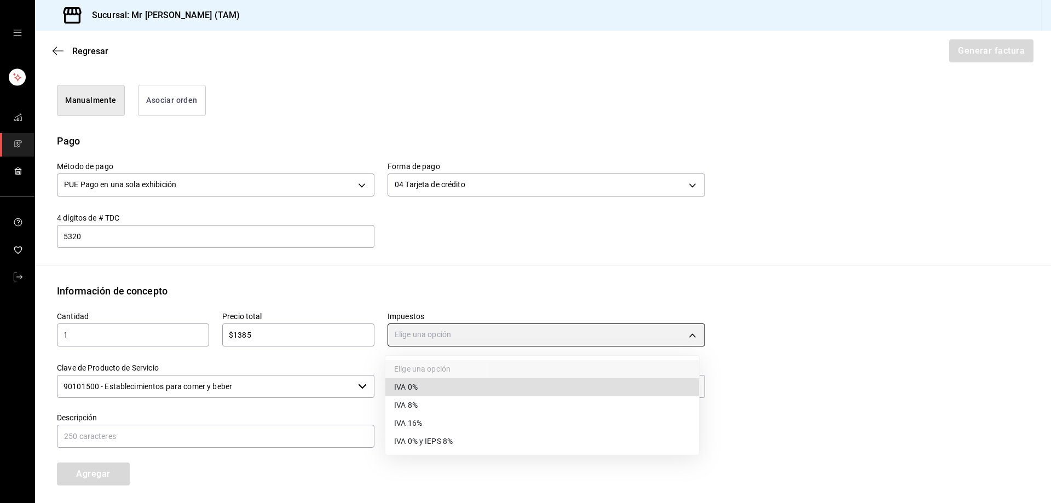
type input "IVA_16"
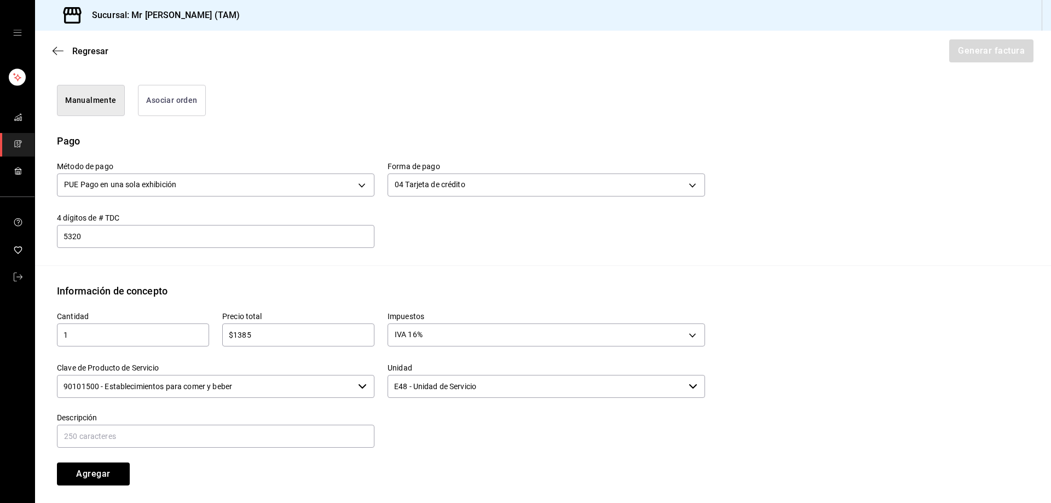
click at [309, 390] on input "90101500 - Establecimientos para comer y beber" at bounding box center [205, 386] width 297 height 23
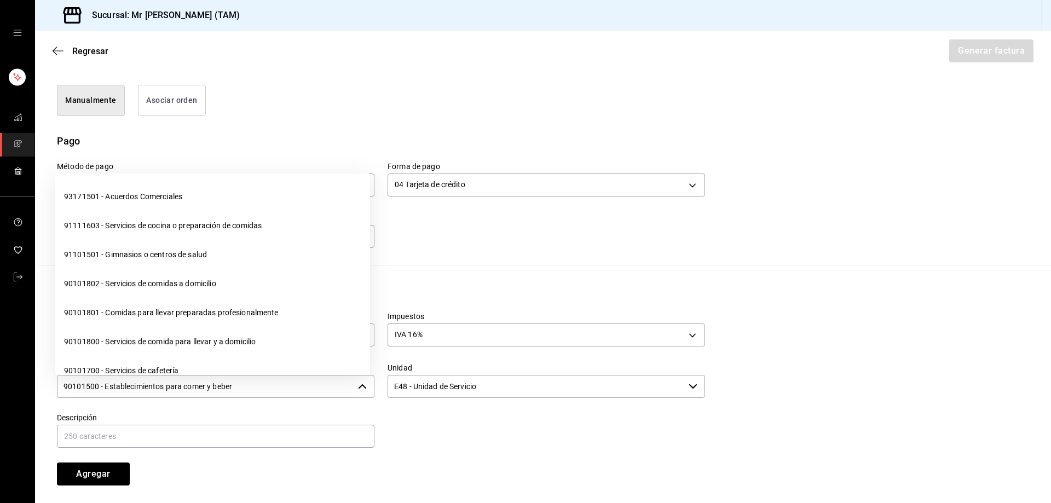
click at [309, 390] on input "90101500 - Establecimientos para comer y beber" at bounding box center [205, 386] width 297 height 23
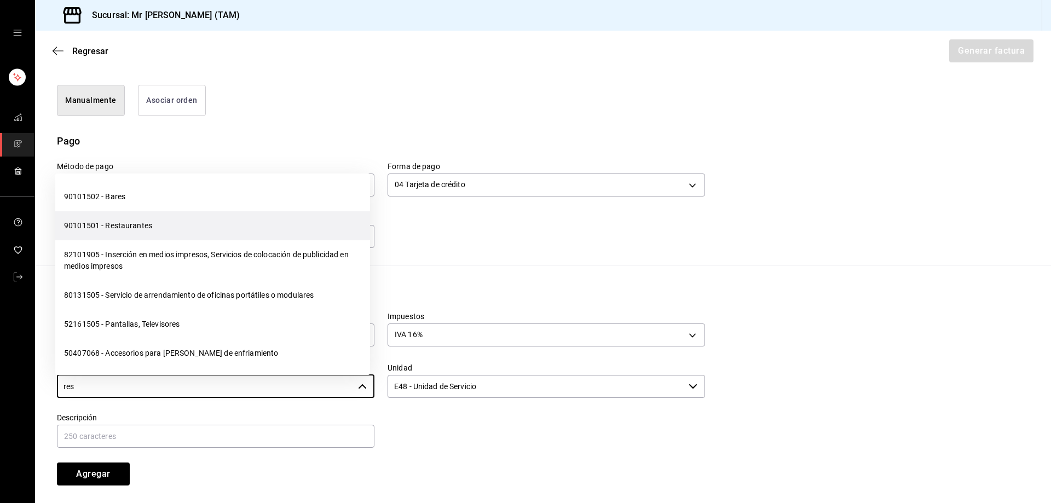
click at [118, 235] on li "90101501 - Restaurantes" at bounding box center [212, 225] width 315 height 29
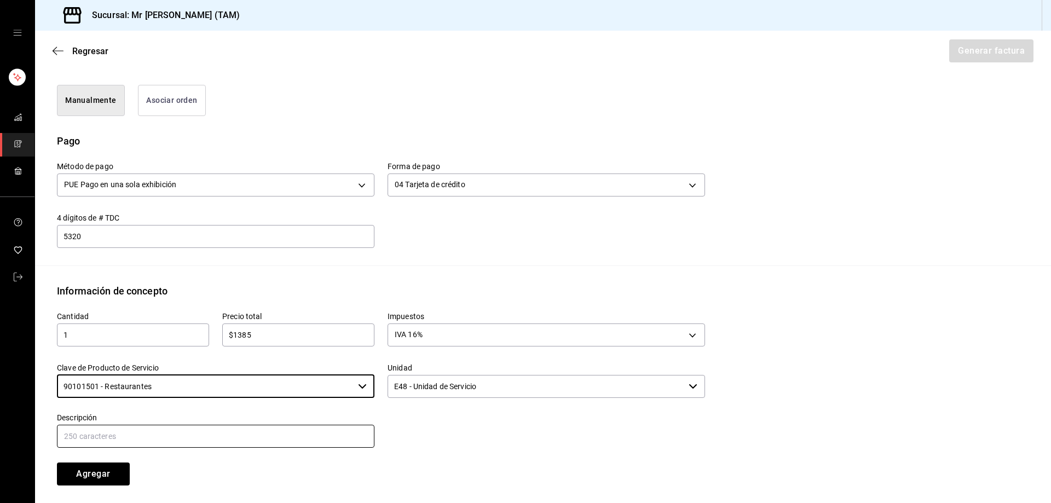
type input "90101501 - Restaurantes"
click at [322, 434] on input "text" at bounding box center [215, 436] width 317 height 23
click at [118, 436] on input "text" at bounding box center [215, 436] width 317 height 23
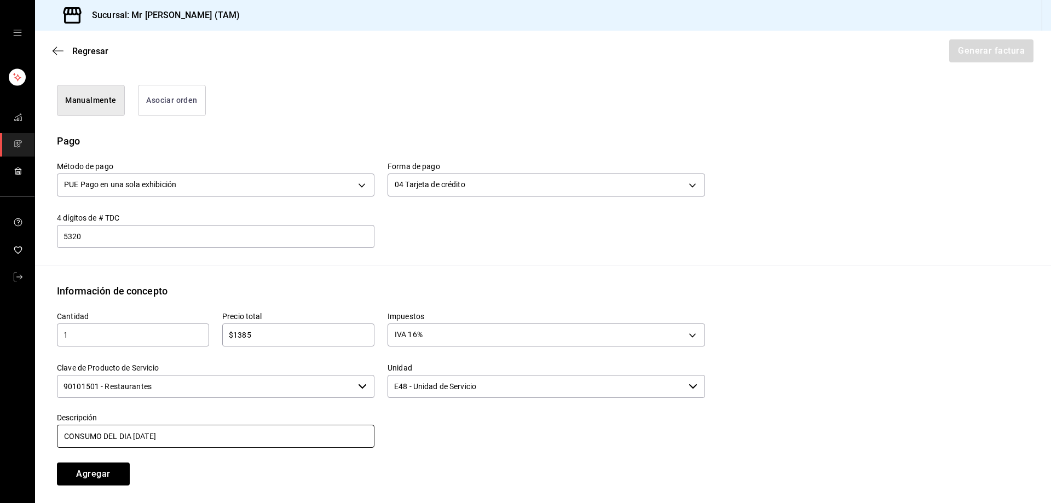
click at [139, 435] on input "CONSUMO DEL DIA 14 AGOSTO 2025" at bounding box center [215, 436] width 317 height 23
type input "CONSUMO DEL DIA 17 AGOSTO 2025"
click at [111, 466] on button "Agregar" at bounding box center [93, 473] width 73 height 23
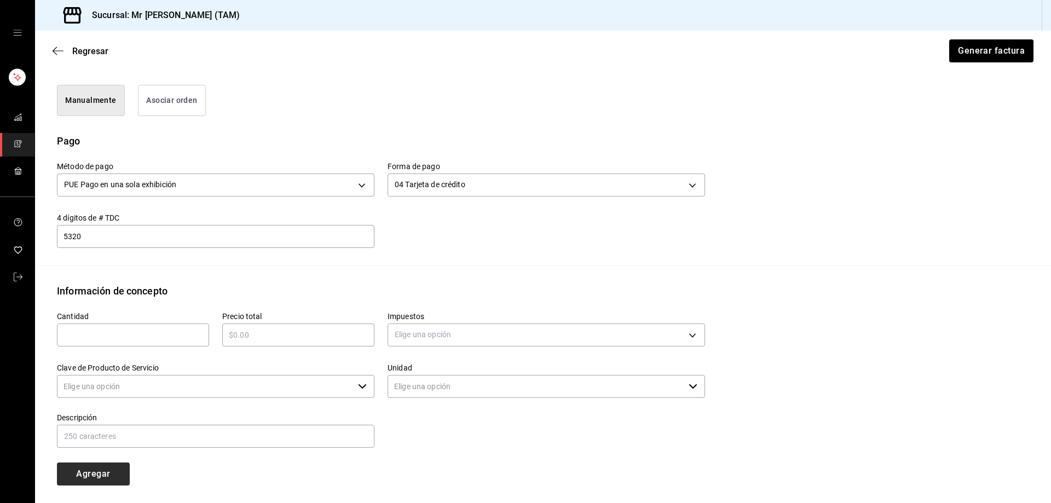
type input "90101500 - Establecimientos para comer y beber"
type input "E48 - Unidad de Servicio"
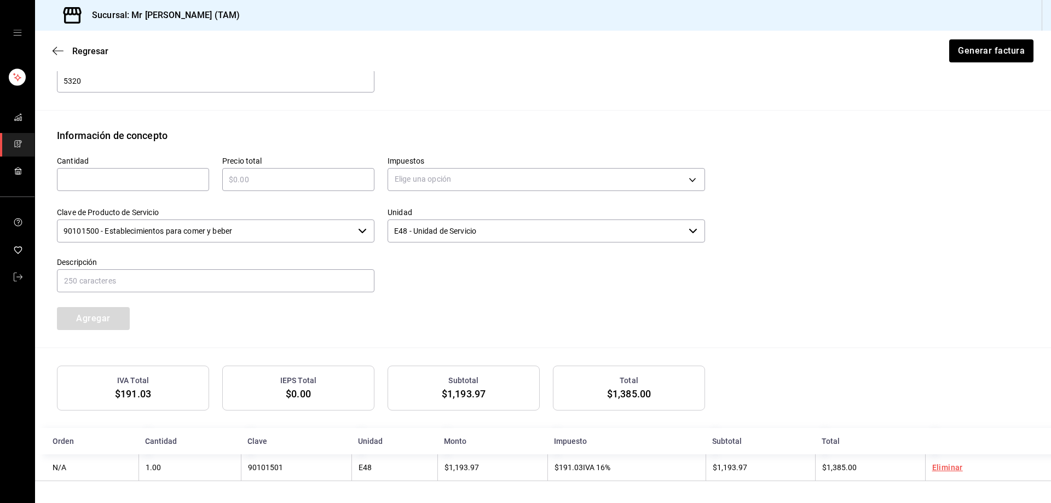
click at [100, 161] on label "Cantidad" at bounding box center [133, 161] width 152 height 8
click at [113, 178] on input "text" at bounding box center [133, 179] width 152 height 13
type input "1"
click at [250, 176] on input "text" at bounding box center [298, 179] width 152 height 13
type input "$138.50"
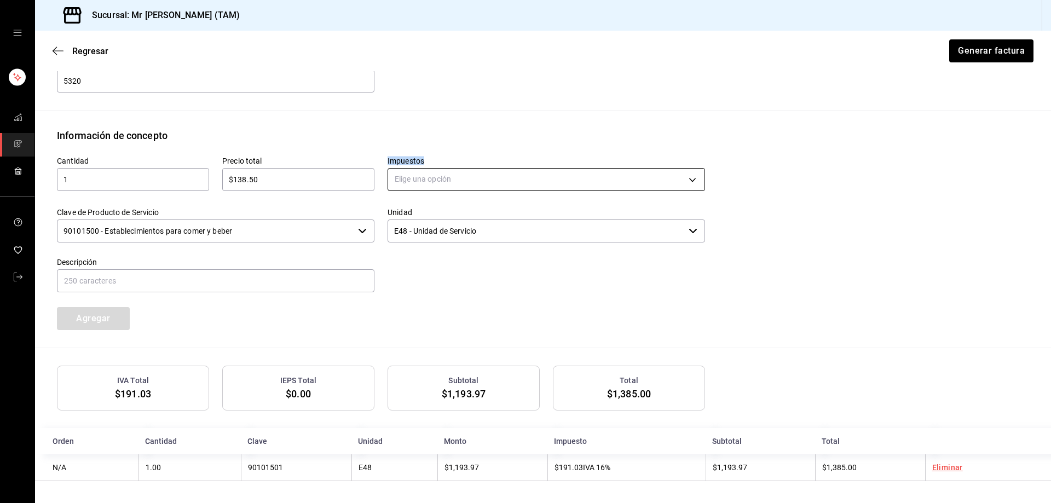
drag, startPoint x: 394, startPoint y: 175, endPoint x: 401, endPoint y: 176, distance: 7.1
click at [401, 176] on div "Impuestos Elige una opción" at bounding box center [539, 168] width 331 height 51
click at [401, 176] on body "Sucursal: Mr Smoky (TAM) Regresar Generar factura Emisor Perfil fiscal LARISSA …" at bounding box center [525, 251] width 1051 height 503
click at [409, 228] on span "IVA 0%" at bounding box center [406, 230] width 24 height 11
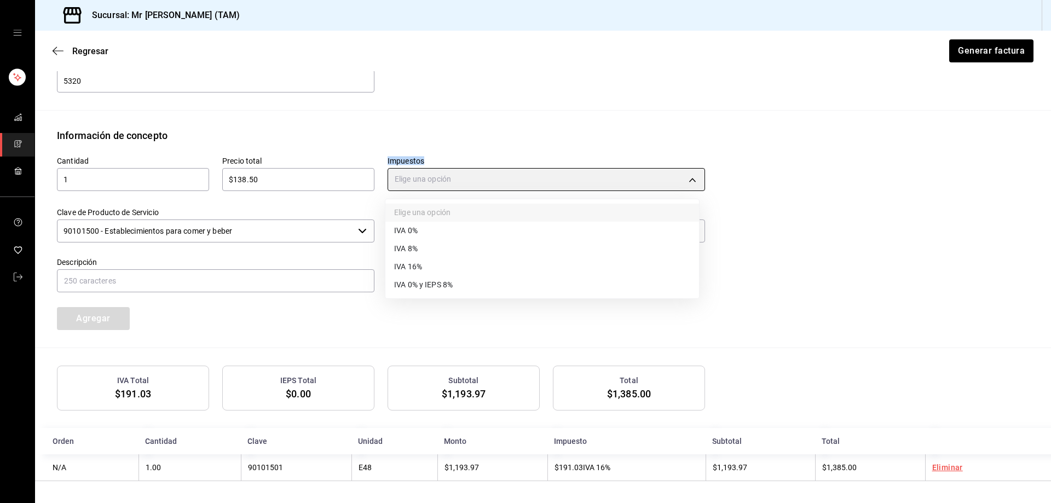
type input "IVA_0"
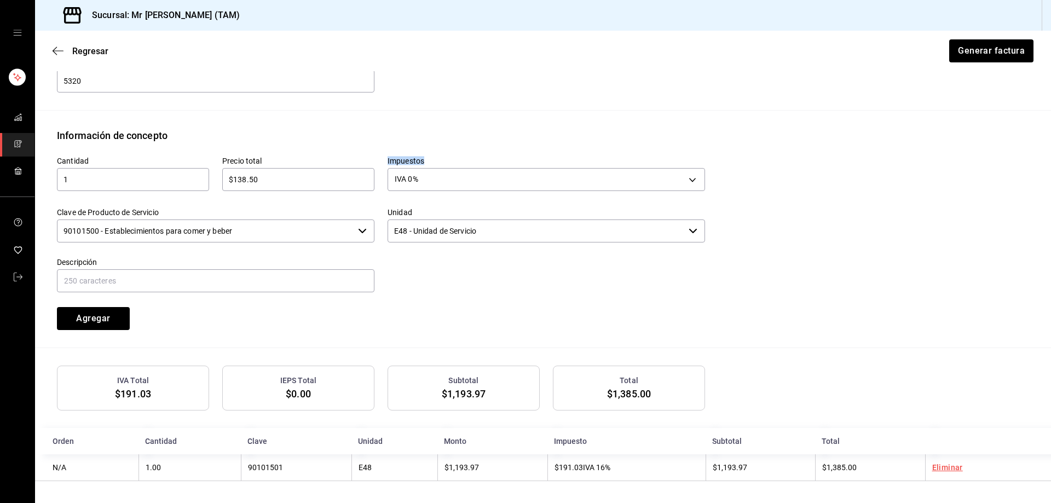
click at [320, 230] on input "90101500 - Establecimientos para comer y beber" at bounding box center [205, 230] width 297 height 23
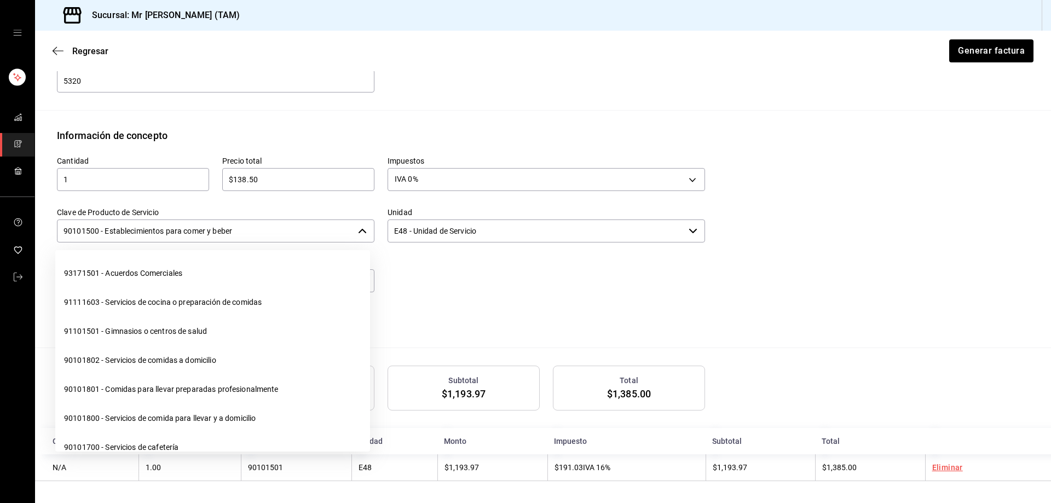
click at [320, 230] on input "90101500 - Establecimientos para comer y beber" at bounding box center [205, 230] width 297 height 23
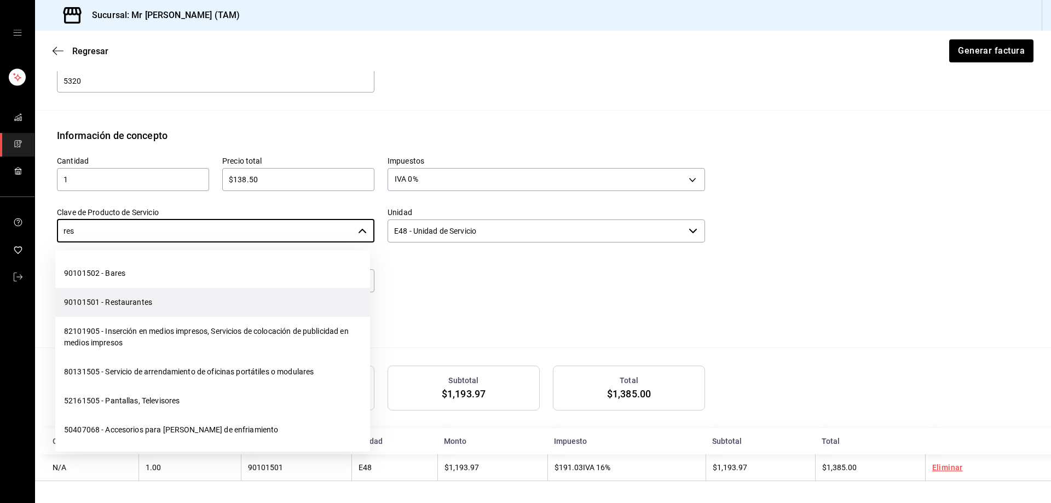
click at [122, 299] on li "90101501 - Restaurantes" at bounding box center [212, 302] width 315 height 29
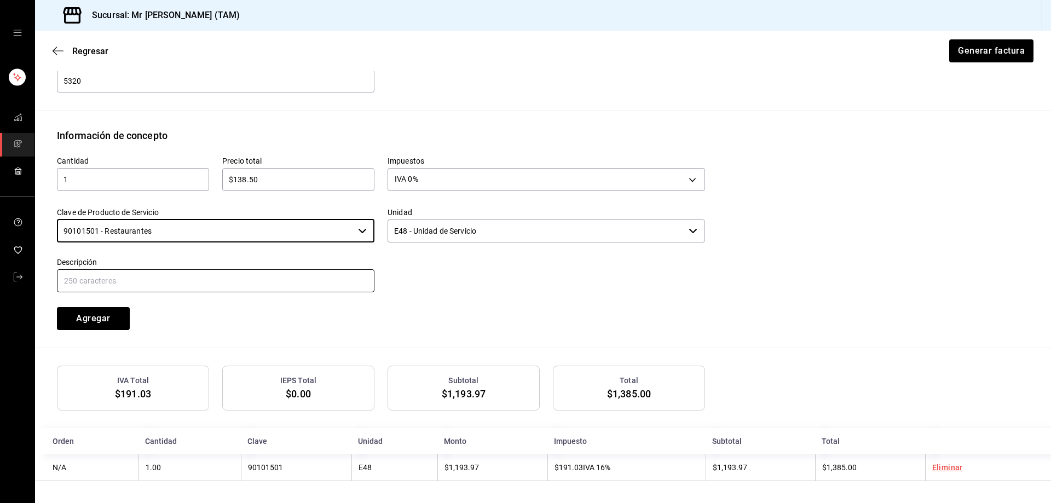
type input "90101501 - Restaurantes"
click at [190, 276] on input "text" at bounding box center [215, 280] width 317 height 23
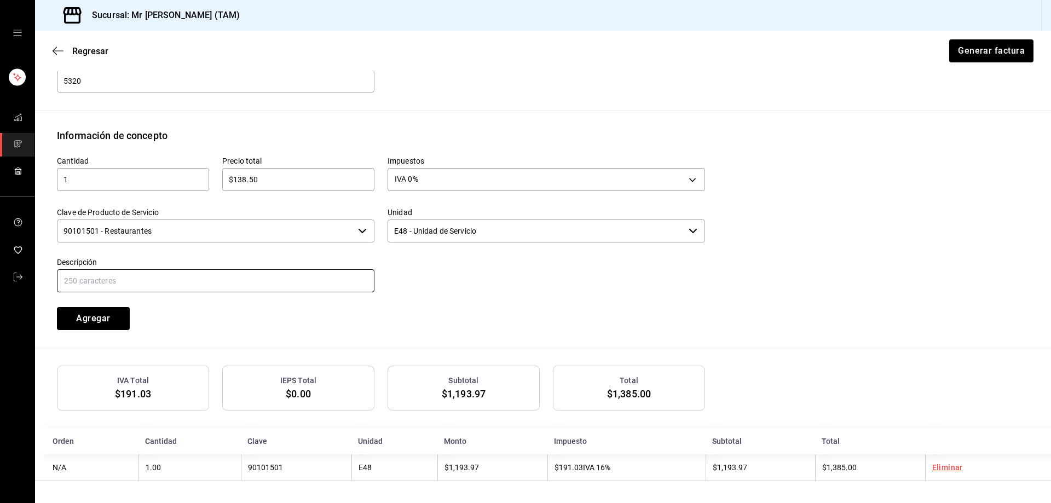
type input "PROPINA"
click at [91, 316] on button "Agregar" at bounding box center [93, 318] width 73 height 23
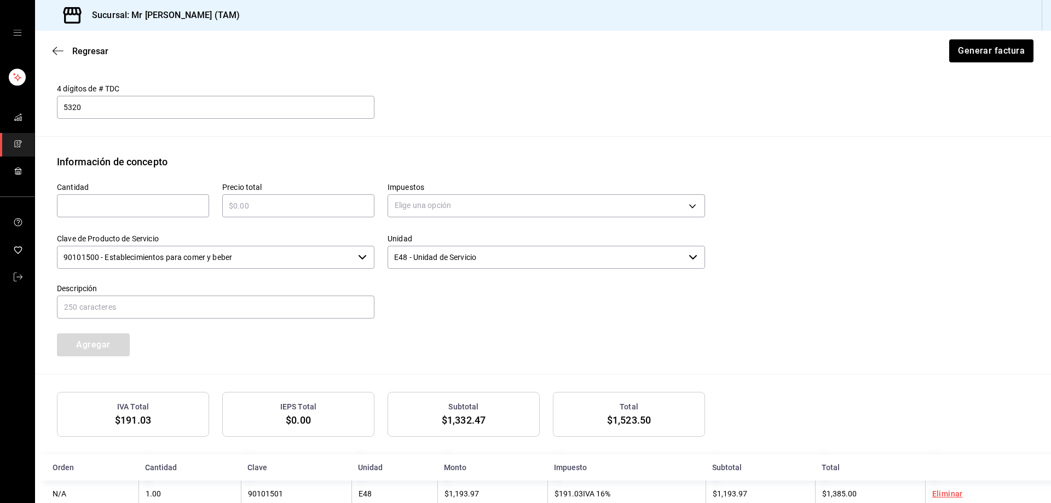
scroll to position [458, 0]
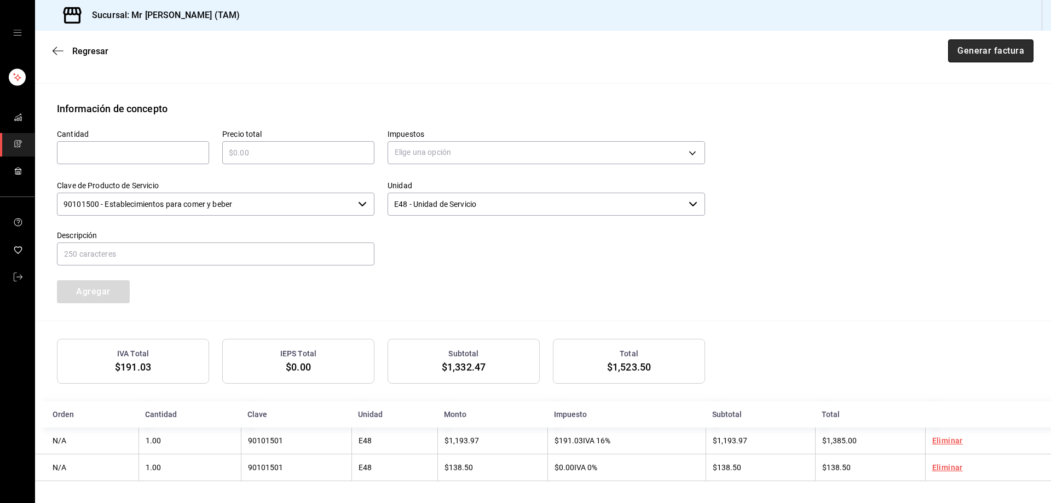
click at [980, 52] on button "Generar factura" at bounding box center [990, 50] width 85 height 23
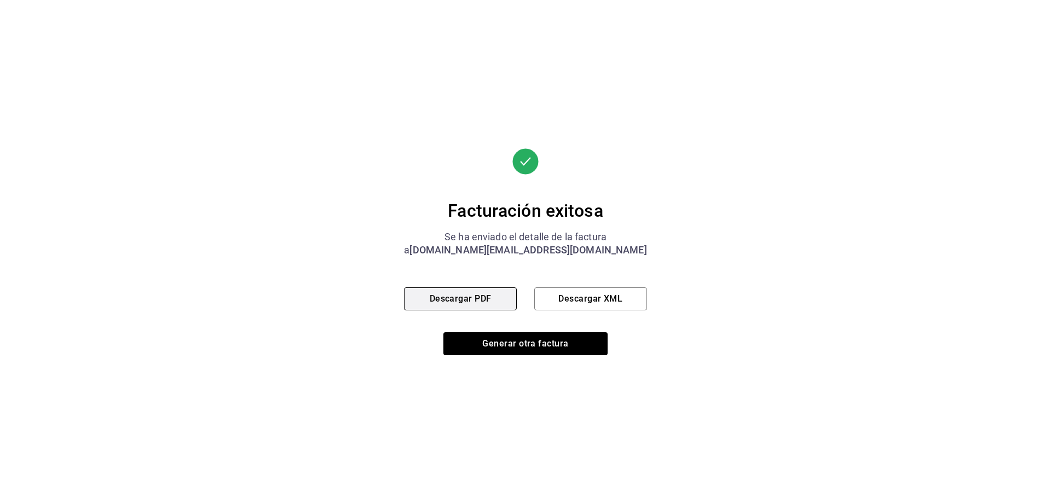
click at [456, 287] on button "Descargar PDF" at bounding box center [460, 298] width 113 height 23
click at [594, 309] on button "Descargar XML" at bounding box center [590, 298] width 113 height 23
